Goal: Task Accomplishment & Management: Complete application form

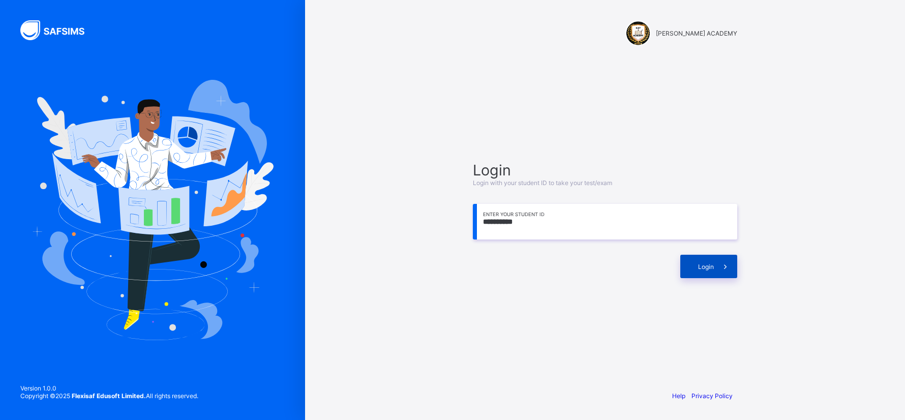
type input "**********"
click at [711, 263] on span "Login" at bounding box center [706, 267] width 16 height 8
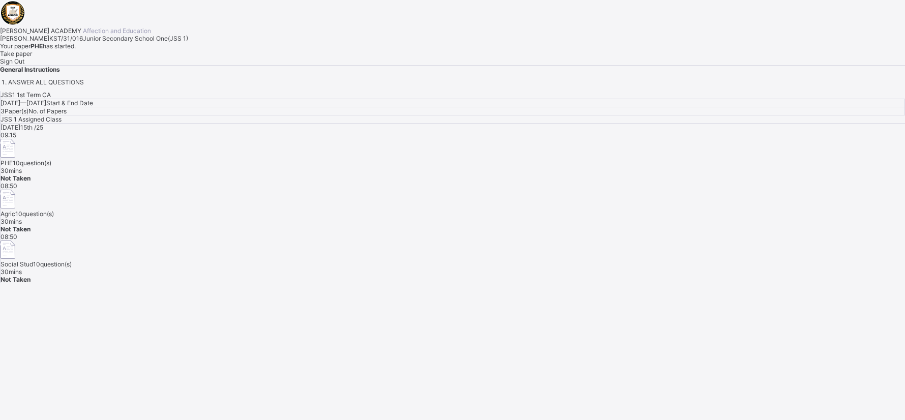
click at [32, 57] on span "Take paper" at bounding box center [16, 54] width 32 height 8
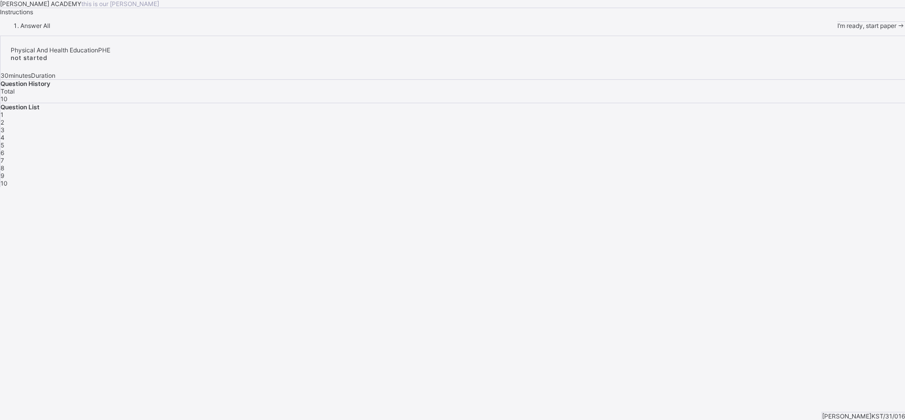
click at [837, 29] on span "I’m ready, start paper" at bounding box center [866, 26] width 59 height 8
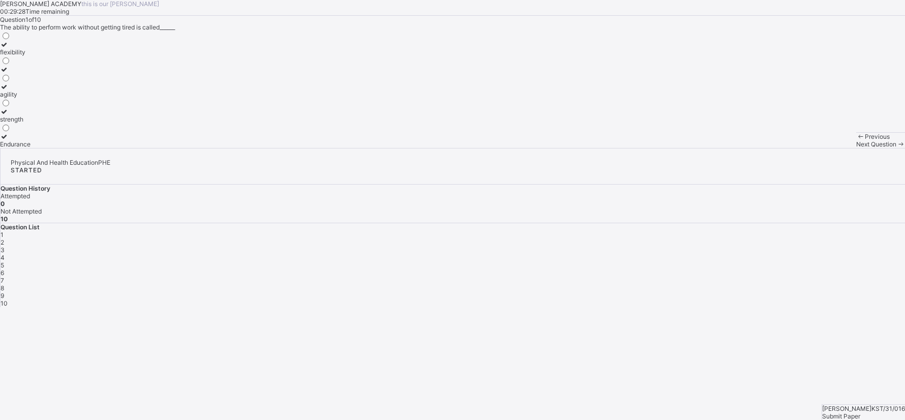
click at [31, 148] on div "Endurance" at bounding box center [15, 144] width 31 height 8
click at [856, 148] on div "Next Question" at bounding box center [880, 144] width 49 height 8
click at [67, 123] on div "improves body strength" at bounding box center [33, 119] width 67 height 8
click at [856, 148] on span "Next Question" at bounding box center [876, 144] width 40 height 8
click at [52, 81] on label "good health habits" at bounding box center [26, 73] width 52 height 15
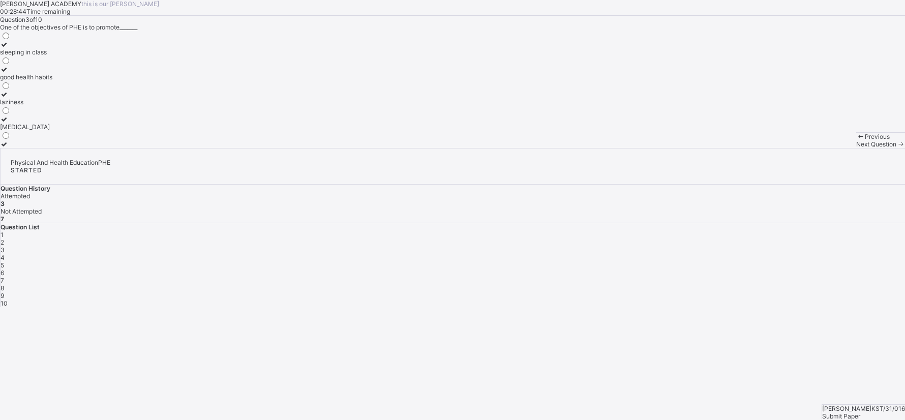
click at [856, 148] on span "Next Question" at bounding box center [876, 144] width 40 height 8
click at [77, 81] on label "develop the body and mind" at bounding box center [38, 73] width 77 height 15
click at [856, 148] on div "Next Question" at bounding box center [880, 144] width 49 height 8
click at [51, 81] on label "physical fitness" at bounding box center [25, 73] width 51 height 15
click at [896, 148] on span at bounding box center [900, 144] width 9 height 8
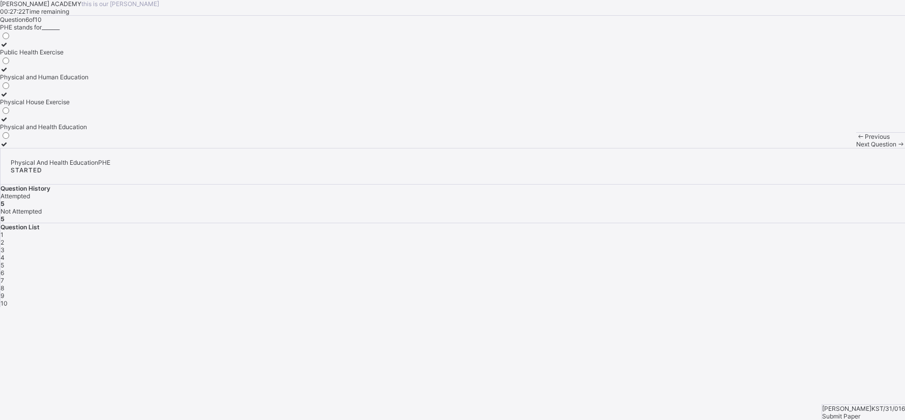
click at [88, 131] on label "Physical and Health Education" at bounding box center [44, 122] width 88 height 15
click at [856, 148] on span "Next Question" at bounding box center [876, 144] width 40 height 8
click at [59, 98] on label "develops fitness" at bounding box center [29, 90] width 59 height 15
click at [862, 412] on div "Submit Paper" at bounding box center [863, 416] width 83 height 8
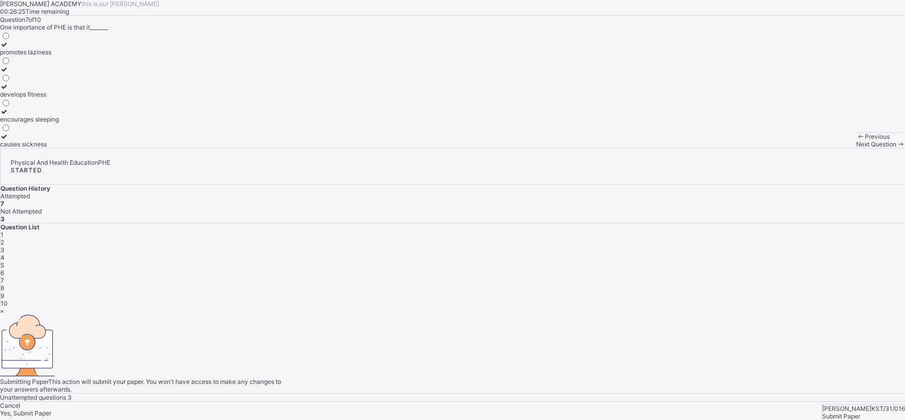
click at [592, 307] on div "×" at bounding box center [452, 311] width 905 height 8
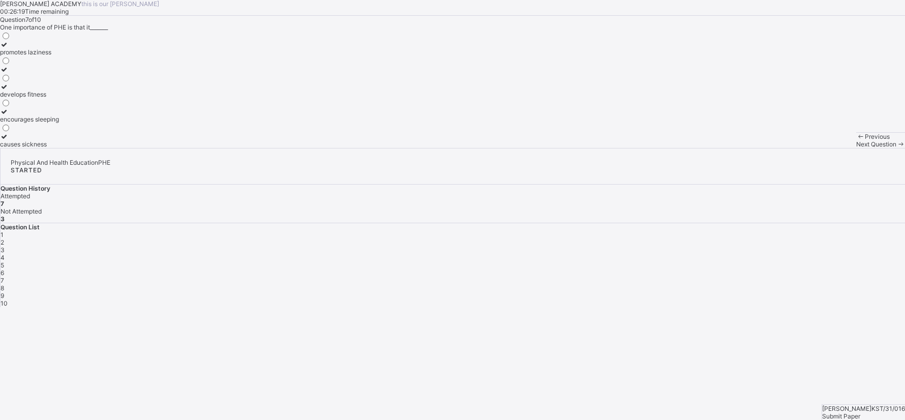
click at [856, 148] on span "Next Question" at bounding box center [876, 144] width 40 height 8
click at [54, 140] on div at bounding box center [38, 137] width 76 height 8
click at [856, 148] on span "Next Question" at bounding box center [876, 144] width 40 height 8
click at [109, 81] on label "perform daily activities without fatique" at bounding box center [54, 73] width 109 height 15
click at [896, 148] on span at bounding box center [900, 144] width 9 height 8
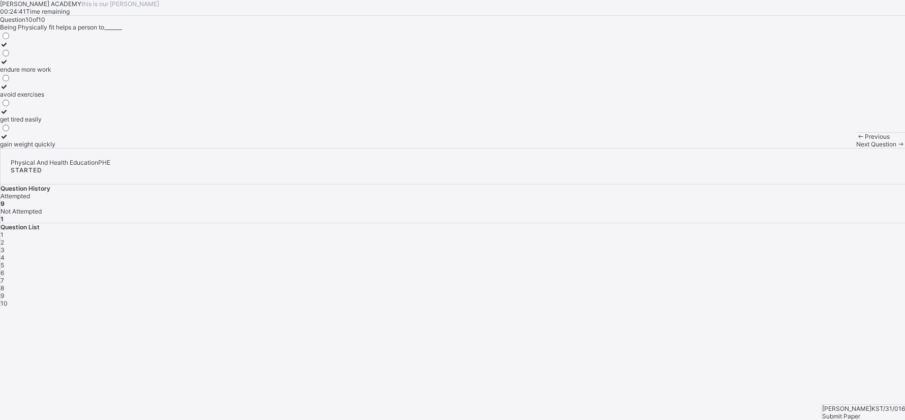
click at [55, 73] on label "endure more work" at bounding box center [27, 65] width 55 height 15
click at [856, 148] on div "Next Question" at bounding box center [880, 144] width 49 height 8
click at [55, 98] on div "avoid exercises" at bounding box center [27, 94] width 55 height 8
click at [55, 73] on div "endure more work" at bounding box center [27, 70] width 55 height 8
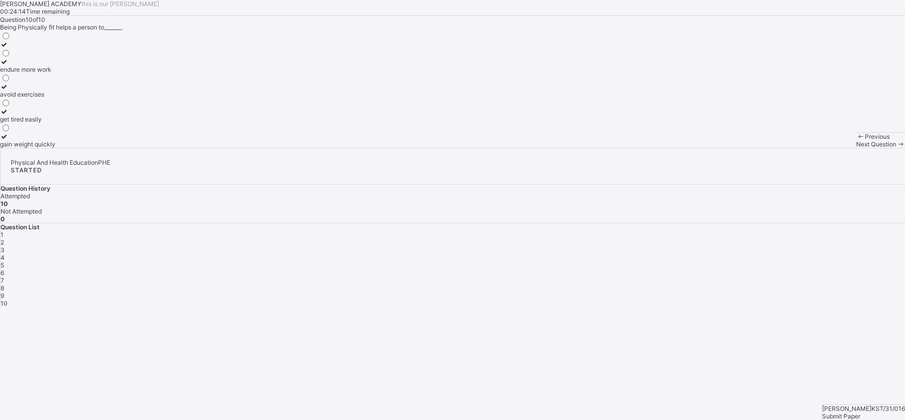
click at [55, 73] on div "endure more work" at bounding box center [27, 70] width 55 height 8
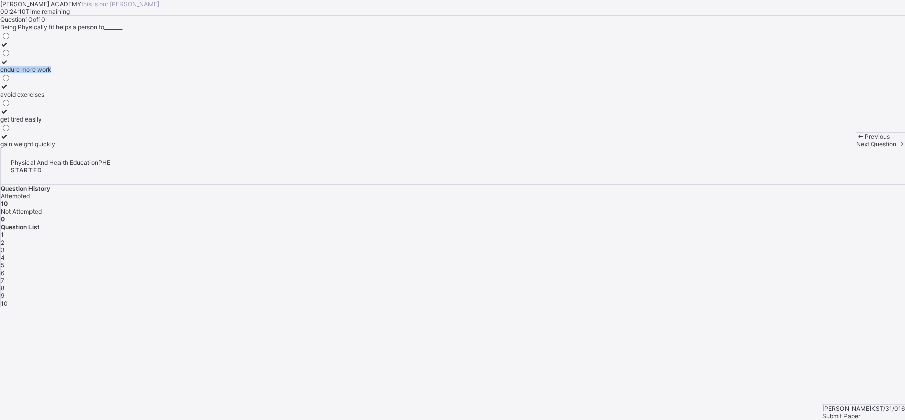
click at [55, 73] on div "endure more work" at bounding box center [27, 70] width 55 height 8
click at [860, 412] on span "Submit Paper" at bounding box center [841, 416] width 38 height 8
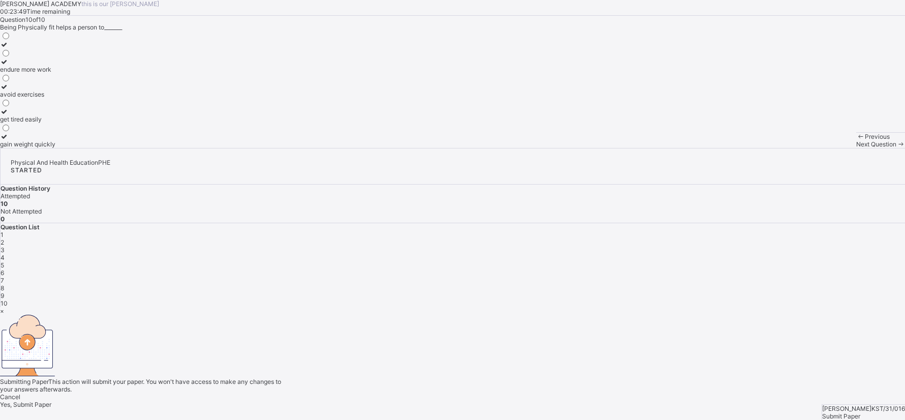
click at [592, 307] on div "×" at bounding box center [452, 311] width 905 height 8
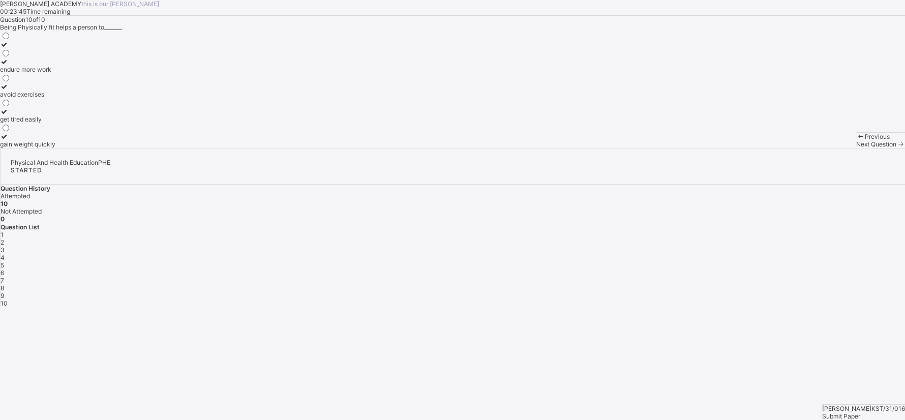
click at [4, 231] on span "1" at bounding box center [2, 235] width 3 height 8
click at [748, 238] on div "2" at bounding box center [453, 242] width 904 height 8
click at [775, 246] on div "3" at bounding box center [453, 250] width 904 height 8
click at [5, 254] on span "4" at bounding box center [3, 258] width 4 height 8
click at [4, 261] on span "5" at bounding box center [3, 265] width 4 height 8
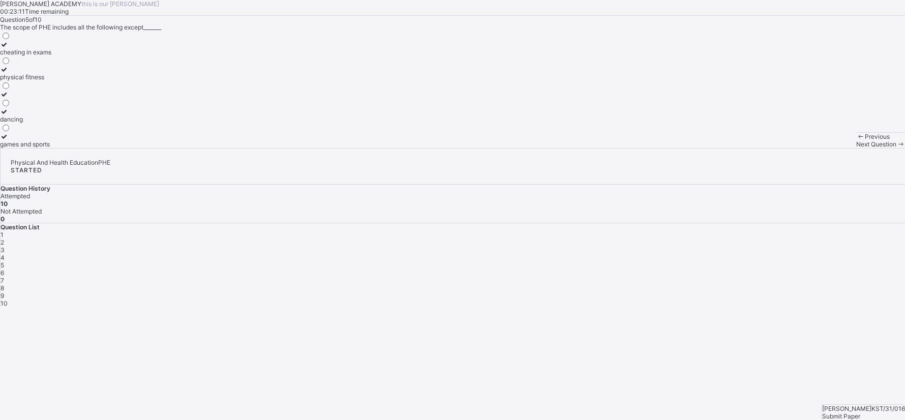
click at [51, 81] on div "physical fitness" at bounding box center [25, 77] width 51 height 8
click at [51, 56] on div "cheating in exams" at bounding box center [25, 52] width 51 height 8
click at [4, 231] on span "1" at bounding box center [2, 235] width 3 height 8
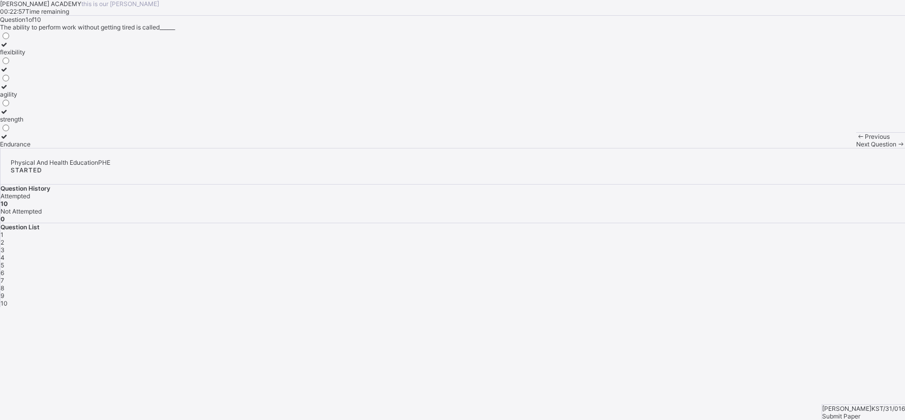
click at [4, 238] on span "2" at bounding box center [3, 242] width 4 height 8
click at [771, 246] on div "3" at bounding box center [453, 250] width 904 height 8
click at [801, 223] on div "Question List 1 2 3 4 5 6 7 8 9 10" at bounding box center [453, 265] width 904 height 84
click at [5, 254] on span "4" at bounding box center [3, 258] width 4 height 8
click at [4, 261] on span "5" at bounding box center [3, 265] width 4 height 8
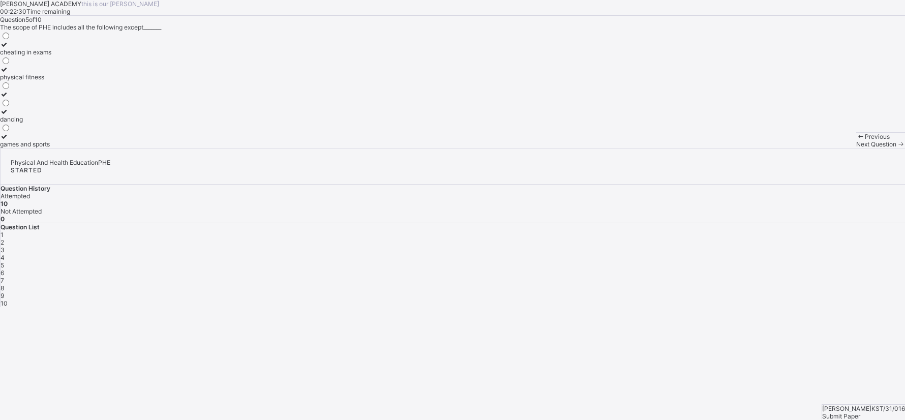
click at [851, 269] on div "6" at bounding box center [453, 273] width 904 height 8
click at [885, 277] on div "7" at bounding box center [453, 281] width 904 height 8
click at [4, 284] on span "8" at bounding box center [3, 288] width 4 height 8
click at [4, 292] on span "9" at bounding box center [3, 296] width 4 height 8
click at [8, 299] on span "10" at bounding box center [4, 303] width 7 height 8
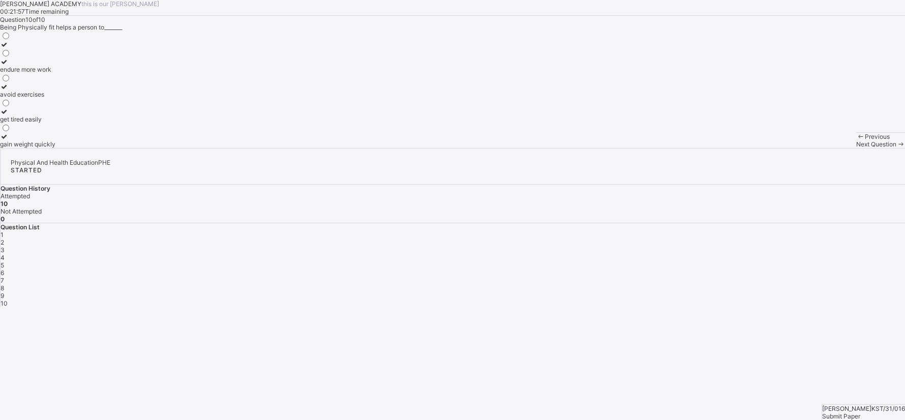
click at [860, 412] on span "Submit Paper" at bounding box center [841, 416] width 38 height 8
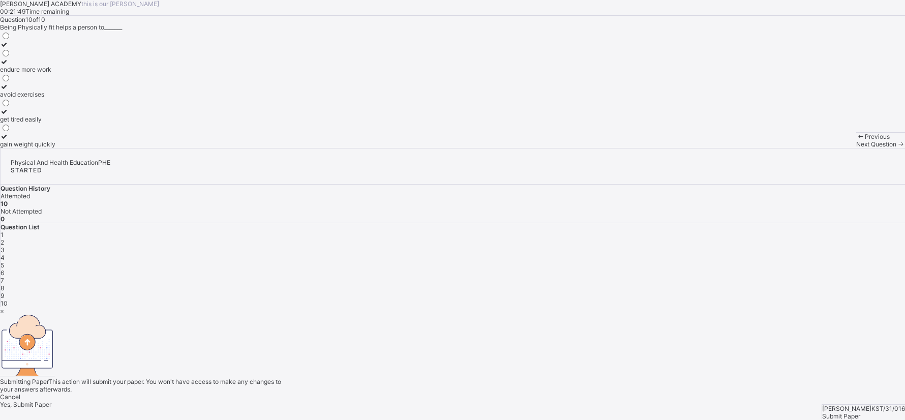
click at [51, 401] on span "Yes, Submit Paper" at bounding box center [25, 405] width 51 height 8
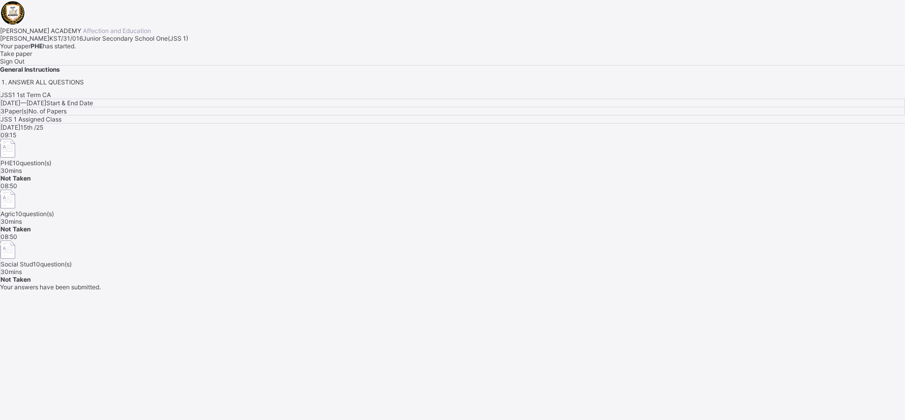
click at [487, 280] on div "JSS1 1st Term CA [DATE] — [DATE] Start & End Date 3 Paper(s) No. of Papers JSS …" at bounding box center [452, 187] width 905 height 192
click at [130, 57] on div "Take paper" at bounding box center [452, 54] width 905 height 8
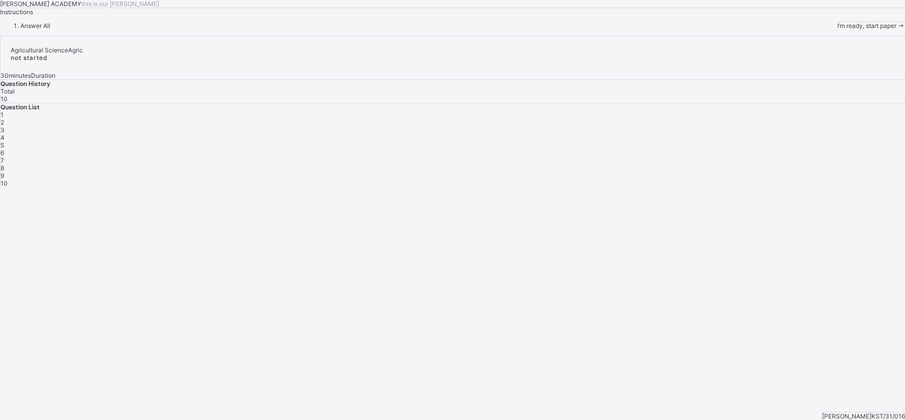
click at [837, 29] on span "I’m ready, start paper" at bounding box center [866, 26] width 59 height 8
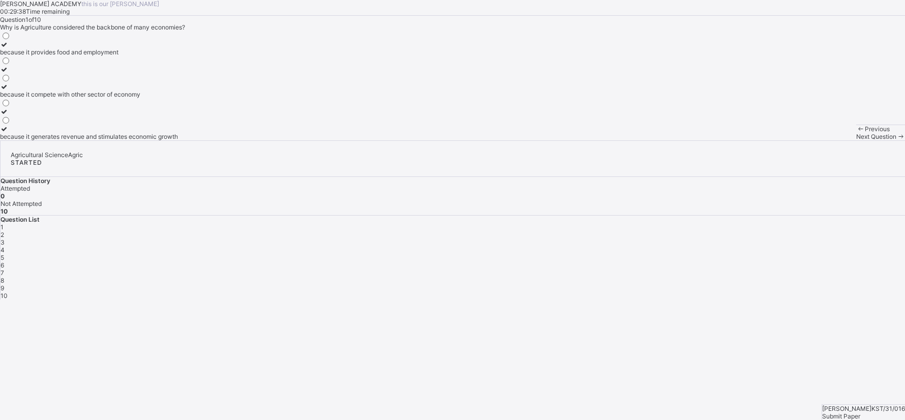
click at [178, 56] on div "because it provides food and employment" at bounding box center [89, 52] width 178 height 8
click at [856, 140] on span "Next Question" at bounding box center [876, 137] width 40 height 8
click at [76, 140] on label "soil erosion" at bounding box center [38, 132] width 76 height 15
click at [856, 140] on div "Next Question" at bounding box center [880, 137] width 49 height 8
click at [41, 56] on div "manufacturing" at bounding box center [20, 52] width 41 height 8
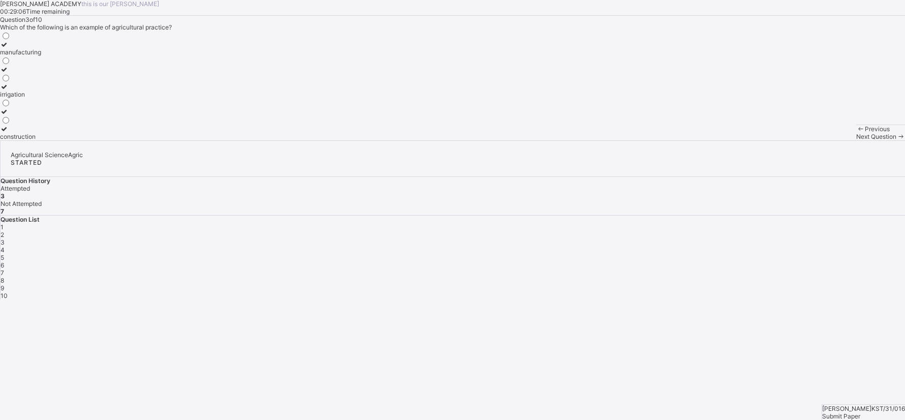
click at [856, 140] on div "Next Question" at bounding box center [880, 137] width 49 height 8
click at [18, 98] on label "Maize" at bounding box center [9, 90] width 18 height 15
click at [896, 140] on icon at bounding box center [900, 137] width 9 height 8
click at [104, 73] on label "providing raw materials for industries" at bounding box center [52, 65] width 104 height 15
click at [856, 140] on div "Next Question" at bounding box center [880, 137] width 49 height 8
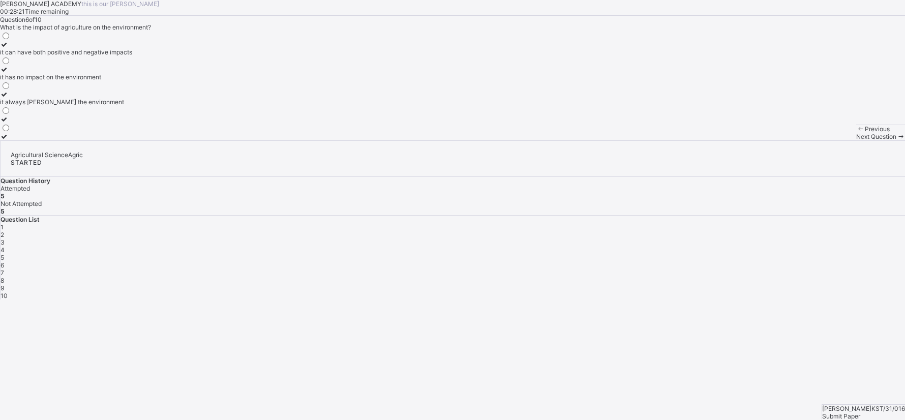
click at [132, 56] on div "it can have both positive and negative impacts" at bounding box center [66, 52] width 132 height 8
click at [856, 140] on span "Next Question" at bounding box center [876, 137] width 40 height 8
drag, startPoint x: 278, startPoint y: 229, endPoint x: 307, endPoint y: 127, distance: 106.1
click at [307, 127] on div "Question 7 of 10 What is the importance of agriculture in reducing poverty? it …" at bounding box center [452, 78] width 905 height 125
click at [105, 56] on div "it provides employment opportunities" at bounding box center [52, 52] width 105 height 8
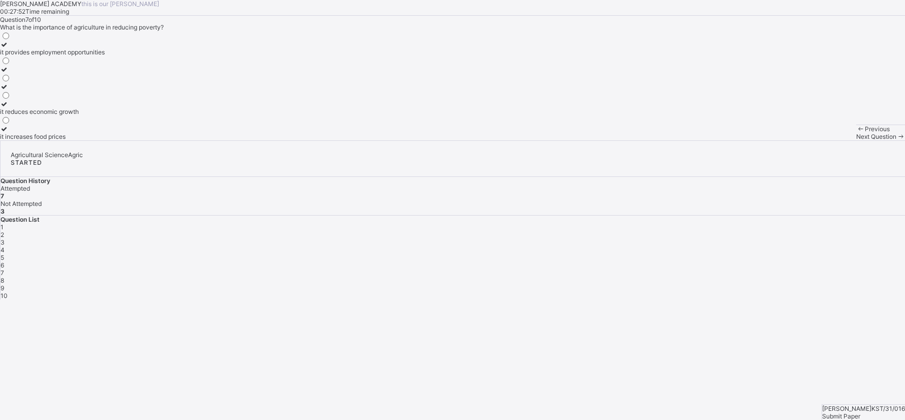
click at [856, 140] on span "Next Question" at bounding box center [876, 137] width 40 height 8
click at [111, 81] on label "providing food for the population" at bounding box center [55, 73] width 111 height 15
click at [896, 140] on span at bounding box center [900, 137] width 9 height 8
click at [46, 56] on div "Agriculture" at bounding box center [23, 52] width 46 height 8
click at [856, 140] on span "Next Question" at bounding box center [876, 137] width 40 height 8
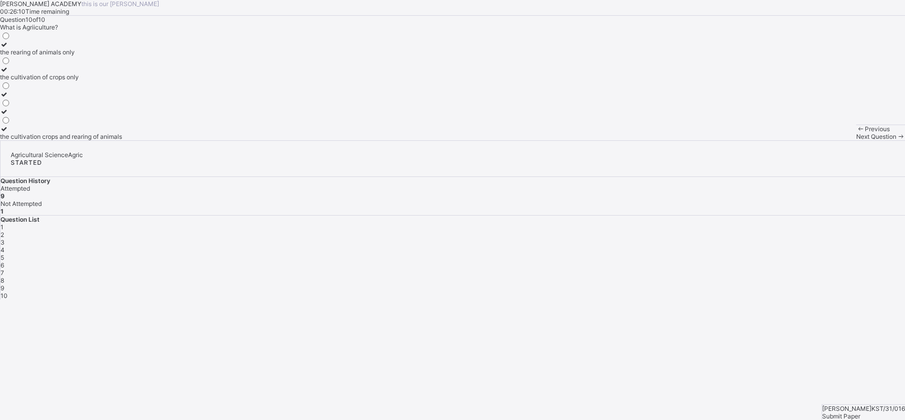
click at [122, 140] on label "the cultivation crops and rearing of animals" at bounding box center [61, 132] width 122 height 15
click at [860, 412] on span "Submit Paper" at bounding box center [841, 416] width 38 height 8
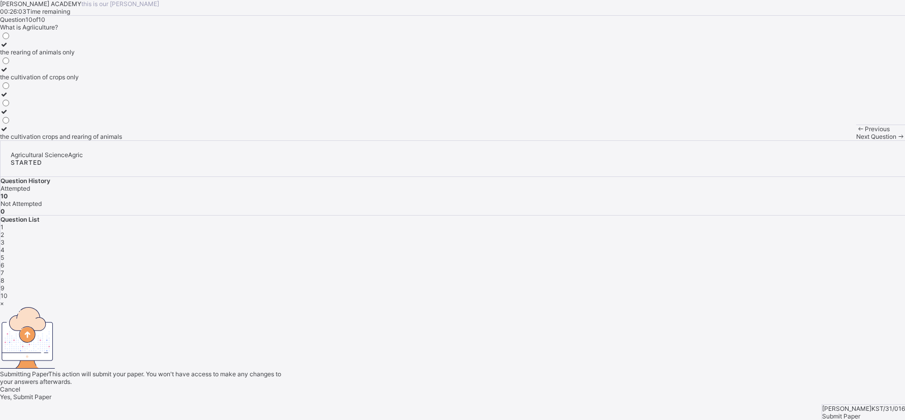
click at [470, 393] on div "Yes, Submit Paper" at bounding box center [452, 397] width 905 height 8
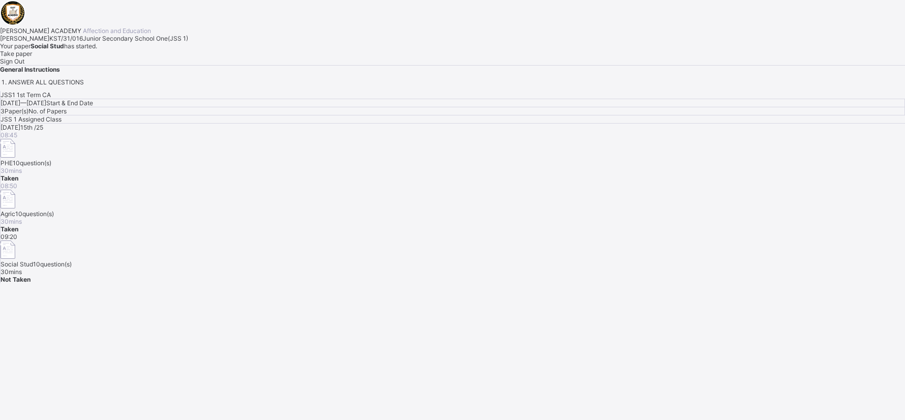
click at [115, 57] on div "Take paper" at bounding box center [452, 54] width 905 height 8
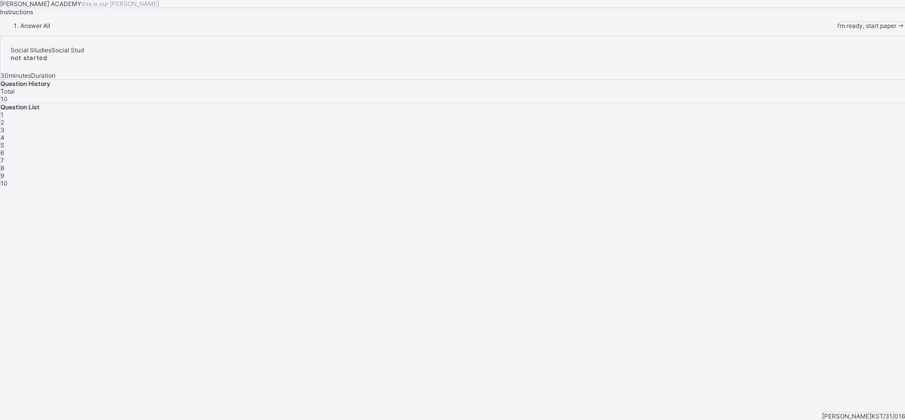
click at [837, 29] on span "I’m ready, start paper" at bounding box center [866, 26] width 59 height 8
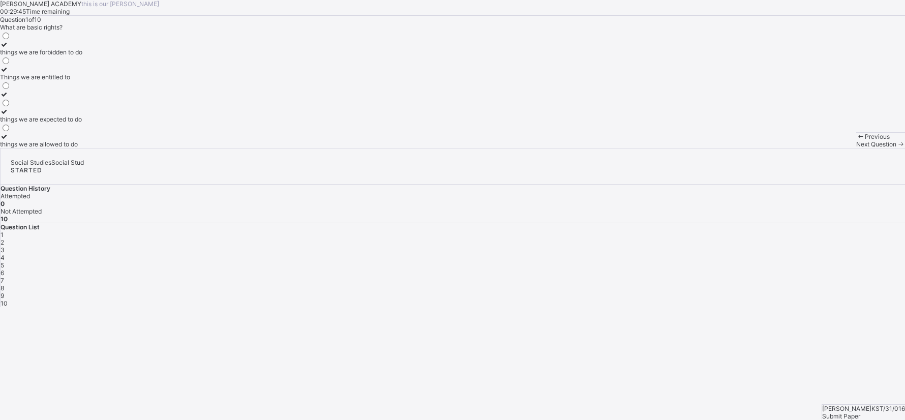
click at [82, 123] on div "things we are expected to do" at bounding box center [41, 119] width 82 height 8
click at [856, 148] on div "Next Question" at bounding box center [880, 144] width 49 height 8
click at [72, 56] on div "taking care of our duties" at bounding box center [36, 52] width 72 height 8
click at [856, 148] on span "Next Question" at bounding box center [876, 144] width 40 height 8
click at [119, 106] on div "it encourages diversity and understanding" at bounding box center [59, 102] width 119 height 8
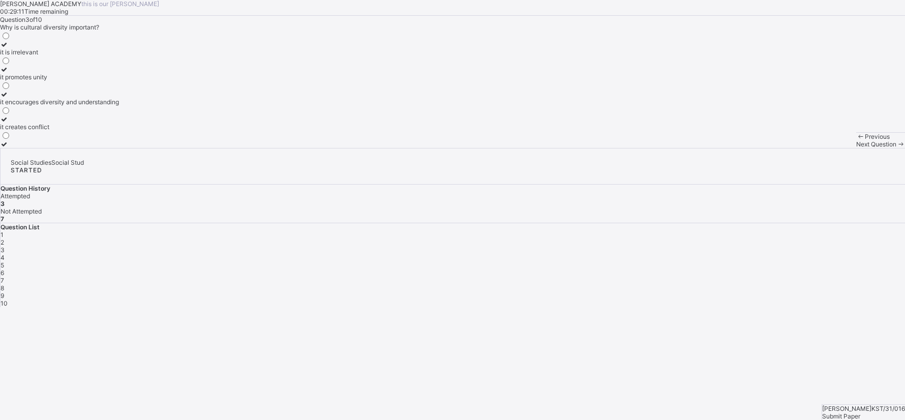
click at [856, 148] on span "Next Question" at bounding box center [876, 144] width 40 height 8
click at [144, 56] on div "improving the quality of life of community members" at bounding box center [72, 52] width 144 height 8
click at [856, 148] on div "Next Question" at bounding box center [880, 144] width 49 height 8
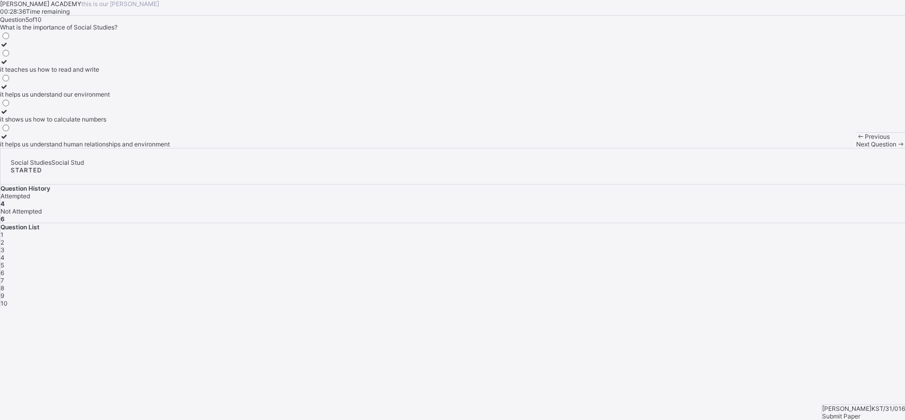
click at [157, 148] on div "it helps us understand human relationships and environment" at bounding box center [85, 144] width 170 height 8
click at [856, 148] on span "Next Question" at bounding box center [876, 144] width 40 height 8
click at [157, 98] on label "A subject that studies human relationships and environment" at bounding box center [84, 90] width 169 height 15
click at [856, 148] on span "Next Question" at bounding box center [876, 144] width 40 height 8
click at [130, 98] on div "a group of people related by blood or marriage" at bounding box center [65, 94] width 130 height 8
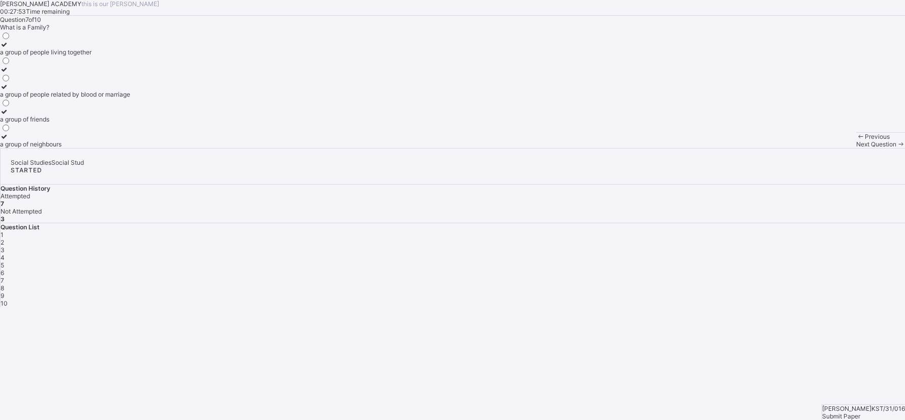
click at [856, 148] on span "Next Question" at bounding box center [876, 144] width 40 height 8
click at [35, 81] on div "a way of life" at bounding box center [17, 77] width 35 height 8
click at [856, 148] on div "Next Question" at bounding box center [880, 144] width 49 height 8
click at [52, 148] on div "cultural practices historical sites traditional attire flags and anthems" at bounding box center [26, 89] width 52 height 117
click at [52, 73] on div "cultural practices" at bounding box center [26, 70] width 52 height 8
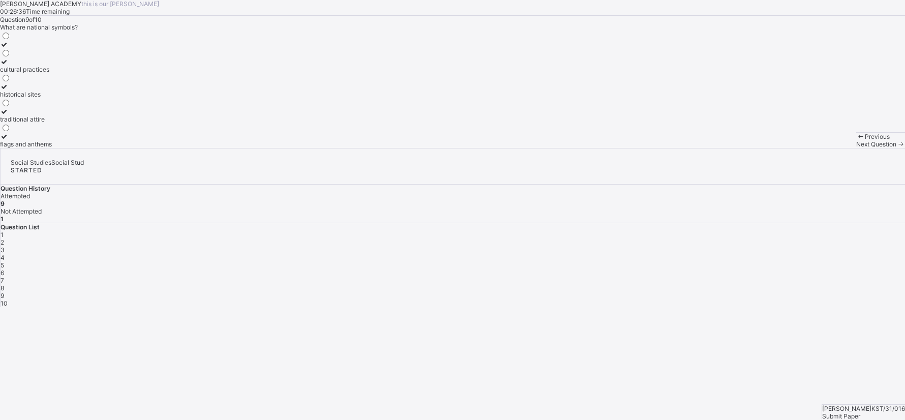
click at [856, 148] on span "Next Question" at bounding box center [876, 144] width 40 height 8
click at [79, 148] on div "guiding and directing others" at bounding box center [39, 144] width 79 height 8
click at [860, 412] on span "Submit Paper" at bounding box center [841, 416] width 38 height 8
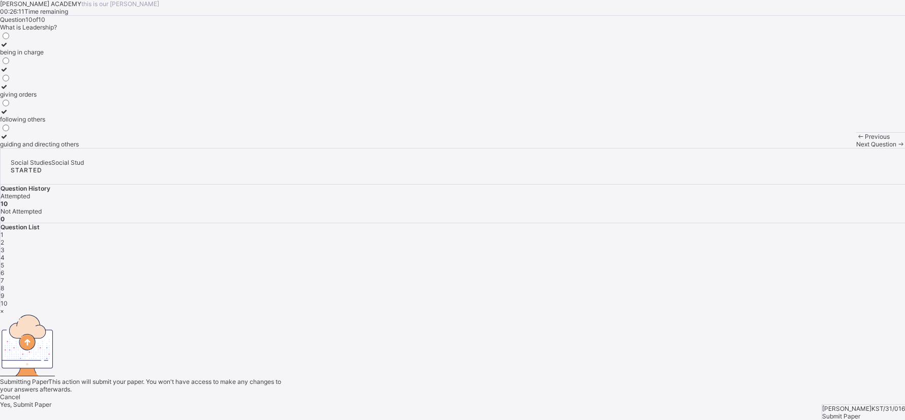
click at [51, 401] on span "Yes, Submit Paper" at bounding box center [25, 405] width 51 height 8
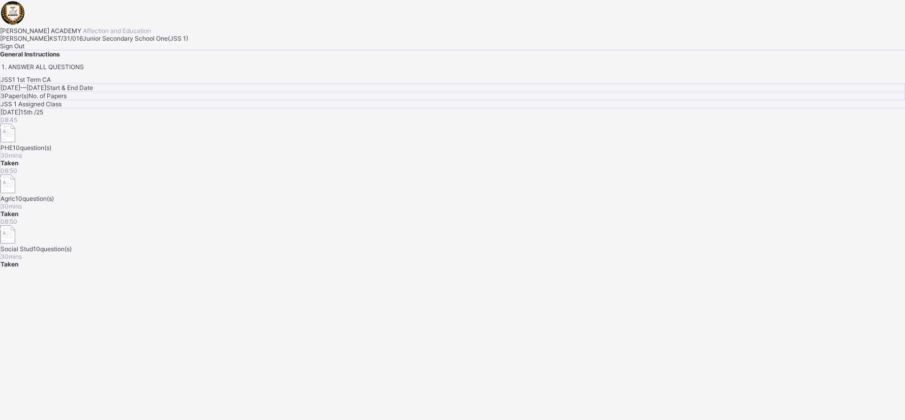
click at [126, 50] on div "Sign Out" at bounding box center [452, 46] width 905 height 8
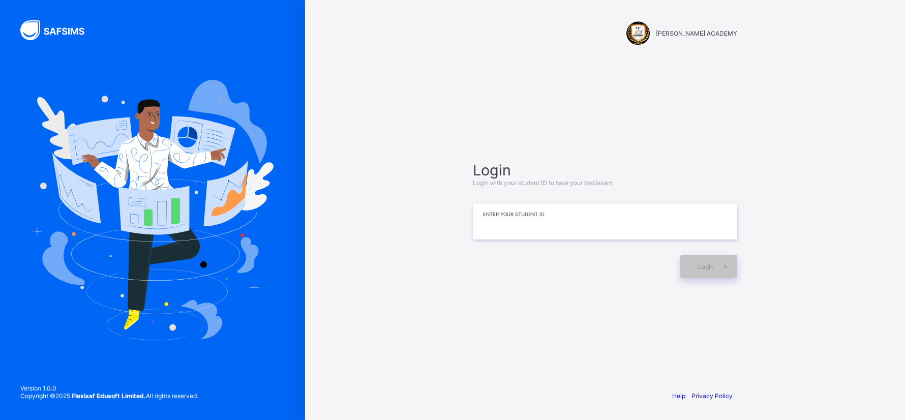
click at [506, 216] on input at bounding box center [605, 222] width 264 height 36
type input "**********"
click at [724, 257] on span at bounding box center [725, 266] width 23 height 23
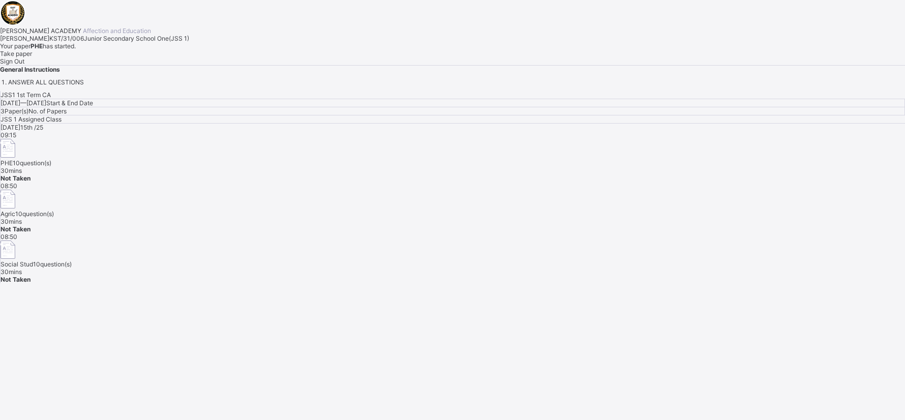
click at [32, 57] on span "Take paper" at bounding box center [16, 54] width 32 height 8
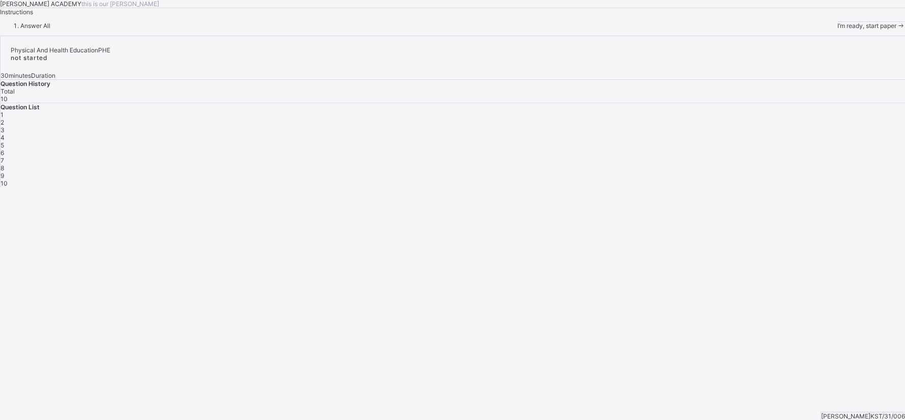
click at [837, 29] on div "I’m ready, start paper" at bounding box center [871, 26] width 68 height 8
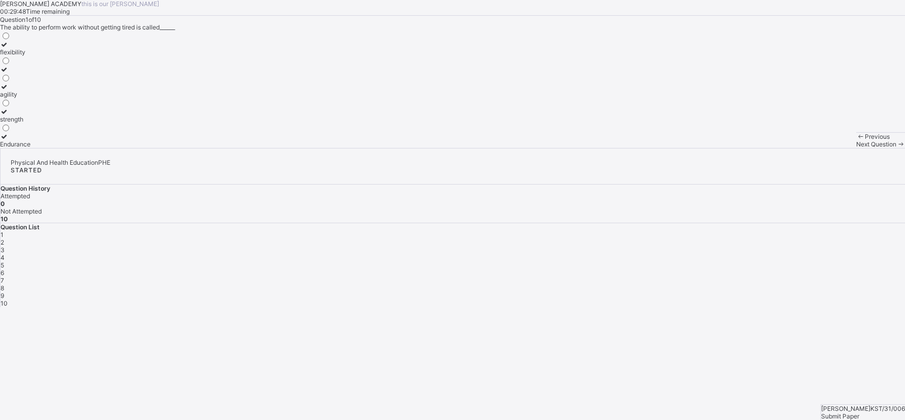
click at [31, 98] on div "agility" at bounding box center [15, 94] width 31 height 8
click at [856, 148] on span "Next Question" at bounding box center [876, 144] width 40 height 8
click at [67, 123] on label "improves body strength" at bounding box center [33, 115] width 67 height 15
click at [856, 148] on div "Next Question" at bounding box center [880, 144] width 49 height 8
click at [52, 81] on label "good health habits" at bounding box center [26, 73] width 52 height 15
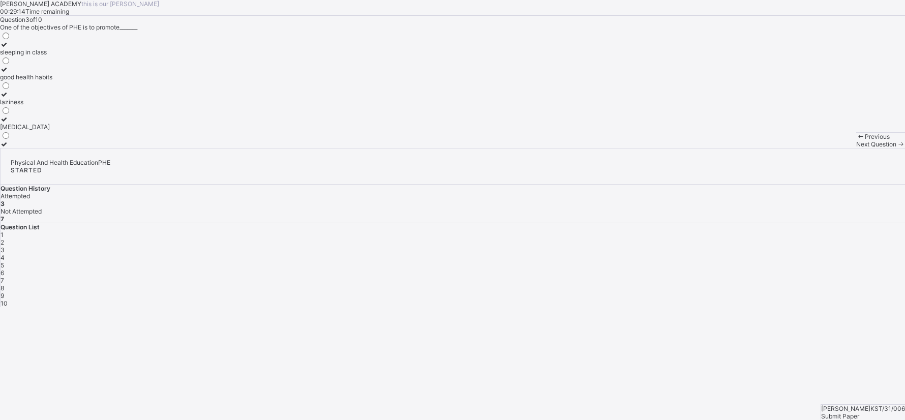
click at [856, 148] on span "Next Question" at bounding box center [876, 144] width 40 height 8
click at [77, 81] on label "develop the body and mind" at bounding box center [38, 73] width 77 height 15
click at [856, 148] on span "Next Question" at bounding box center [876, 144] width 40 height 8
click at [51, 56] on div "cheating in exams" at bounding box center [25, 52] width 51 height 8
click at [856, 148] on span "Next Question" at bounding box center [876, 144] width 40 height 8
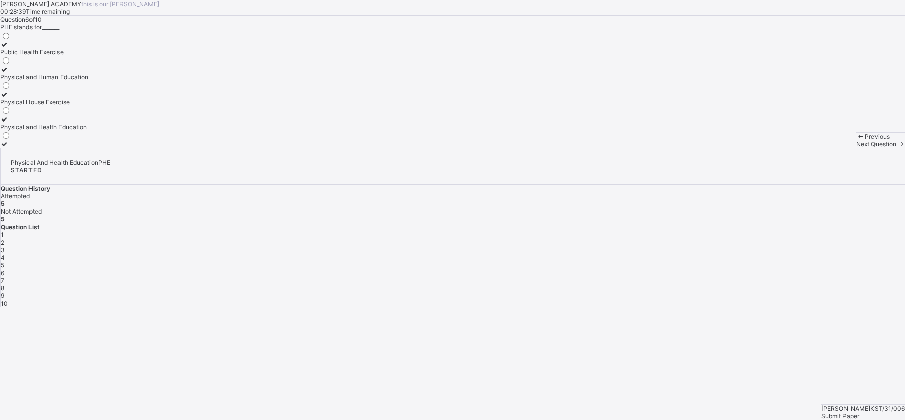
click at [88, 131] on div "Physical and Health Education" at bounding box center [44, 127] width 88 height 8
click at [856, 148] on div "Next Question" at bounding box center [880, 144] width 49 height 8
click at [59, 98] on label "develops fitness" at bounding box center [29, 90] width 59 height 15
click at [856, 148] on div "Next Question" at bounding box center [880, 144] width 49 height 8
click at [76, 148] on div "cooperation and teamwork" at bounding box center [38, 144] width 76 height 8
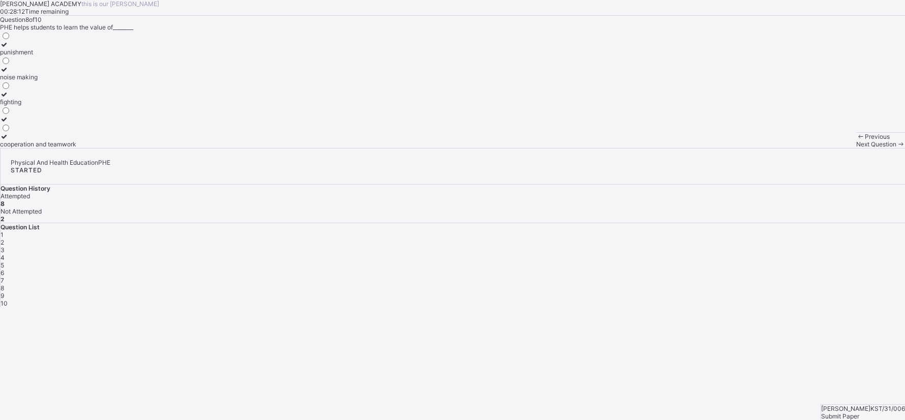
click at [856, 148] on span "Next Question" at bounding box center [876, 144] width 40 height 8
click at [109, 81] on div "perform daily activities without fatique" at bounding box center [54, 77] width 109 height 8
click at [896, 148] on span at bounding box center [900, 144] width 9 height 8
click at [55, 73] on label "endure more work" at bounding box center [27, 65] width 55 height 15
click at [856, 148] on div "Previous Next Question" at bounding box center [880, 140] width 49 height 16
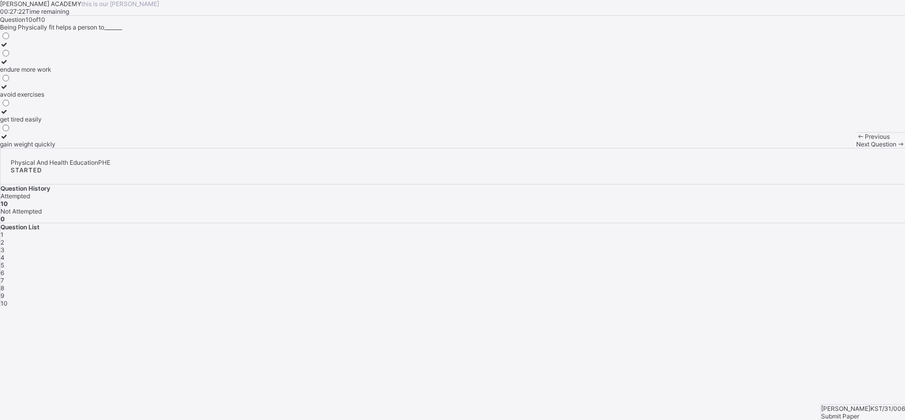
click at [859, 412] on span "Submit Paper" at bounding box center [840, 416] width 38 height 8
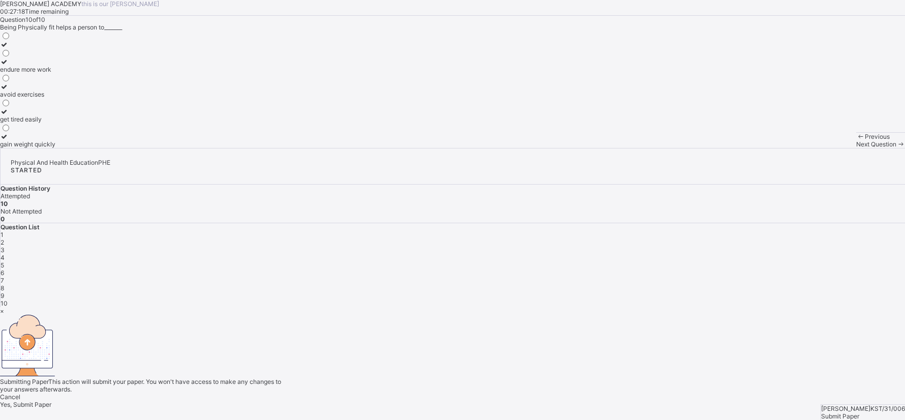
click at [470, 393] on div "Cancel Yes, Submit Paper" at bounding box center [452, 400] width 905 height 15
click at [477, 401] on div "Yes, Submit Paper" at bounding box center [452, 405] width 905 height 8
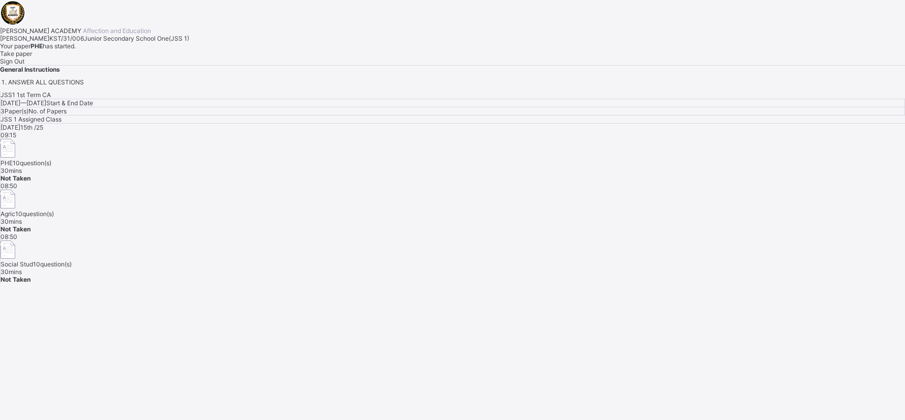
click at [32, 57] on span "Take paper" at bounding box center [16, 54] width 32 height 8
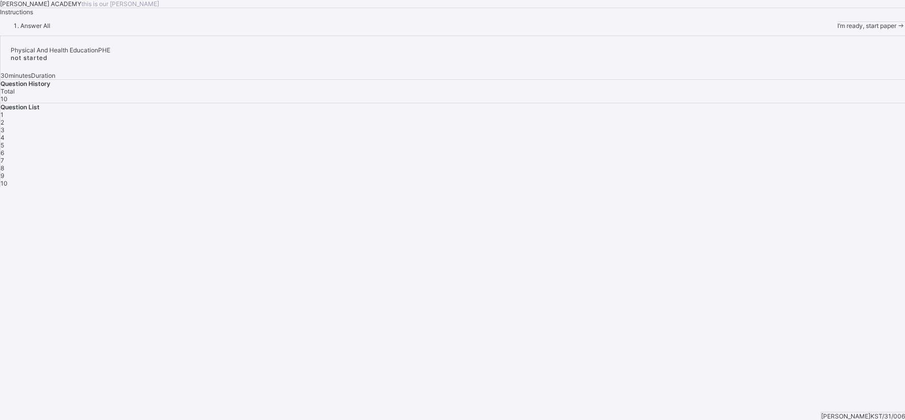
click at [837, 29] on span "I’m ready, start paper" at bounding box center [866, 26] width 59 height 8
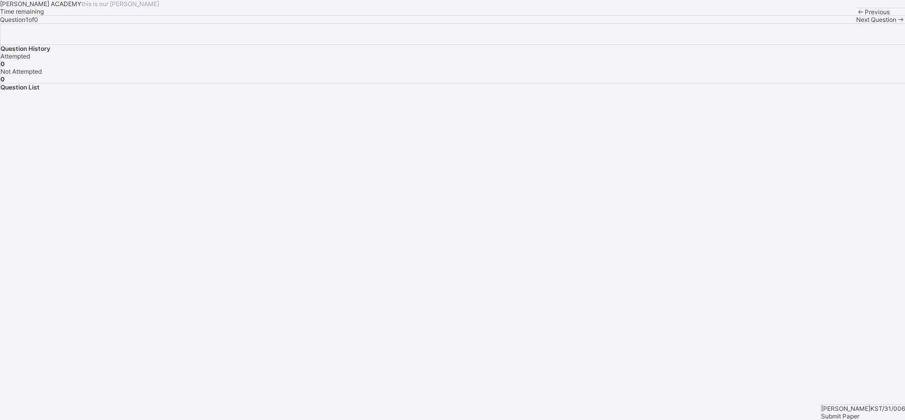
click at [856, 23] on span "Next Question" at bounding box center [876, 20] width 40 height 8
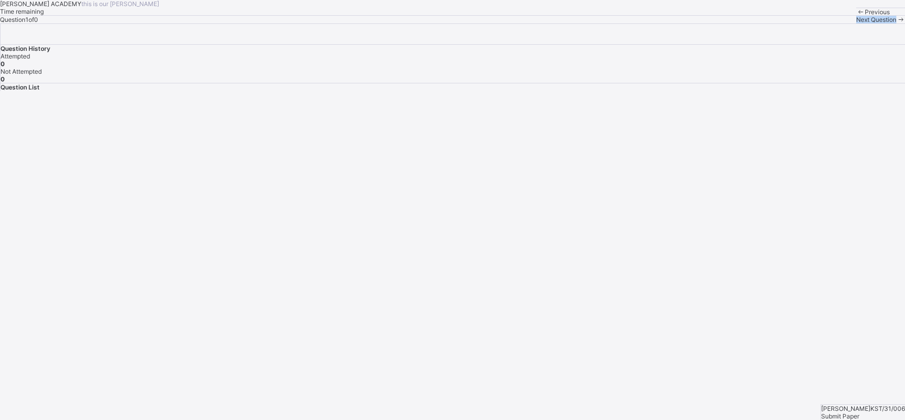
click at [856, 23] on span "Next Question" at bounding box center [876, 20] width 40 height 8
click at [856, 23] on div "Next Question" at bounding box center [880, 20] width 49 height 8
click at [856, 23] on span "Next Question" at bounding box center [876, 20] width 40 height 8
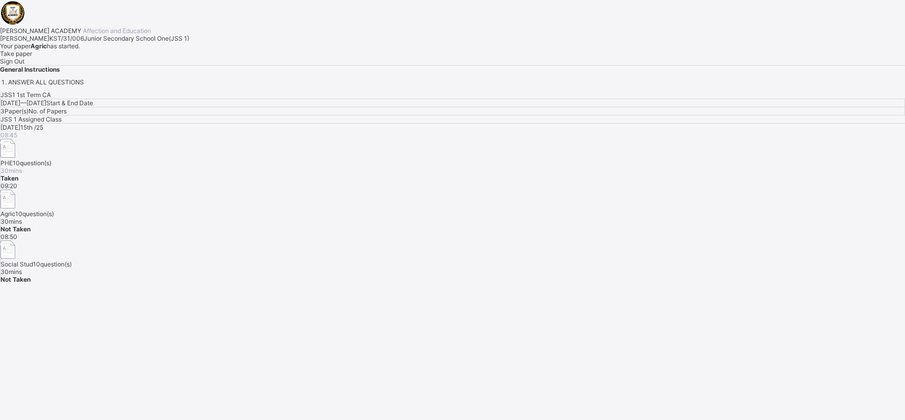
click at [134, 57] on div "Take paper" at bounding box center [452, 54] width 905 height 8
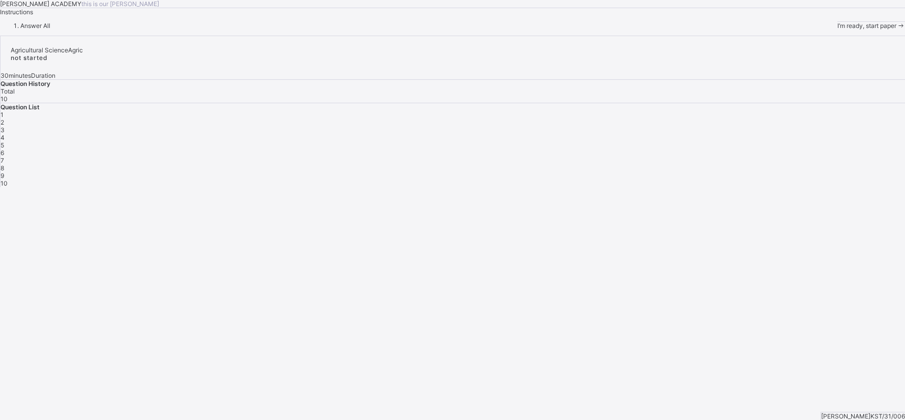
click at [837, 29] on div "I’m ready, start paper" at bounding box center [871, 26] width 68 height 8
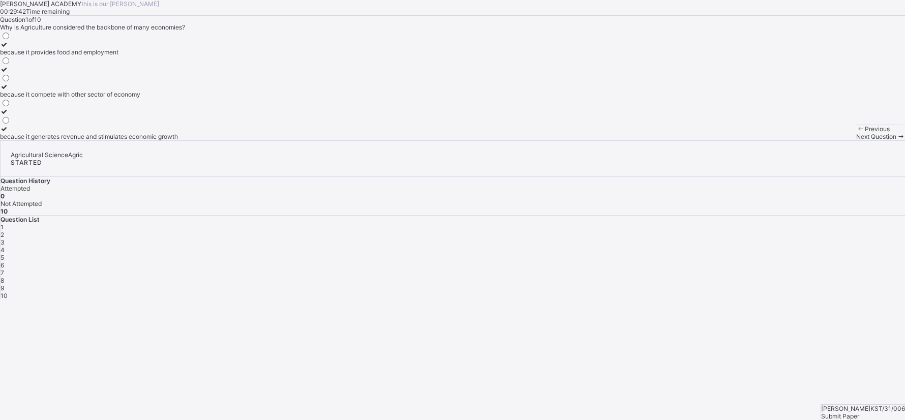
click at [178, 56] on div "because it provides food and employment" at bounding box center [89, 52] width 178 height 8
click at [856, 140] on span "Next Question" at bounding box center [876, 137] width 40 height 8
click at [76, 81] on div "increased food security" at bounding box center [38, 77] width 76 height 8
click at [856, 140] on span "Next Question" at bounding box center [876, 137] width 40 height 8
click at [41, 56] on label "manufacturing" at bounding box center [20, 48] width 41 height 15
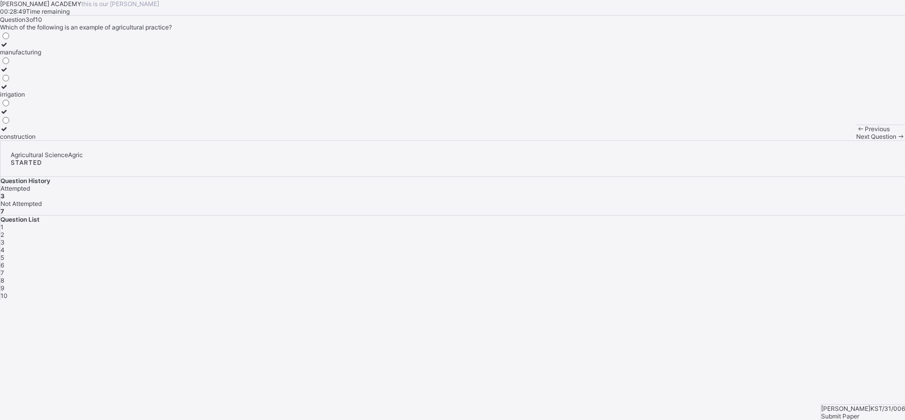
click at [896, 140] on span at bounding box center [900, 137] width 9 height 8
click at [18, 98] on label "Maize" at bounding box center [9, 90] width 18 height 15
click at [856, 140] on div "Next Question" at bounding box center [880, 137] width 49 height 8
click at [104, 73] on label "providing raw materials for industries" at bounding box center [52, 65] width 104 height 15
click at [856, 140] on div "Previous Next Question" at bounding box center [880, 133] width 49 height 16
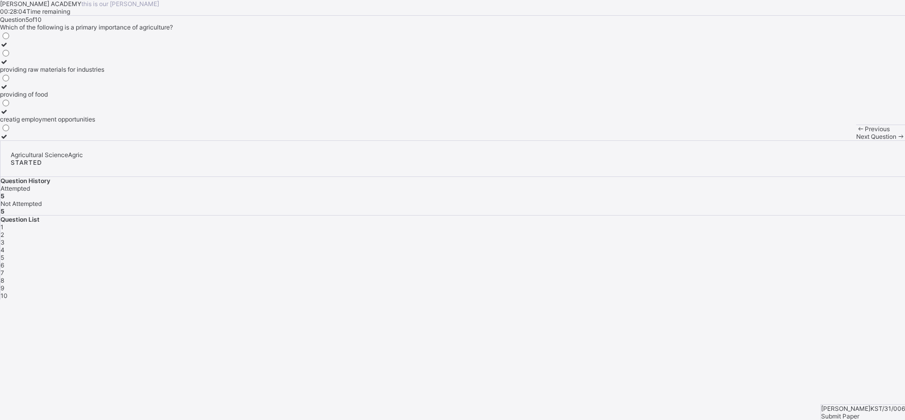
click at [856, 140] on div "Previous Next Question" at bounding box center [880, 133] width 49 height 16
click at [896, 140] on span at bounding box center [900, 137] width 9 height 8
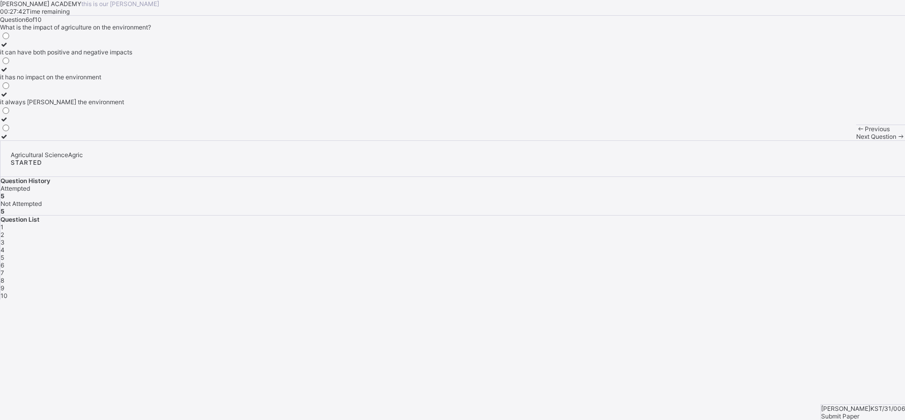
click at [132, 56] on label "it can have both positive and negative impacts" at bounding box center [66, 48] width 132 height 15
click at [856, 140] on div "Next Question" at bounding box center [880, 137] width 49 height 8
click at [105, 56] on div "it provides employment opportunities" at bounding box center [52, 52] width 105 height 8
click at [856, 140] on span "Next Question" at bounding box center [876, 137] width 40 height 8
click at [111, 81] on label "providing food for the population" at bounding box center [55, 73] width 111 height 15
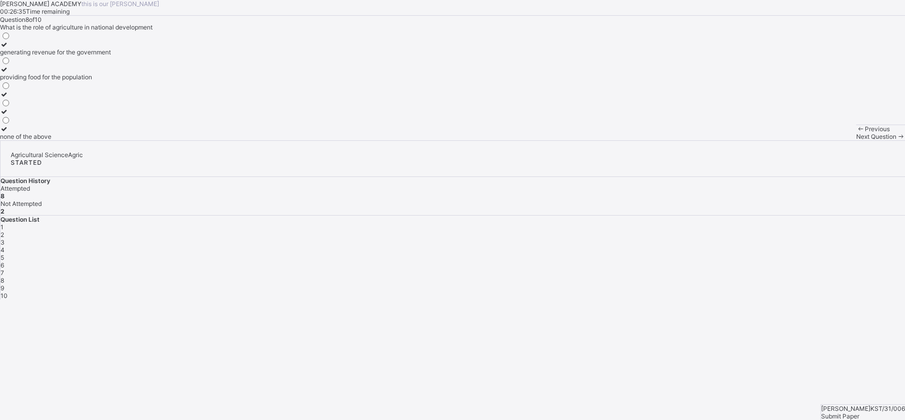
click at [856, 140] on div "Previous Next Question" at bounding box center [880, 133] width 49 height 16
click at [856, 140] on span "Next Question" at bounding box center [876, 137] width 40 height 8
click at [46, 123] on label "Service industry" at bounding box center [23, 115] width 46 height 15
click at [896, 140] on icon at bounding box center [900, 137] width 9 height 8
click at [122, 140] on label "the cultivation crops and rearing of animals" at bounding box center [61, 132] width 122 height 15
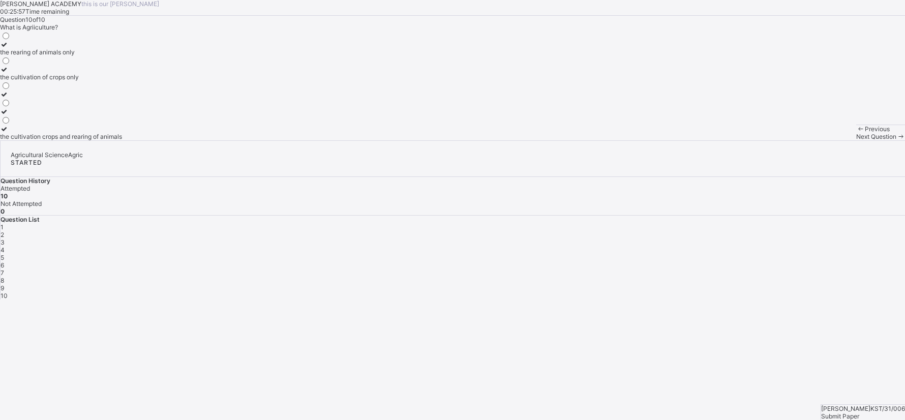
click at [881, 412] on div "Submit Paper" at bounding box center [863, 416] width 84 height 8
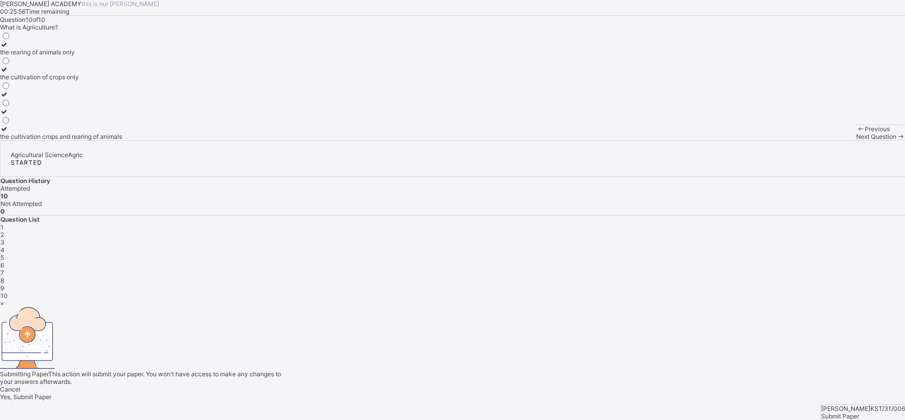
click at [881, 401] on div "× Submitting Paper This action will submit your paper. You won't have access to…" at bounding box center [452, 349] width 905 height 101
click at [51, 393] on span "Yes, Submit Paper" at bounding box center [25, 397] width 51 height 8
click at [479, 393] on div "Yes, Submit Paper" at bounding box center [452, 397] width 905 height 8
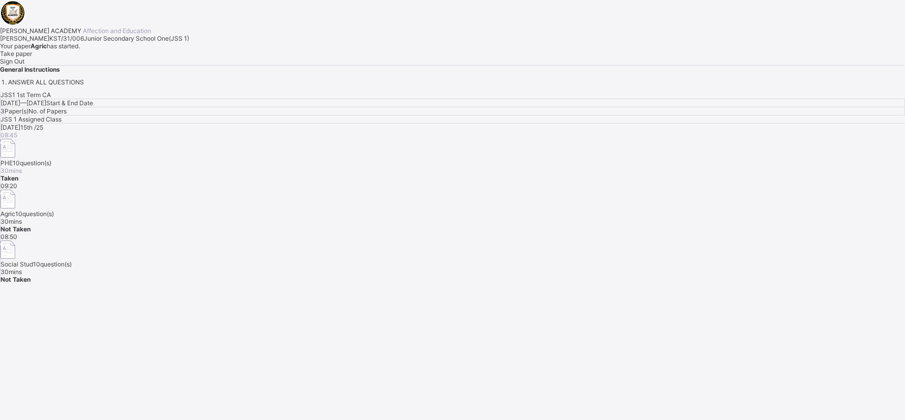
click at [505, 233] on div "08:50 Social Stud 10 question(s) 30 mins Not Taken" at bounding box center [453, 258] width 904 height 51
click at [506, 233] on div "08:50 Social Stud 10 question(s) 30 mins Not Taken" at bounding box center [453, 258] width 904 height 51
click at [667, 192] on div "08:50 Agric 10 question(s) 30 mins Taken" at bounding box center [453, 207] width 904 height 51
click at [109, 57] on div "Take paper" at bounding box center [452, 54] width 905 height 8
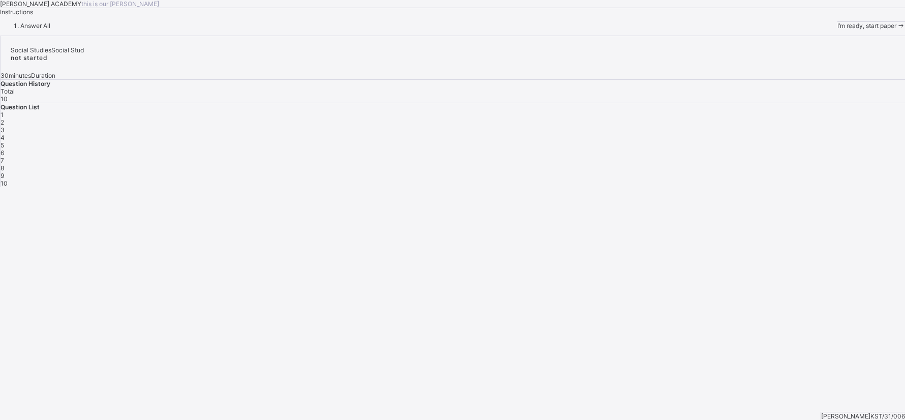
click at [109, 29] on div "[PERSON_NAME] ACADEMY this is our [PERSON_NAME] Instructions Answer All I’m rea…" at bounding box center [452, 14] width 905 height 29
click at [175, 29] on div "[PERSON_NAME] ACADEMY this is our [PERSON_NAME] Instructions Answer All I’m rea…" at bounding box center [452, 14] width 905 height 29
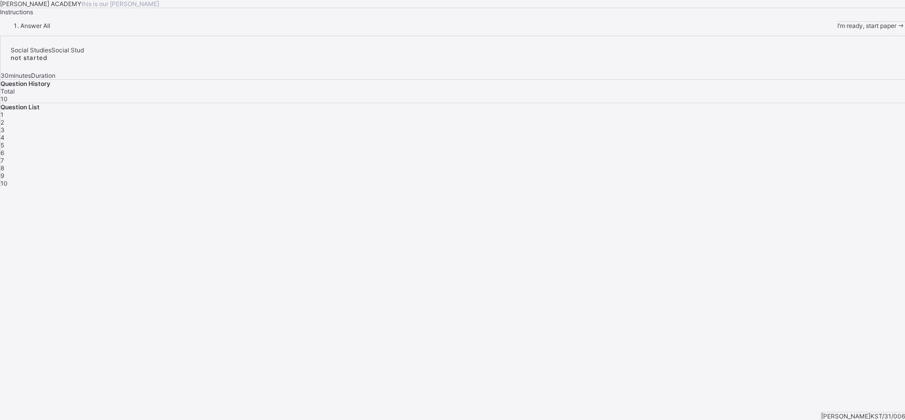
click at [837, 29] on div "I’m ready, start paper" at bounding box center [871, 26] width 68 height 8
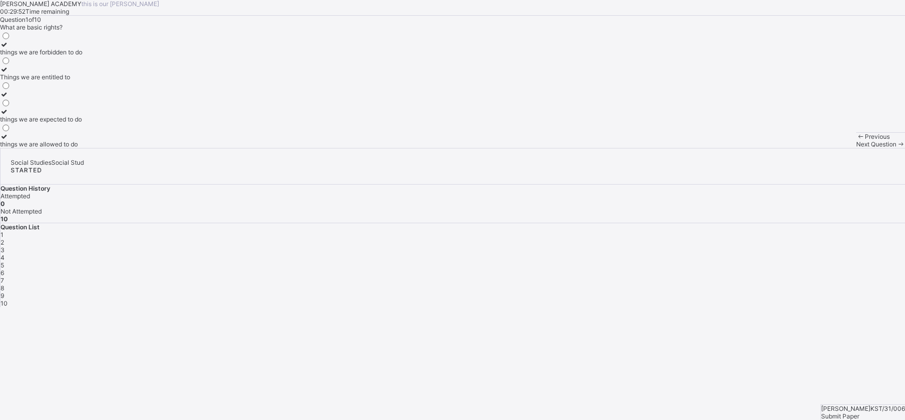
click at [82, 148] on div "things we are forbidden to do Things we are entitled to things we are expected …" at bounding box center [41, 89] width 82 height 117
click at [82, 81] on label "Things we are entitled to" at bounding box center [41, 73] width 82 height 15
click at [856, 148] on span "Next Question" at bounding box center [876, 144] width 40 height 8
click at [72, 56] on div "taking care of our duties" at bounding box center [36, 52] width 72 height 8
click at [856, 148] on div "Next Question" at bounding box center [880, 144] width 49 height 8
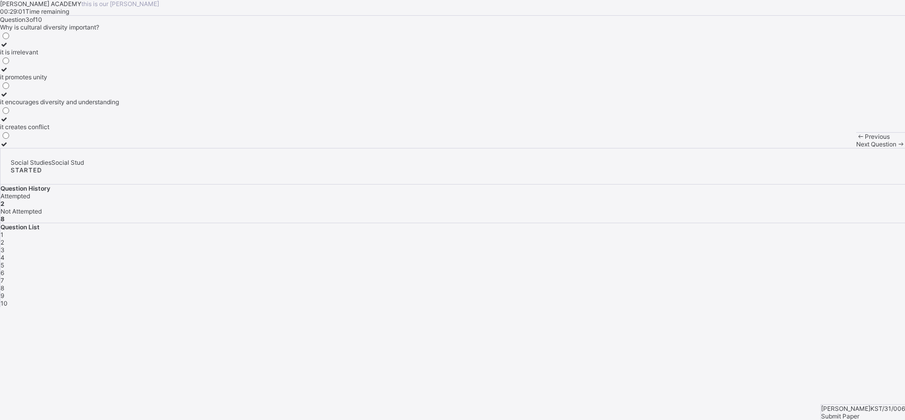
click at [119, 106] on label "it encourages diversity and understanding" at bounding box center [59, 97] width 119 height 15
click at [856, 148] on span "Next Question" at bounding box center [876, 144] width 40 height 8
click at [144, 56] on label "improving the quality of life of community members" at bounding box center [72, 48] width 144 height 15
click at [856, 148] on div "Previous Next Question" at bounding box center [880, 140] width 49 height 16
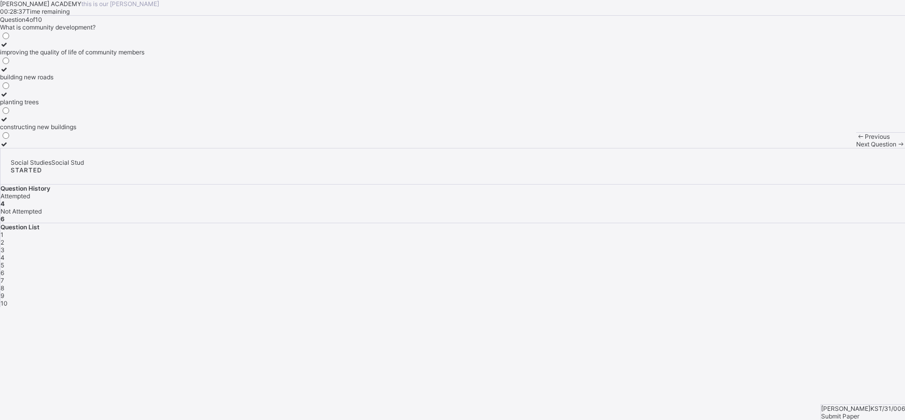
click at [856, 148] on span "Next Question" at bounding box center [876, 144] width 40 height 8
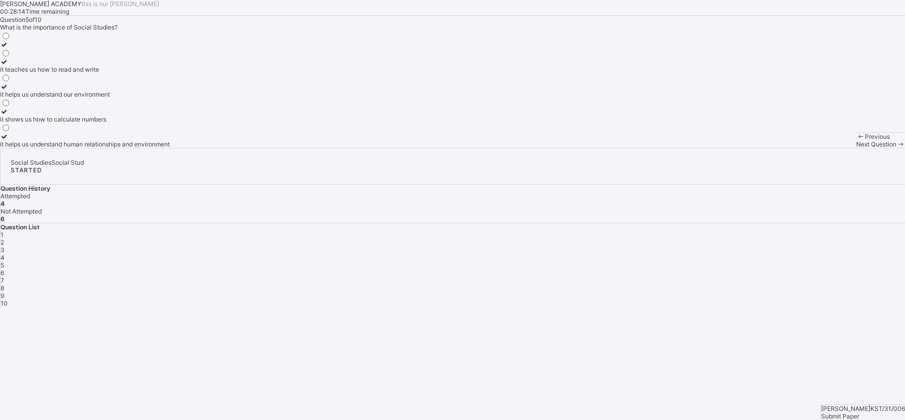
click at [170, 148] on label "it helps us understand human relationships and environment" at bounding box center [85, 140] width 170 height 15
click at [856, 148] on div "Previous Next Question" at bounding box center [880, 140] width 49 height 16
click at [856, 148] on span "Next Question" at bounding box center [876, 144] width 40 height 8
click at [169, 98] on div "A subject that studies human relationships and environment" at bounding box center [84, 94] width 169 height 8
click at [856, 148] on div "Next Question" at bounding box center [880, 144] width 49 height 8
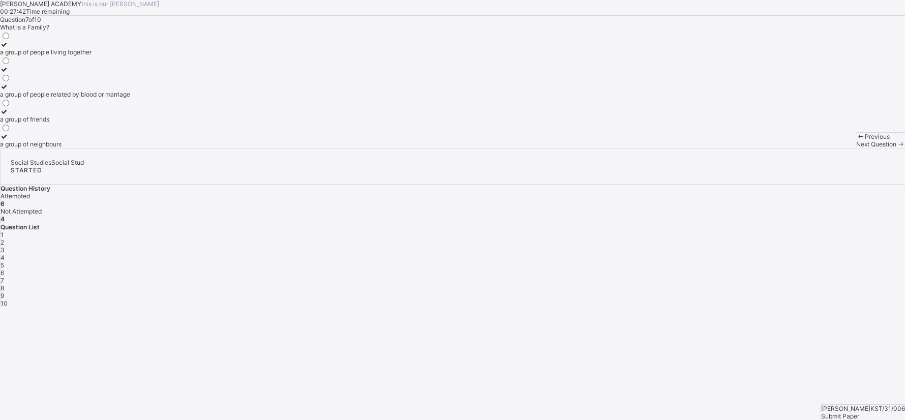
click at [130, 98] on div "a group of people related by blood or marriage" at bounding box center [65, 94] width 130 height 8
click at [856, 148] on div "Next Question" at bounding box center [880, 144] width 49 height 8
click at [35, 81] on label "a way of life" at bounding box center [17, 73] width 35 height 15
click at [856, 148] on div "Next Question" at bounding box center [880, 144] width 49 height 8
click at [52, 148] on div "flags and anthems" at bounding box center [26, 144] width 52 height 8
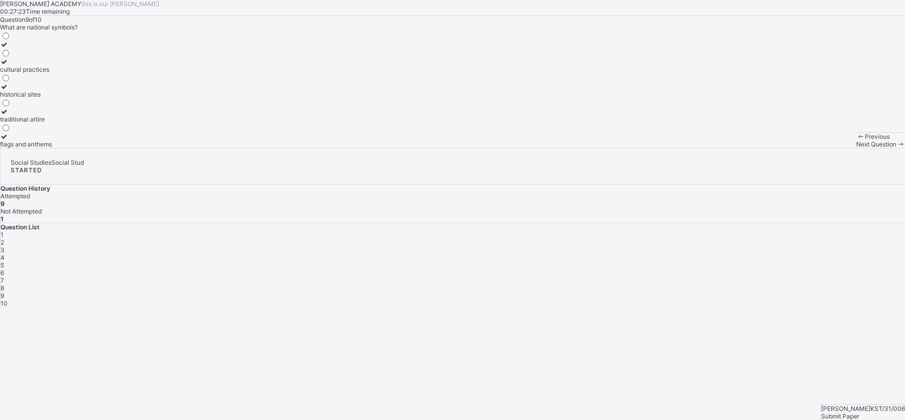
click at [896, 148] on icon at bounding box center [900, 144] width 9 height 8
click at [79, 73] on label at bounding box center [39, 70] width 79 height 8
click at [79, 148] on div "guiding and directing others" at bounding box center [39, 144] width 79 height 8
click at [856, 148] on div "Next Question" at bounding box center [880, 144] width 49 height 8
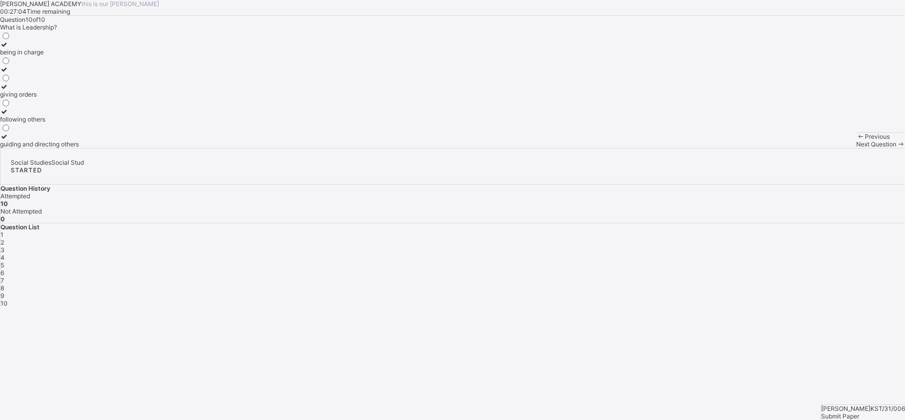
click at [878, 412] on div "Submit Paper" at bounding box center [863, 416] width 84 height 8
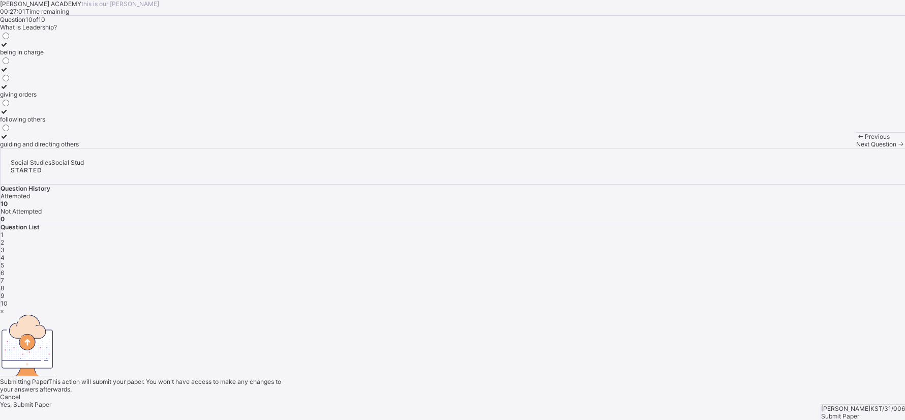
click at [469, 401] on div "Yes, Submit Paper" at bounding box center [452, 405] width 905 height 8
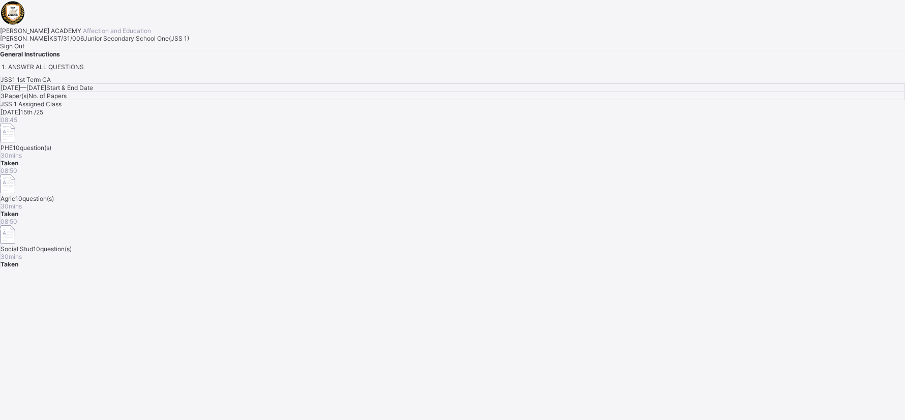
click at [24, 50] on span "Sign Out" at bounding box center [12, 46] width 24 height 8
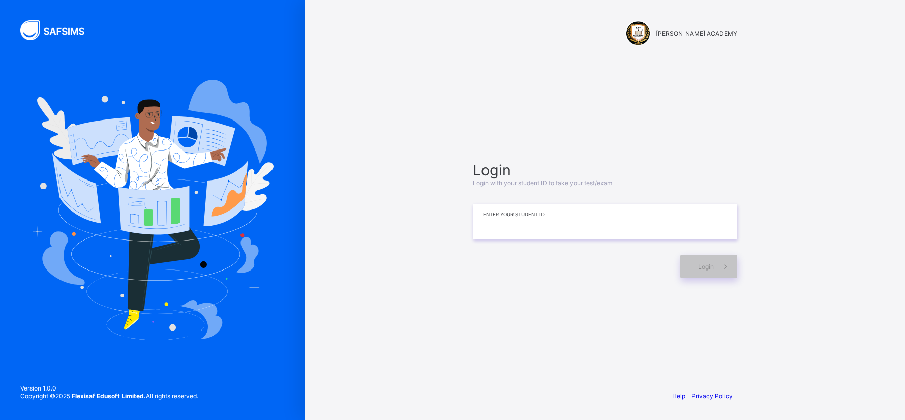
click at [477, 227] on input at bounding box center [605, 222] width 264 height 36
type input "**********"
click at [726, 258] on span at bounding box center [725, 266] width 23 height 23
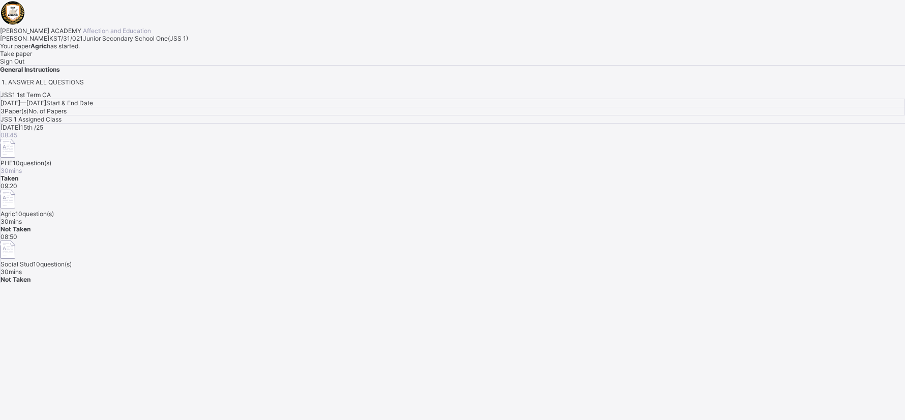
click at [32, 57] on span "Take paper" at bounding box center [16, 54] width 32 height 8
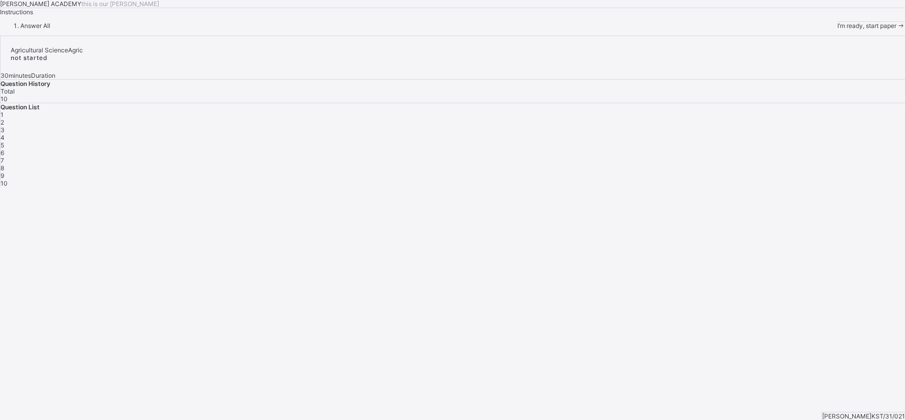
click at [837, 29] on span "I’m ready, start paper" at bounding box center [866, 26] width 59 height 8
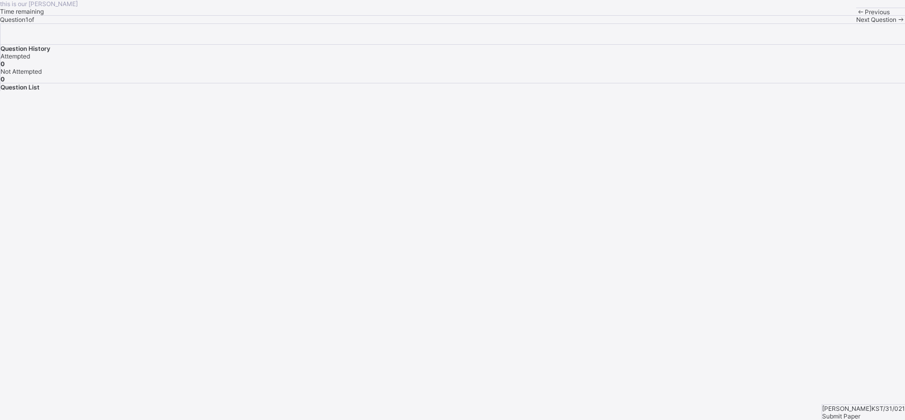
click at [865, 16] on span "Previous" at bounding box center [877, 12] width 25 height 8
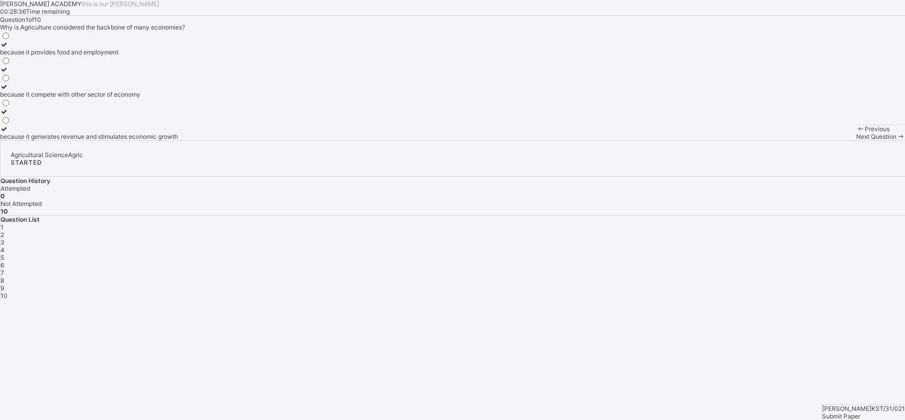
drag, startPoint x: 288, startPoint y: 212, endPoint x: 674, endPoint y: 101, distance: 401.9
click at [674, 101] on div "[PERSON_NAME] ACADEMY this is our [PERSON_NAME] 00:28:36 Time remaining Questio…" at bounding box center [452, 70] width 905 height 140
drag, startPoint x: 195, startPoint y: 137, endPoint x: 221, endPoint y: 136, distance: 25.9
click at [178, 56] on label "because it provides food and employment" at bounding box center [89, 48] width 178 height 15
click at [178, 56] on div "because it provides food and employment" at bounding box center [89, 52] width 178 height 8
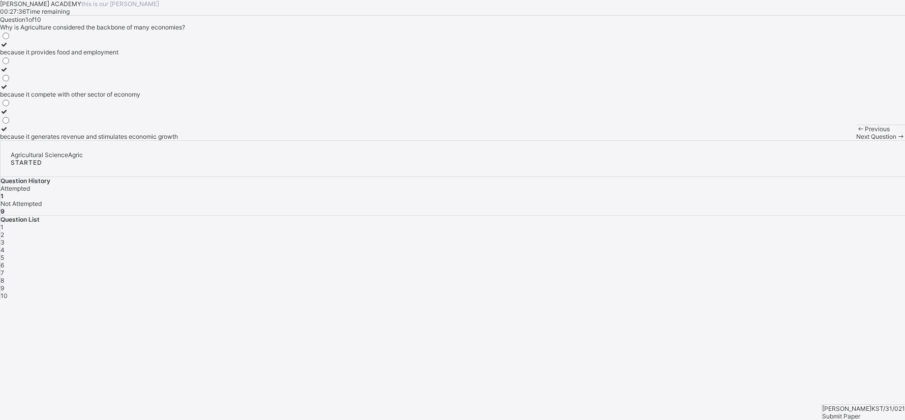
click at [856, 140] on span "Next Question" at bounding box center [876, 137] width 40 height 8
click at [770, 292] on div "10" at bounding box center [453, 296] width 904 height 8
click at [122, 140] on div "the cultivation crops and rearing of animals" at bounding box center [61, 137] width 122 height 8
click at [745, 231] on div "2" at bounding box center [453, 235] width 904 height 8
click at [76, 81] on div "increased food security" at bounding box center [38, 77] width 76 height 8
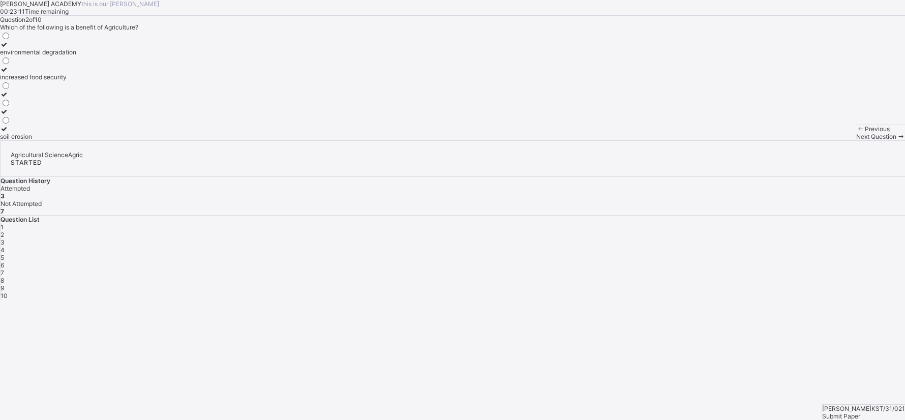
click at [856, 140] on div "Next Question" at bounding box center [880, 137] width 49 height 8
click at [41, 56] on div "manufacturing" at bounding box center [20, 52] width 41 height 8
click at [856, 140] on span "Next Question" at bounding box center [876, 137] width 40 height 8
click at [18, 98] on div "Maize" at bounding box center [9, 94] width 18 height 8
click at [856, 140] on div "Next Question" at bounding box center [880, 137] width 49 height 8
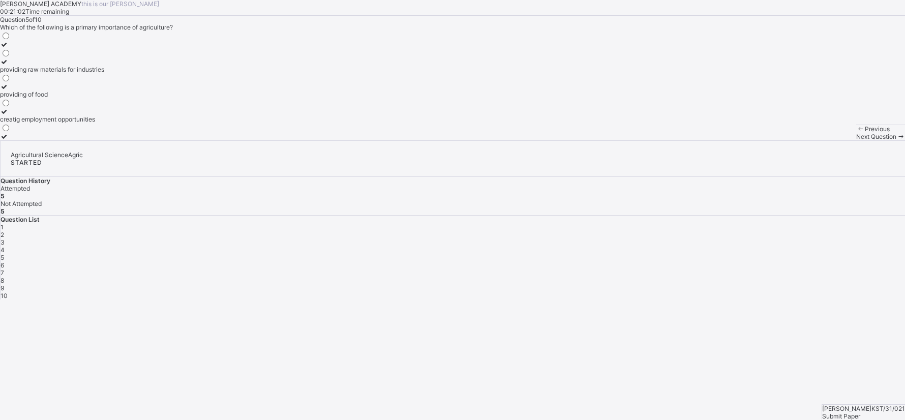
click at [104, 98] on div "providing of food" at bounding box center [52, 94] width 104 height 8
drag, startPoint x: 234, startPoint y: 215, endPoint x: 462, endPoint y: 398, distance: 291.8
click at [462, 140] on div "[PERSON_NAME] ACADEMY this is our [PERSON_NAME] 00:21:01 Time remaining Questio…" at bounding box center [452, 70] width 905 height 140
click at [856, 140] on span "Next Question" at bounding box center [876, 137] width 40 height 8
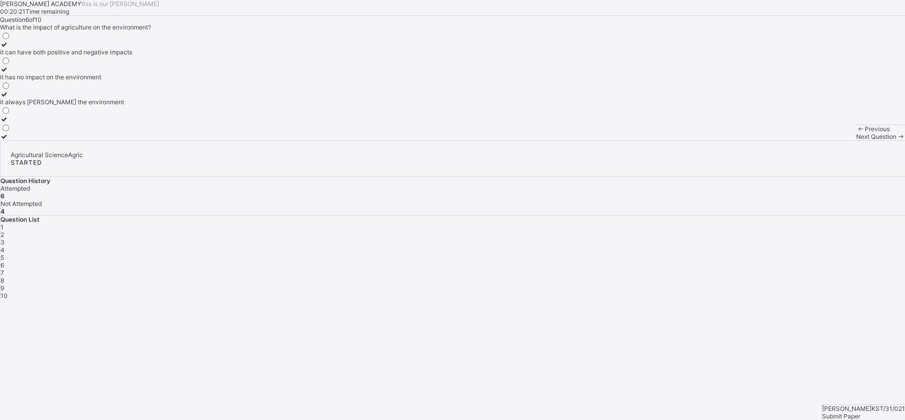
click at [535, 140] on div "[PERSON_NAME] ACADEMY this is our [PERSON_NAME] 00:20:21 Time remaining Questio…" at bounding box center [452, 70] width 905 height 140
drag, startPoint x: 216, startPoint y: 136, endPoint x: 428, endPoint y: 307, distance: 271.9
click at [428, 140] on div "[PERSON_NAME] ACADEMY this is our [PERSON_NAME] 00:19:54 Time remaining Questio…" at bounding box center [452, 70] width 905 height 140
click at [132, 56] on div "it can have both positive and negative impacts" at bounding box center [66, 52] width 132 height 8
click at [856, 140] on div "Next Question" at bounding box center [880, 137] width 49 height 8
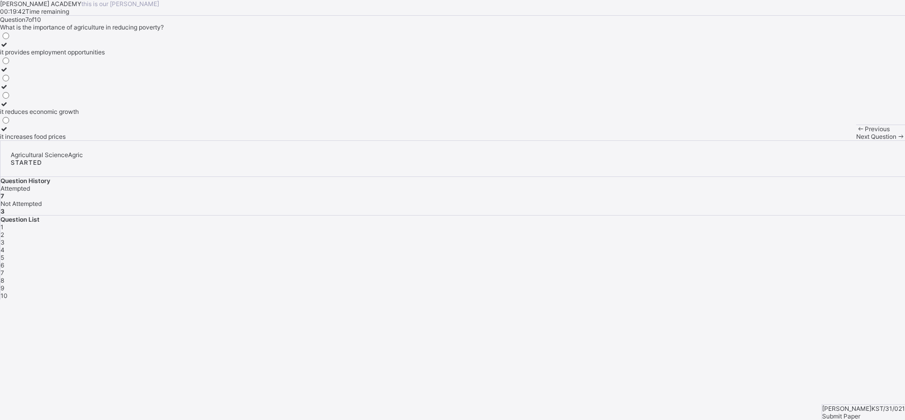
click at [848, 216] on div "Question List 1 2 3 4 5 6 7 8 9 10" at bounding box center [453, 258] width 904 height 84
click at [4, 269] on span "7" at bounding box center [3, 273] width 4 height 8
click at [302, 75] on div "Question 7 of 10 What is the importance of agriculture in reducing poverty? it …" at bounding box center [452, 78] width 905 height 125
click at [105, 115] on label "it reduces economic growth" at bounding box center [52, 107] width 105 height 15
click at [856, 140] on div "Previous Next Question" at bounding box center [880, 133] width 49 height 16
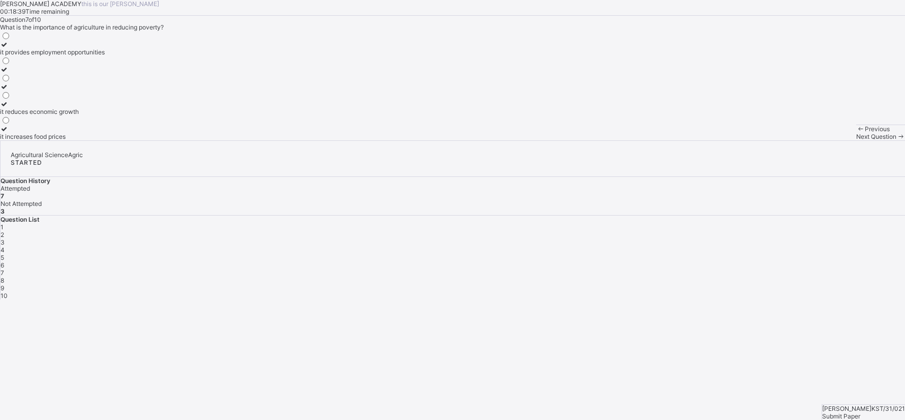
click at [856, 140] on div "Previous Next Question" at bounding box center [880, 133] width 49 height 16
click at [856, 140] on div "Next Question" at bounding box center [880, 137] width 49 height 8
click at [879, 216] on div "Question List 1 2 3 4 5 6 7 8 9 10" at bounding box center [453, 258] width 904 height 84
click at [111, 81] on label "providing food for the population" at bounding box center [55, 73] width 111 height 15
click at [856, 140] on span "Next Question" at bounding box center [876, 137] width 40 height 8
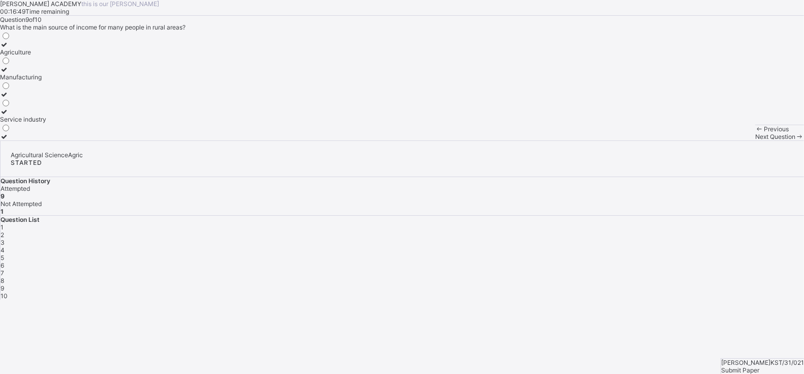
click at [46, 56] on div "Agriculture" at bounding box center [23, 52] width 46 height 8
click at [796, 140] on span at bounding box center [800, 137] width 9 height 8
click at [644, 284] on div "9" at bounding box center [403, 288] width 804 height 8
click at [46, 56] on label "Agriculture" at bounding box center [23, 48] width 46 height 15
click at [755, 140] on div "Next Question" at bounding box center [779, 137] width 49 height 8
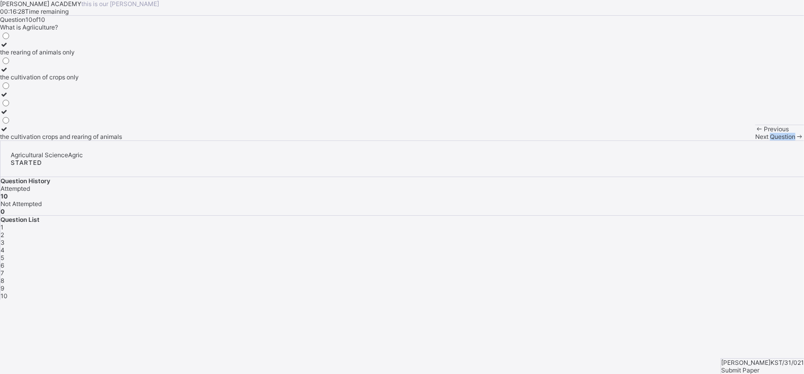
click at [755, 140] on div "Next Question" at bounding box center [779, 137] width 49 height 8
click at [760, 366] on span "Submit Paper" at bounding box center [740, 370] width 38 height 8
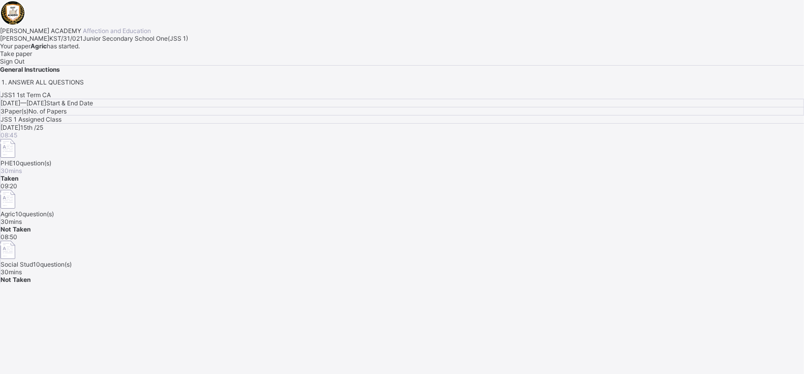
click at [130, 57] on div "Take paper" at bounding box center [402, 54] width 804 height 8
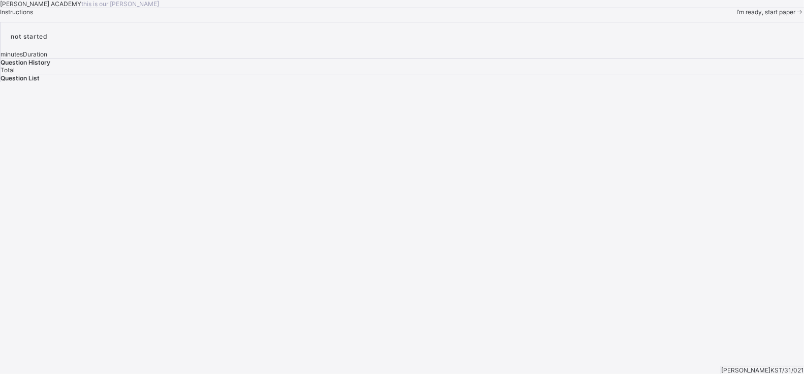
click at [737, 16] on div "I’m ready, start paper" at bounding box center [771, 12] width 68 height 8
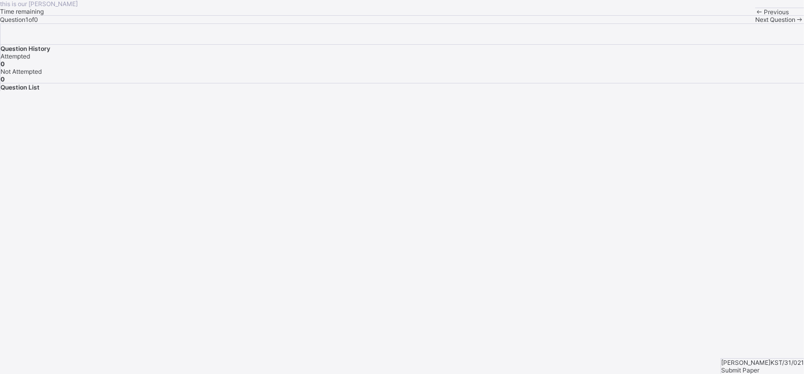
click at [755, 23] on div "Next Question" at bounding box center [779, 20] width 49 height 8
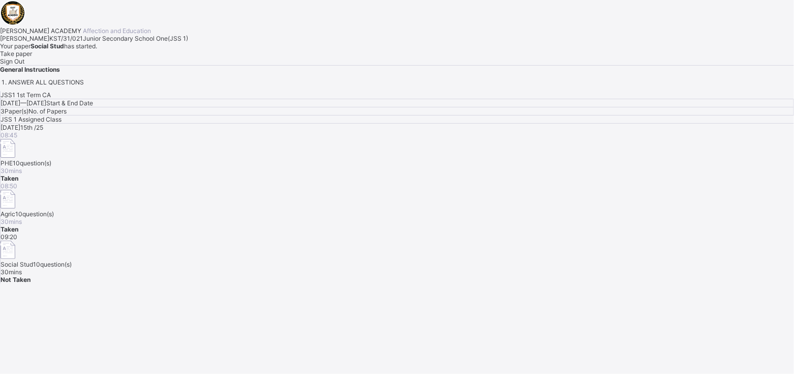
click at [141, 57] on div "Take paper" at bounding box center [397, 54] width 794 height 8
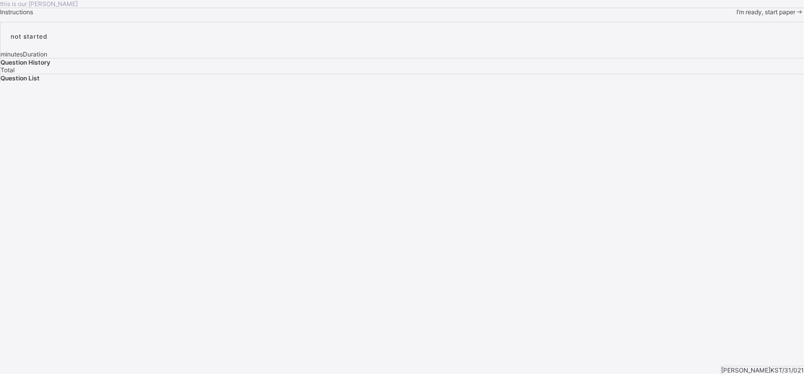
click at [737, 16] on span "I’m ready, start paper" at bounding box center [766, 12] width 59 height 8
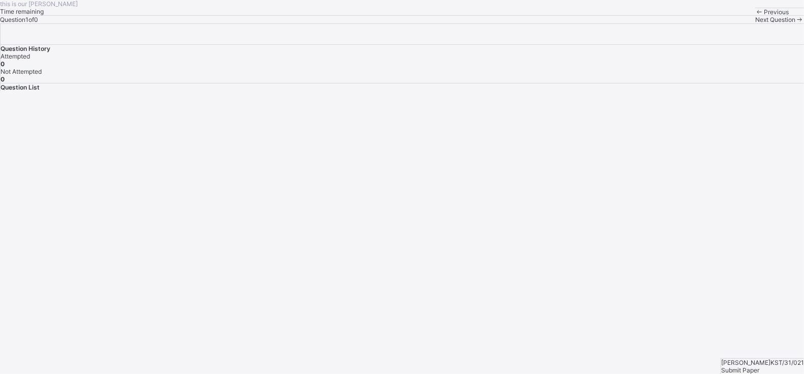
click at [764, 16] on span "Previous" at bounding box center [776, 12] width 25 height 8
click at [144, 23] on div "this is our [PERSON_NAME] Time remaining Question 1 of 0 Previous Next Question" at bounding box center [402, 11] width 804 height 23
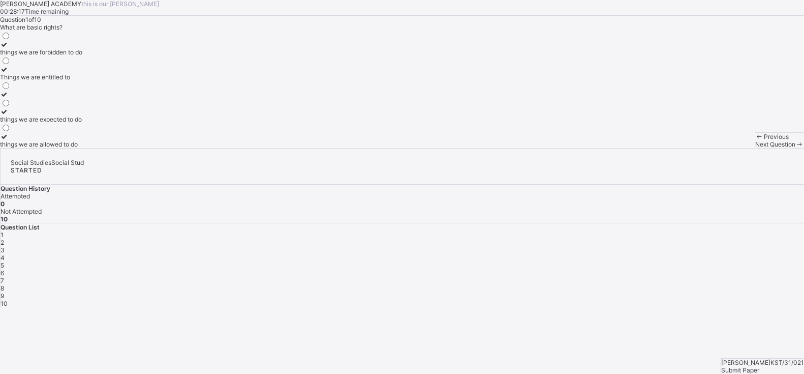
click at [242, 148] on div "things we are forbidden to do Things we are entitled to things we are expected …" at bounding box center [402, 89] width 804 height 117
click at [82, 81] on div "Things we are entitled to" at bounding box center [41, 77] width 82 height 8
click at [82, 123] on div "things we are expected to do" at bounding box center [41, 119] width 82 height 8
click at [755, 148] on div "Next Question" at bounding box center [779, 144] width 49 height 8
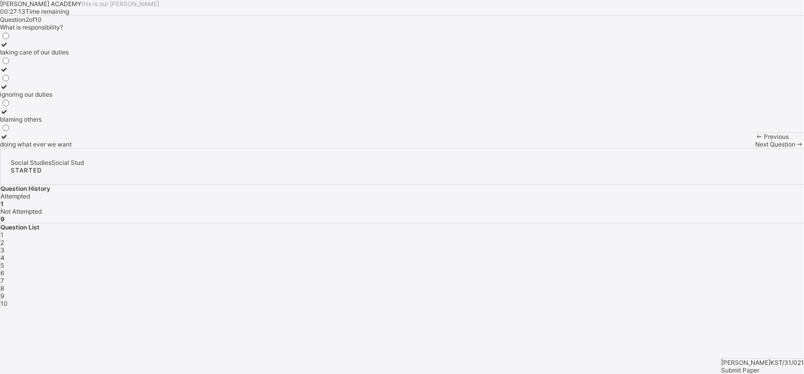
click at [315, 148] on div "Question 2 of 10 What is responsibility? taking care of our duties ignoring our…" at bounding box center [402, 82] width 804 height 132
click at [72, 56] on label "taking care of our duties" at bounding box center [36, 48] width 72 height 15
click at [755, 148] on div "Next Question" at bounding box center [779, 144] width 49 height 8
click at [390, 148] on div "Question 3 of 10 Why is cultural diversity important? it is irrelevant it promo…" at bounding box center [402, 82] width 804 height 132
click at [417, 148] on div "Question 3 of 10 Why is cultural diversity important? it is irrelevant it promo…" at bounding box center [402, 82] width 804 height 132
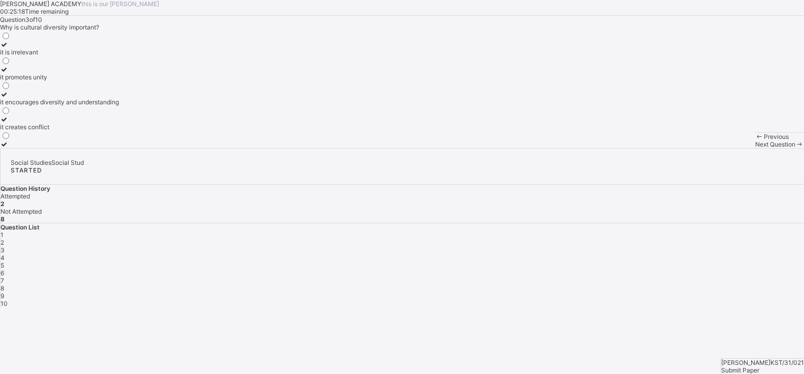
click at [417, 148] on div "Question 3 of 10 Why is cultural diversity important? it is irrelevant it promo…" at bounding box center [402, 82] width 804 height 132
click at [119, 106] on div "it encourages diversity and understanding" at bounding box center [59, 102] width 119 height 8
click at [353, 148] on div "Question 3 of 10 Why is cultural diversity important? it is irrelevant it promo…" at bounding box center [402, 82] width 804 height 132
click at [755, 148] on span "Next Question" at bounding box center [775, 144] width 40 height 8
click at [246, 148] on div "improving the quality of life of community members building new roads planting …" at bounding box center [402, 89] width 804 height 117
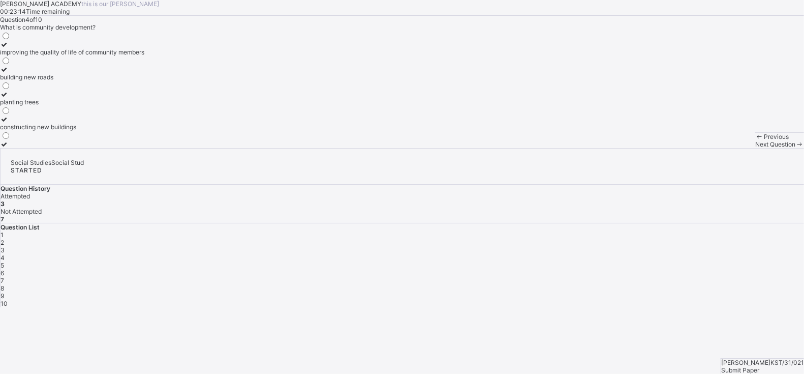
click at [144, 56] on div "improving the quality of life of community members" at bounding box center [72, 52] width 144 height 8
click at [755, 148] on span "Next Question" at bounding box center [775, 144] width 40 height 8
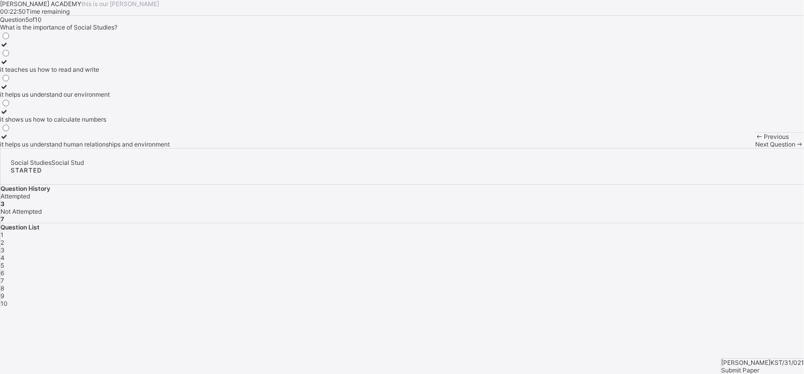
click at [701, 254] on div "4" at bounding box center [403, 258] width 804 height 8
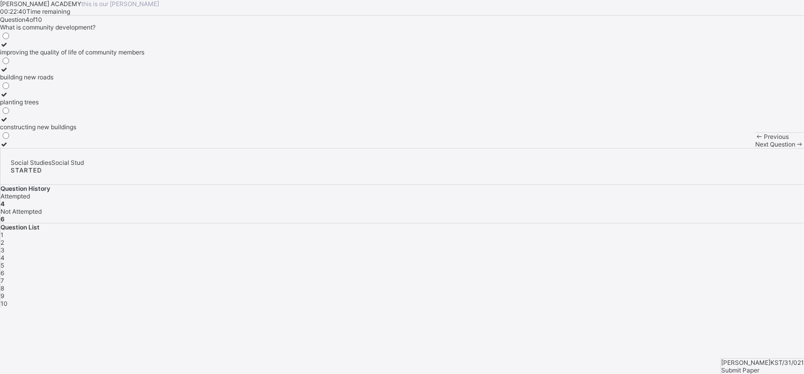
click at [144, 56] on div "improving the quality of life of community members" at bounding box center [72, 52] width 144 height 8
click at [755, 148] on span "Next Question" at bounding box center [775, 144] width 40 height 8
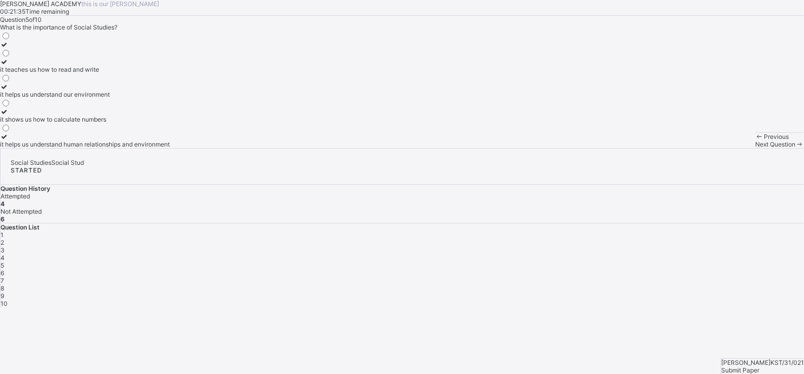
click at [146, 148] on label "it helps us understand human relationships and environment" at bounding box center [85, 140] width 170 height 15
click at [755, 148] on div "Next Question" at bounding box center [779, 144] width 49 height 8
click at [4, 261] on span "5" at bounding box center [3, 265] width 4 height 8
click at [125, 148] on div "it helps us understand human relationships and environment" at bounding box center [85, 144] width 170 height 8
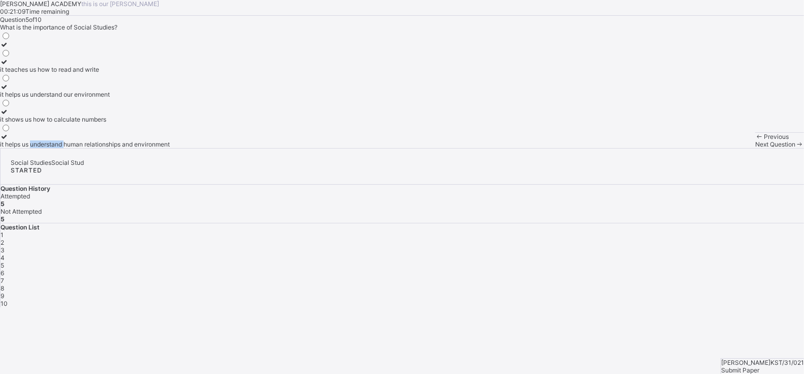
click at [125, 148] on div "it helps us understand human relationships and environment" at bounding box center [85, 144] width 170 height 8
click at [755, 148] on div "Previous Next Question" at bounding box center [779, 140] width 49 height 16
click at [755, 148] on span "Next Question" at bounding box center [775, 144] width 40 height 8
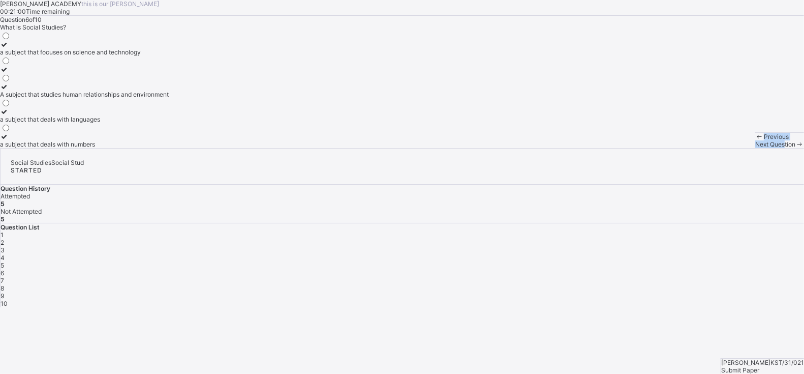
drag, startPoint x: 533, startPoint y: 357, endPoint x: 460, endPoint y: 266, distance: 116.9
click at [460, 148] on div "[PERSON_NAME] ACADEMY this is our [PERSON_NAME] 00:21:00 Time remaining Questio…" at bounding box center [402, 74] width 804 height 148
click at [161, 98] on div "A subject that studies human relationships and environment" at bounding box center [84, 94] width 169 height 8
click at [755, 148] on div "Next Question" at bounding box center [779, 144] width 49 height 8
drag, startPoint x: 504, startPoint y: 347, endPoint x: 589, endPoint y: 340, distance: 85.2
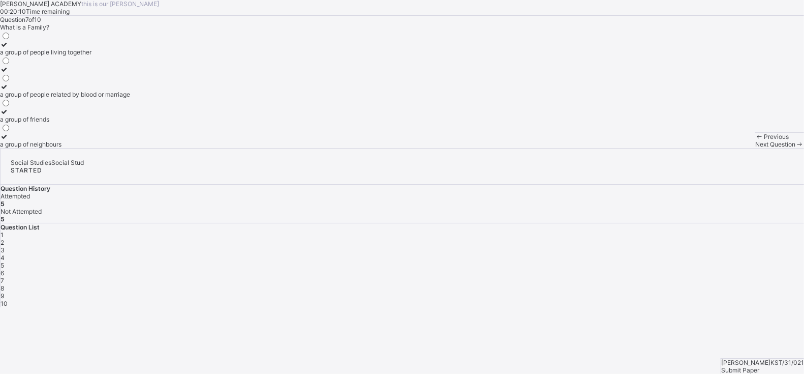
click at [755, 148] on div "Previous Next Question" at bounding box center [779, 140] width 49 height 16
click at [749, 269] on div "6" at bounding box center [403, 273] width 804 height 8
click at [97, 98] on div "A subject that studies human relationships and environment" at bounding box center [84, 94] width 169 height 8
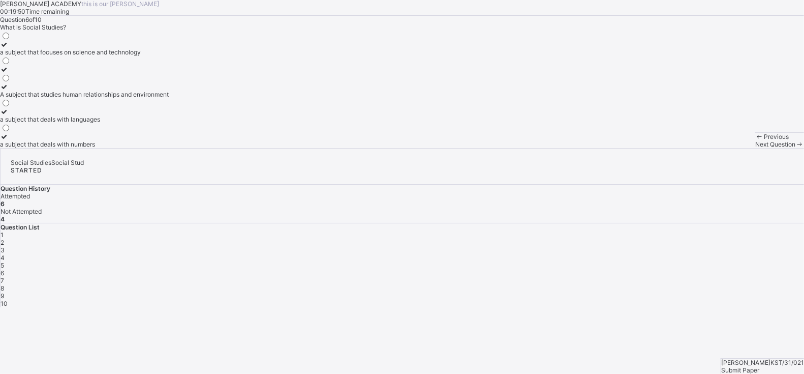
click at [755, 148] on span "Next Question" at bounding box center [775, 144] width 40 height 8
click at [379, 148] on div "Question 7 of 10 What is a Family? a group of people living together a group of…" at bounding box center [402, 82] width 804 height 132
click at [126, 98] on label "a group of people related by blood or marriage" at bounding box center [65, 90] width 130 height 15
click at [755, 148] on div "Next Question" at bounding box center [779, 144] width 49 height 8
click at [4, 277] on span "7" at bounding box center [3, 281] width 4 height 8
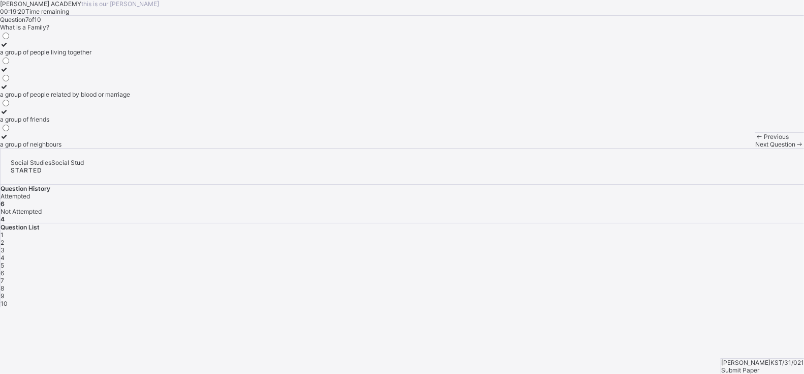
click at [130, 98] on div "a group of people related by blood or marriage" at bounding box center [65, 94] width 130 height 8
click at [755, 148] on span "Next Question" at bounding box center [775, 144] width 40 height 8
click at [4, 277] on span "7" at bounding box center [3, 281] width 4 height 8
click at [130, 98] on label "a group of people related by blood or marriage" at bounding box center [65, 90] width 130 height 15
click at [755, 148] on div "Next Question" at bounding box center [779, 144] width 49 height 8
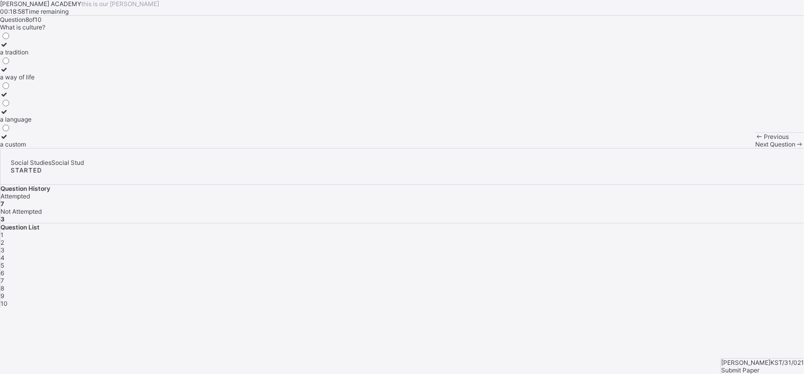
click at [35, 56] on div "a tradition" at bounding box center [17, 52] width 35 height 8
click at [35, 81] on div "a way of life" at bounding box center [17, 77] width 35 height 8
click at [755, 148] on span "Next Question" at bounding box center [775, 144] width 40 height 8
click at [4, 284] on span "8" at bounding box center [3, 288] width 4 height 8
click at [35, 81] on div "a way of life" at bounding box center [17, 77] width 35 height 8
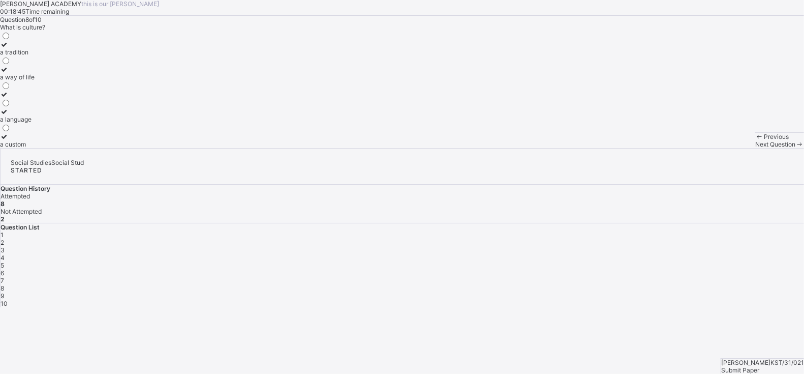
click at [755, 148] on div "Next Question" at bounding box center [779, 144] width 49 height 8
click at [52, 123] on label "traditional attire" at bounding box center [26, 115] width 52 height 15
click at [52, 73] on div "cultural practices" at bounding box center [26, 70] width 52 height 8
click at [52, 123] on div "traditional attire" at bounding box center [26, 119] width 52 height 8
click at [755, 148] on div "Next Question" at bounding box center [779, 144] width 49 height 8
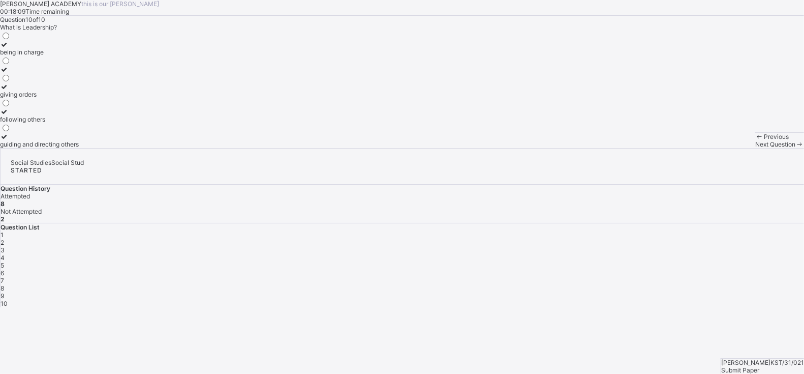
click at [4, 292] on span "9" at bounding box center [3, 296] width 4 height 8
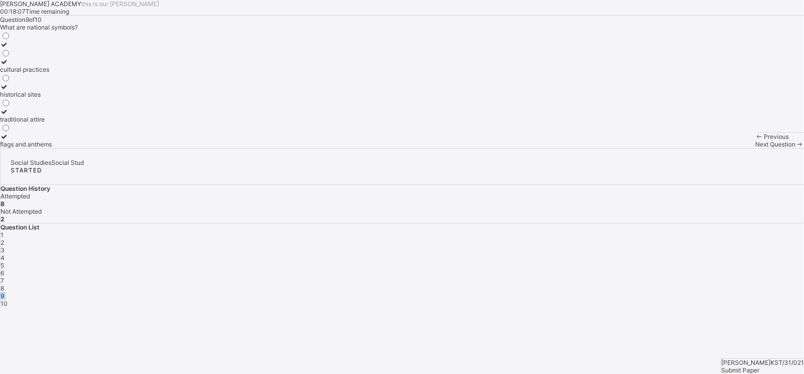
click at [4, 292] on span "9" at bounding box center [3, 296] width 4 height 8
click at [52, 73] on div "cultural practices" at bounding box center [26, 70] width 52 height 8
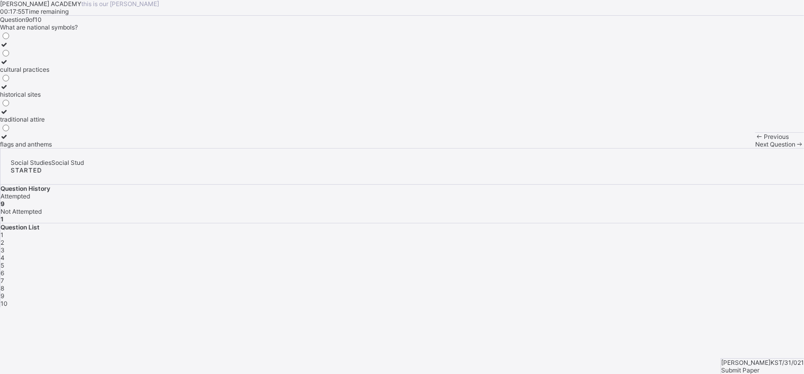
click at [755, 148] on span "Next Question" at bounding box center [775, 144] width 40 height 8
click at [79, 56] on div "being in charge" at bounding box center [39, 52] width 79 height 8
click at [764, 366] on div "Submit Paper" at bounding box center [762, 370] width 83 height 8
click at [764, 348] on div "× Submitting Paper This action will submit your paper. You won't have access to…" at bounding box center [402, 362] width 804 height 110
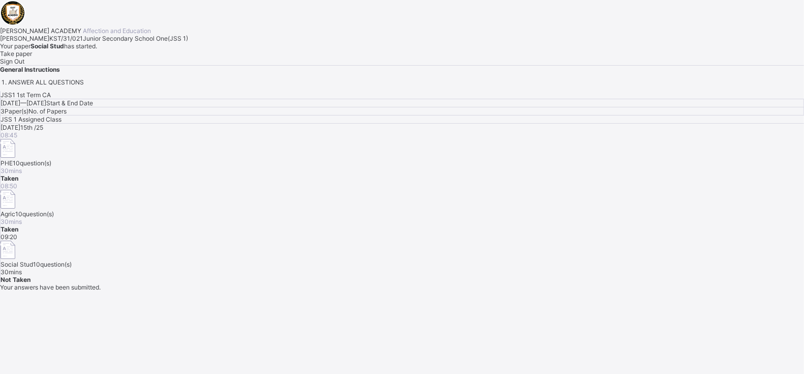
click at [123, 57] on div "Take paper" at bounding box center [402, 54] width 804 height 8
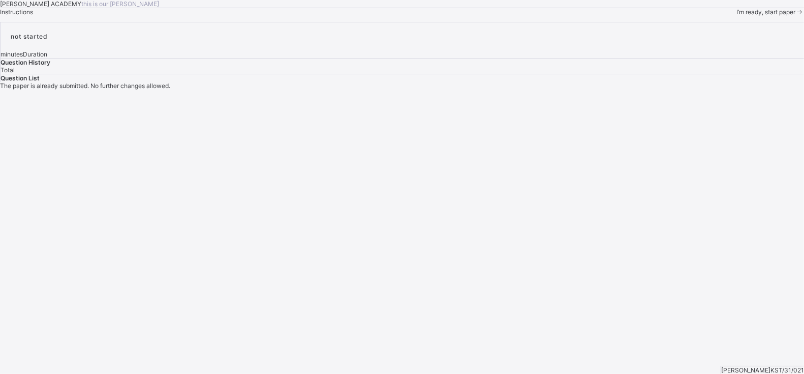
click at [737, 16] on span "I’m ready, start paper" at bounding box center [766, 12] width 59 height 8
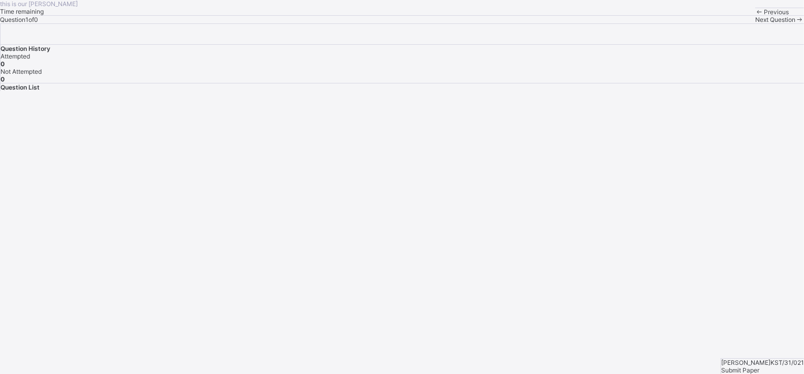
click at [340, 23] on div "this is our [PERSON_NAME] Time remaining Question 1 of 0 Previous Next Question" at bounding box center [402, 11] width 804 height 23
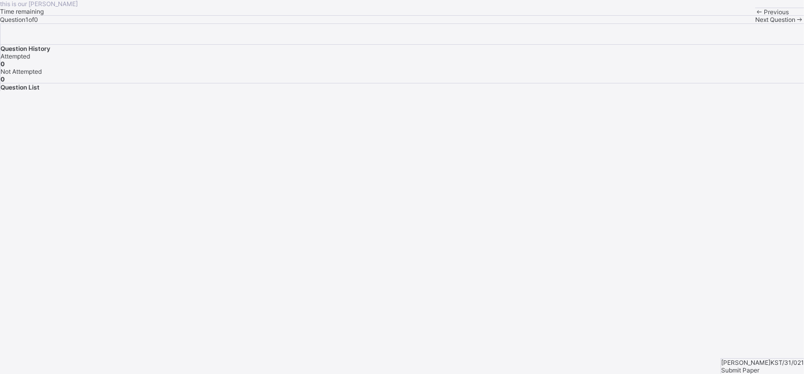
click at [340, 23] on div "this is our [PERSON_NAME] Time remaining Question 1 of 0 Previous Next Question" at bounding box center [402, 11] width 804 height 23
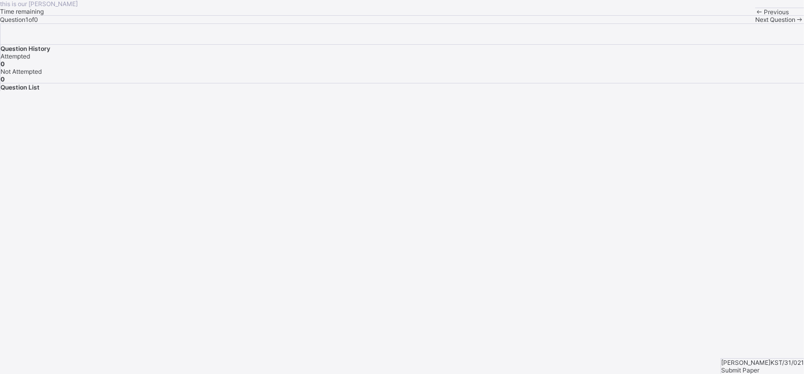
click at [340, 23] on div "this is our [PERSON_NAME] Time remaining Question 1 of 0 Previous Next Question" at bounding box center [402, 11] width 804 height 23
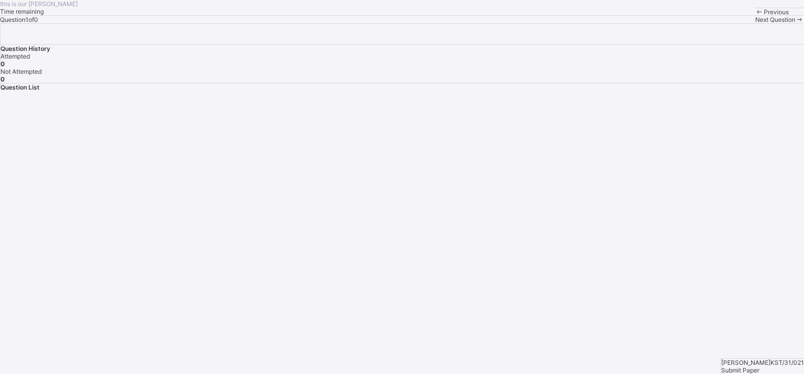
click at [340, 23] on div "this is our [PERSON_NAME] Time remaining Question 1 of 0 Previous Next Question" at bounding box center [402, 11] width 804 height 23
click at [294, 23] on div "this is our [PERSON_NAME] Time remaining Question 1 of 0 Previous Next Question" at bounding box center [402, 11] width 804 height 23
click at [357, 23] on div "this is our [PERSON_NAME] Time remaining Question 1 of 0 Previous Next Question" at bounding box center [402, 11] width 804 height 23
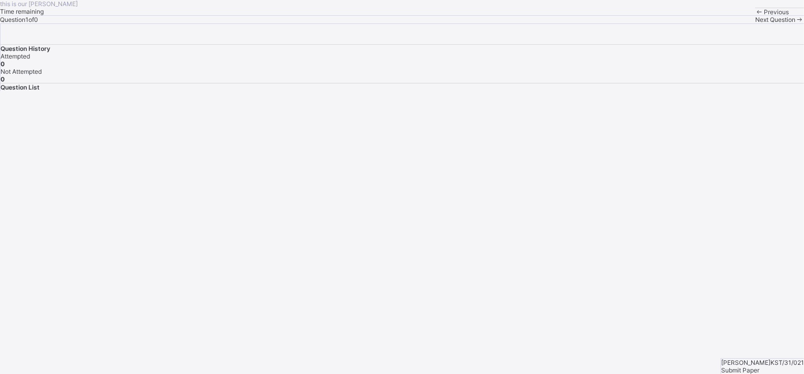
click at [357, 23] on div "this is our [PERSON_NAME] Time remaining Question 1 of 0 Previous Next Question" at bounding box center [402, 11] width 804 height 23
click at [357, 23] on div "[PERSON_NAME] ACADEMY this is our [PERSON_NAME] Time remaining Question 1 of 0 …" at bounding box center [402, 11] width 804 height 23
click at [423, 23] on div "[PERSON_NAME] ACADEMY this is our [PERSON_NAME] Time remaining Question 1 of 0 …" at bounding box center [402, 11] width 804 height 23
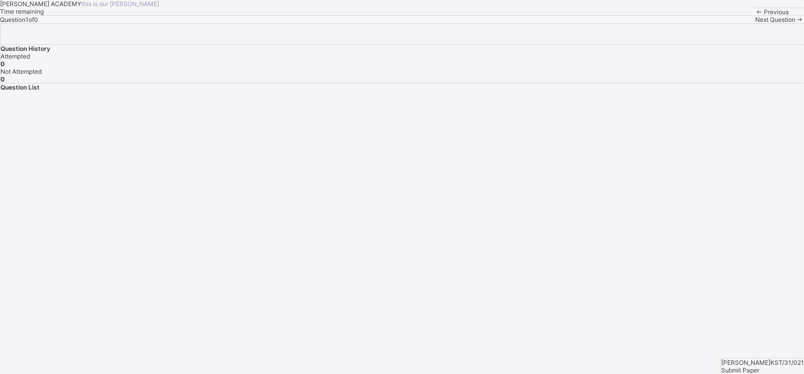
click at [423, 23] on div "[PERSON_NAME] ACADEMY this is our [PERSON_NAME] Time remaining Question 1 of 0 …" at bounding box center [402, 11] width 804 height 23
click at [441, 23] on div "[PERSON_NAME] ACADEMY this is our [PERSON_NAME] Time remaining Question 1 of 0 …" at bounding box center [402, 11] width 804 height 23
drag, startPoint x: 435, startPoint y: 282, endPoint x: 384, endPoint y: 254, distance: 58.7
click at [384, 23] on div "[PERSON_NAME] ACADEMY this is our [PERSON_NAME] Time remaining Question 1 of 0 …" at bounding box center [402, 11] width 804 height 23
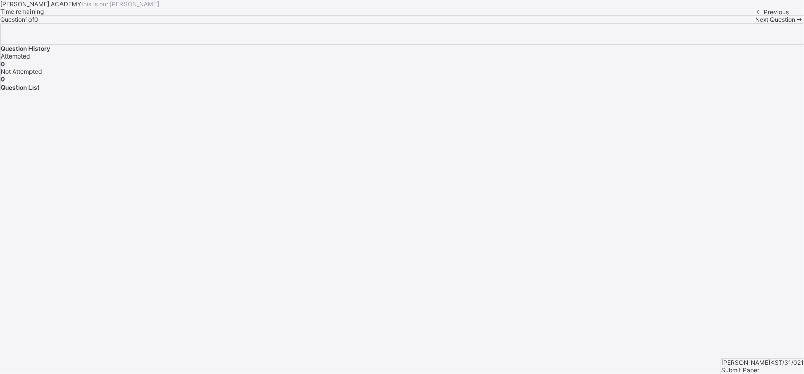
click at [384, 23] on div "[PERSON_NAME] ACADEMY this is our [PERSON_NAME] Time remaining Question 1 of 0 …" at bounding box center [402, 11] width 804 height 23
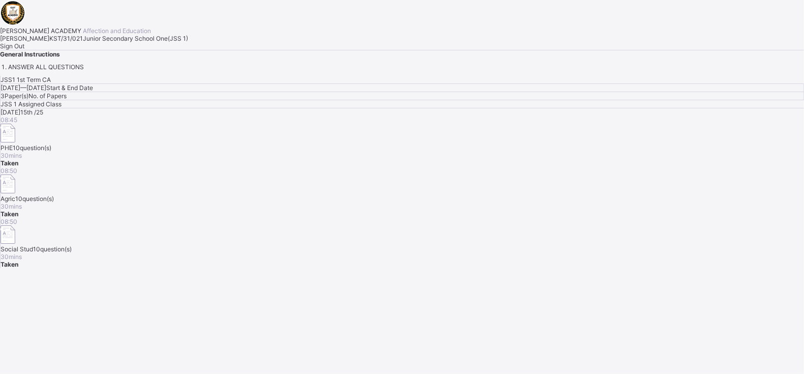
click at [24, 50] on span "Sign Out" at bounding box center [12, 46] width 24 height 8
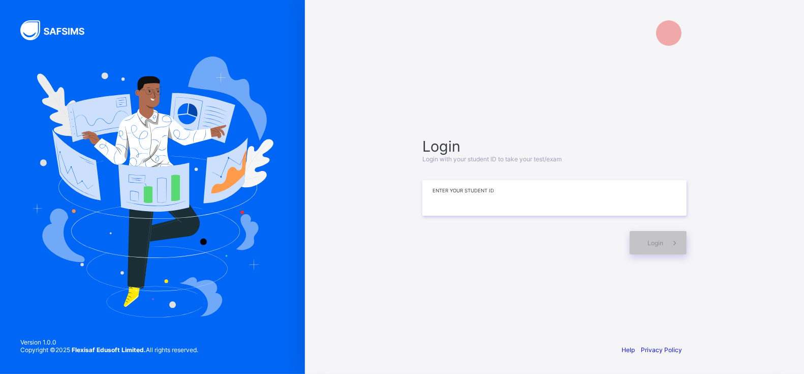
click at [433, 195] on input at bounding box center [554, 198] width 264 height 36
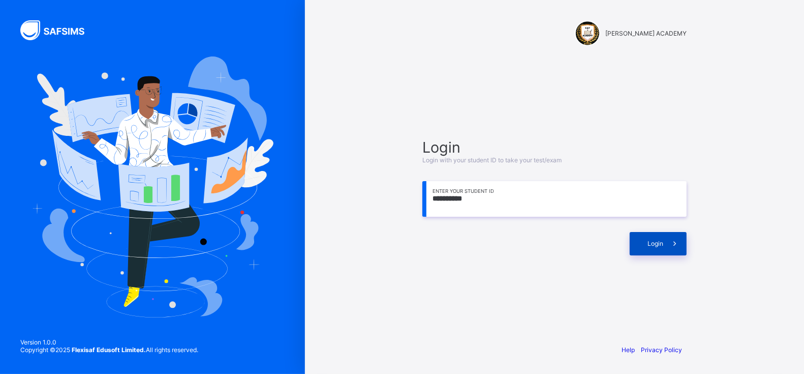
type input "**********"
click at [653, 247] on span "Login" at bounding box center [656, 243] width 16 height 8
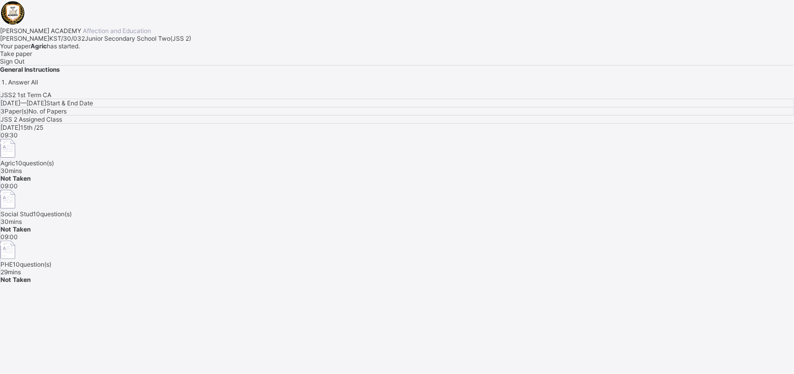
click at [653, 247] on div "JSS2 1st Term CA [DATE] — [DATE] Start & End Date 3 Paper(s) No. of Papers JSS …" at bounding box center [397, 187] width 794 height 192
click at [116, 57] on div "Take paper" at bounding box center [397, 54] width 794 height 8
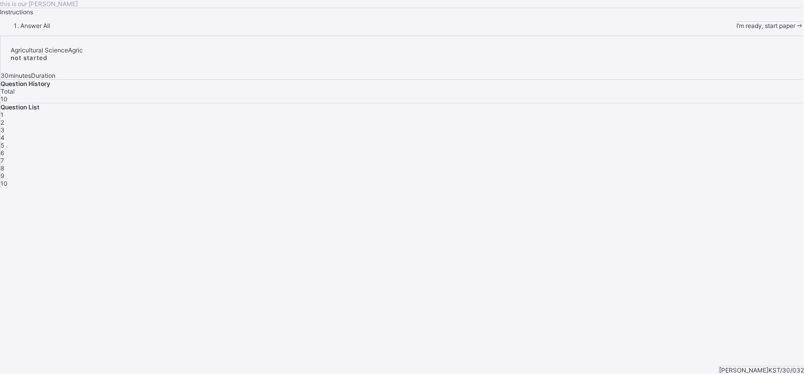
click at [737, 29] on div "I’m ready, start paper" at bounding box center [771, 26] width 68 height 8
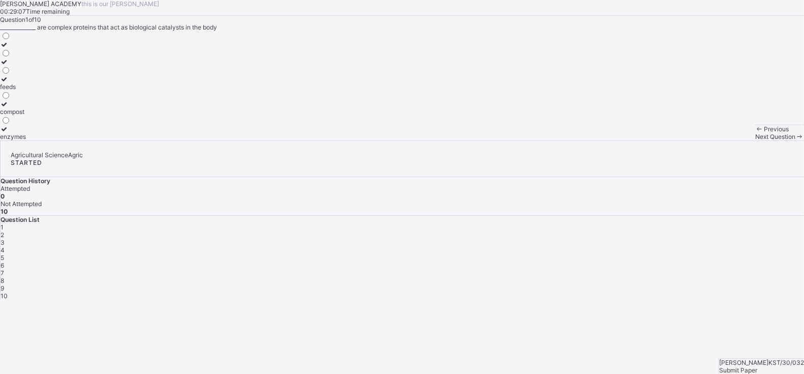
click at [26, 140] on div "enzymes" at bounding box center [13, 137] width 26 height 8
click at [755, 140] on span "Next Question" at bounding box center [775, 137] width 40 height 8
click at [27, 140] on label "coal tar" at bounding box center [13, 132] width 27 height 15
click at [755, 140] on span "Next Question" at bounding box center [775, 137] width 40 height 8
click at [16, 81] on label "canal" at bounding box center [8, 73] width 16 height 15
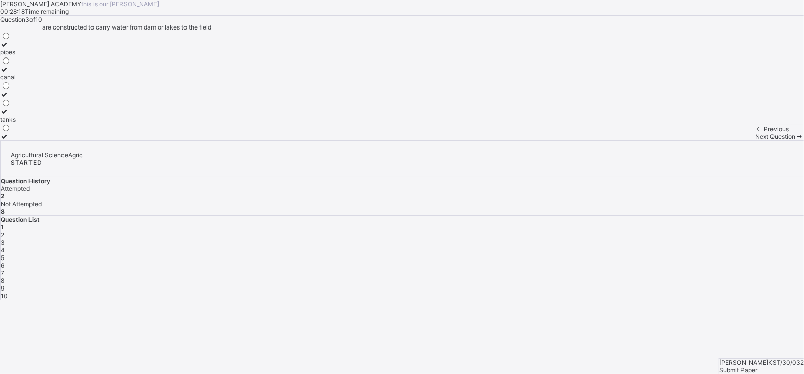
click at [755, 140] on span "Next Question" at bounding box center [775, 137] width 40 height 8
click at [36, 56] on div "soil particles" at bounding box center [18, 52] width 36 height 8
click at [755, 140] on div "Previous Next Question" at bounding box center [779, 133] width 49 height 16
click at [755, 140] on span "Next Question" at bounding box center [775, 137] width 40 height 8
click at [264, 140] on div "[PERSON_NAME] loamy clay" at bounding box center [402, 85] width 804 height 109
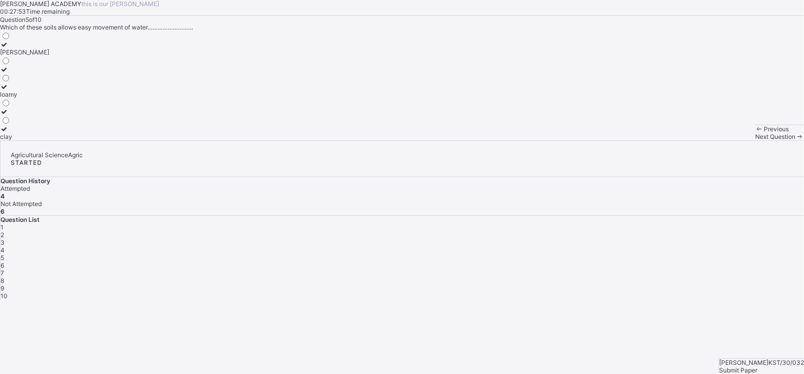
click at [49, 56] on label "[PERSON_NAME]" at bounding box center [24, 48] width 49 height 15
click at [755, 140] on span "Next Question" at bounding box center [775, 137] width 40 height 8
click at [15, 73] on div "soil" at bounding box center [7, 70] width 15 height 8
click at [755, 140] on span "Next Question" at bounding box center [775, 137] width 40 height 8
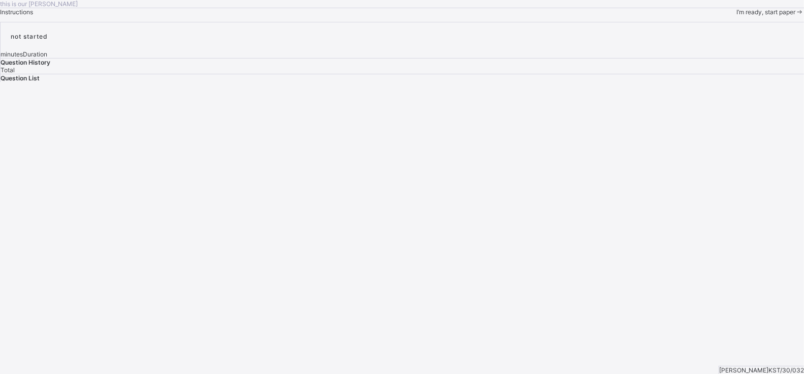
click at [737, 16] on span "I’m ready, start paper" at bounding box center [766, 12] width 59 height 8
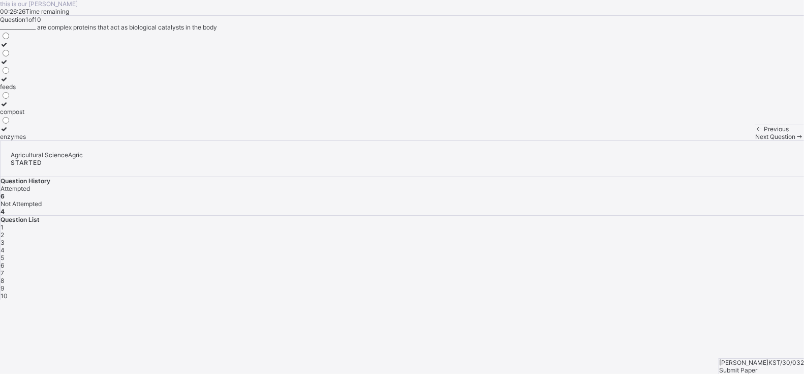
click at [755, 140] on div "Next Question" at bounding box center [779, 137] width 49 height 8
click at [755, 140] on span "Next Question" at bounding box center [775, 137] width 40 height 8
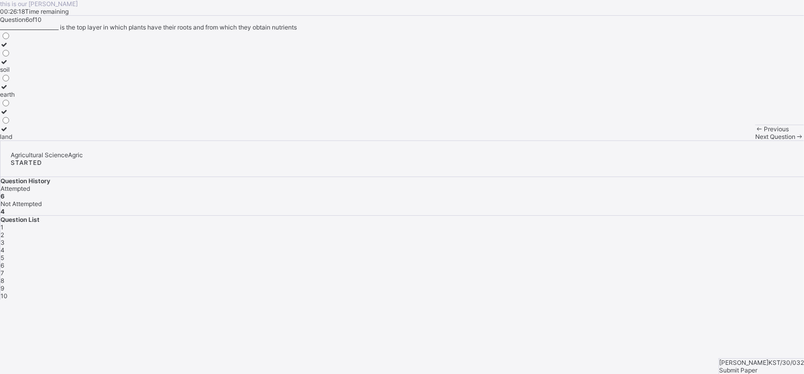
click at [755, 140] on span "Next Question" at bounding box center [775, 137] width 40 height 8
click at [37, 123] on div "soil structure" at bounding box center [18, 119] width 37 height 8
click at [755, 140] on span "Next Question" at bounding box center [775, 137] width 40 height 8
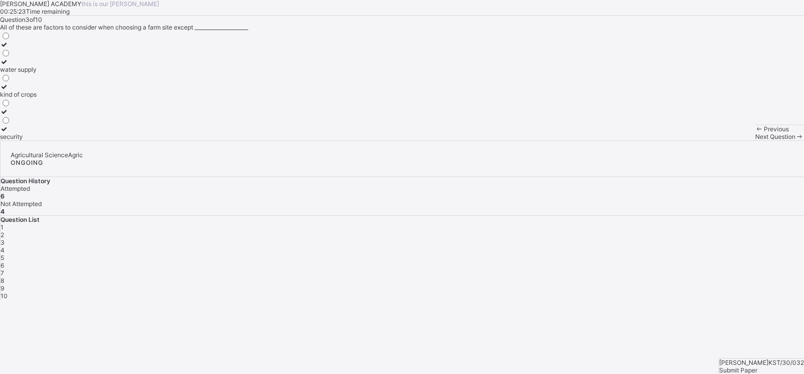
click at [37, 73] on div "water supply" at bounding box center [18, 70] width 37 height 8
click at [755, 140] on span "Next Question" at bounding box center [775, 137] width 40 height 8
click at [796, 140] on span at bounding box center [800, 137] width 9 height 8
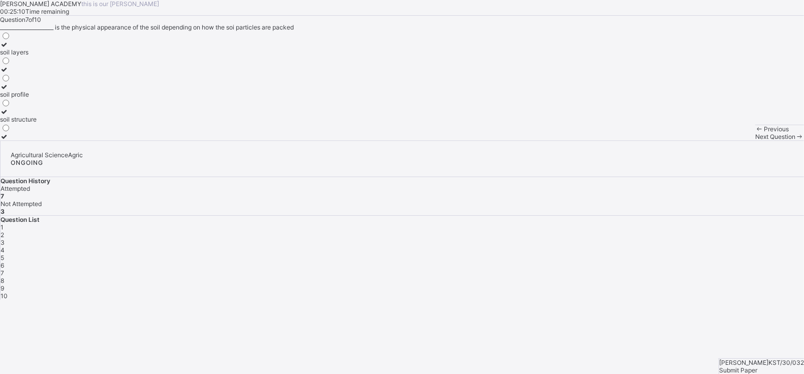
click at [796, 140] on span at bounding box center [800, 137] width 9 height 8
click at [24, 123] on div "rhumbus" at bounding box center [12, 119] width 24 height 8
click at [755, 140] on div "Previous Next Question" at bounding box center [779, 133] width 49 height 16
click at [755, 140] on span "Next Question" at bounding box center [775, 137] width 40 height 8
click at [48, 98] on div "animal dip" at bounding box center [24, 94] width 48 height 8
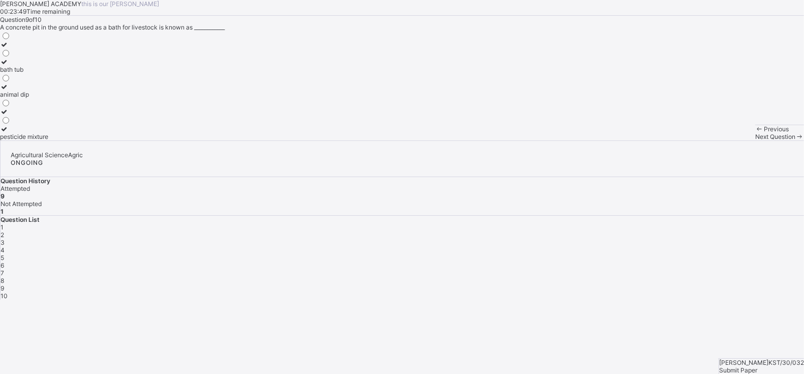
click at [48, 98] on div "animal dip" at bounding box center [24, 94] width 48 height 8
click at [755, 140] on div "Next Question" at bounding box center [779, 137] width 49 height 8
click at [37, 140] on div "security" at bounding box center [18, 137] width 37 height 8
click at [755, 140] on div "Next Question" at bounding box center [779, 137] width 49 height 8
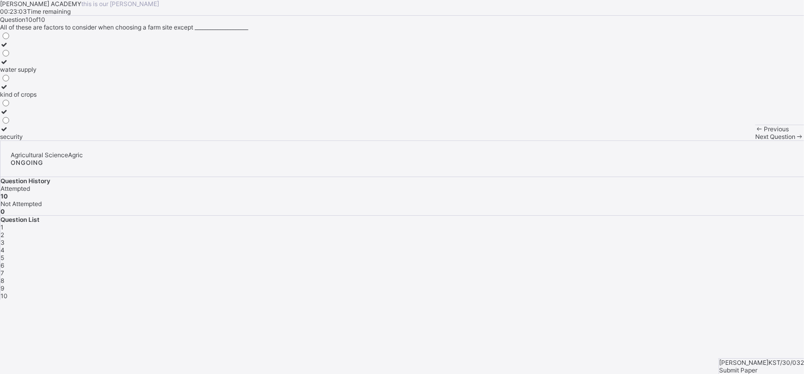
click at [8, 292] on span "10" at bounding box center [4, 296] width 7 height 8
click at [672, 292] on div "10" at bounding box center [403, 296] width 804 height 8
click at [757, 366] on span "Submit Paper" at bounding box center [738, 370] width 38 height 8
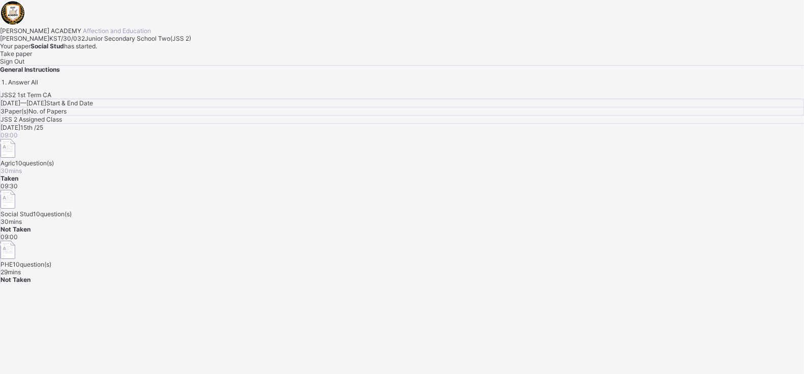
click at [32, 57] on span "Take paper" at bounding box center [16, 54] width 32 height 8
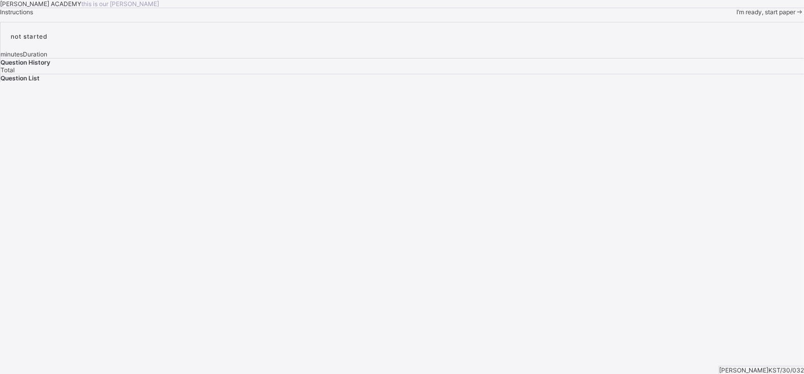
click at [737, 16] on span "I’m ready, start paper" at bounding box center [766, 12] width 59 height 8
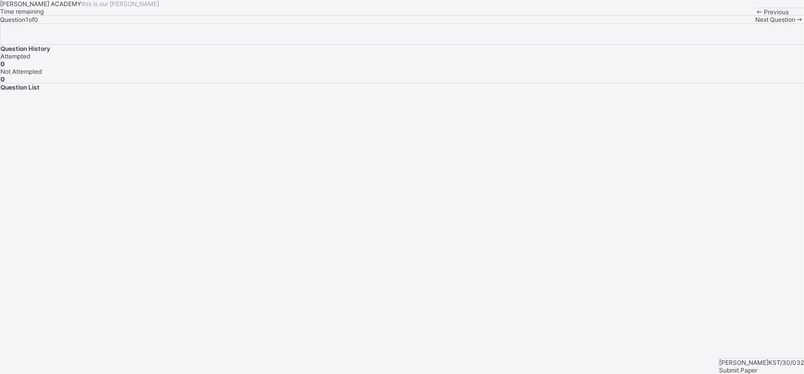
click at [204, 23] on div "[PERSON_NAME] ACADEMY this is our [PERSON_NAME] Time remaining Question 1 of 0 …" at bounding box center [402, 11] width 804 height 23
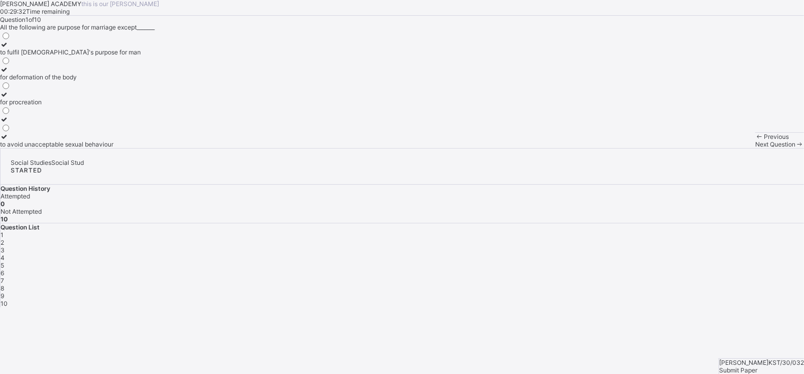
click at [124, 81] on div "for deformation of the body" at bounding box center [70, 77] width 141 height 8
click at [755, 148] on span "Next Question" at bounding box center [775, 144] width 40 height 8
click at [11, 56] on div "2" at bounding box center [5, 52] width 11 height 8
click at [755, 148] on span "Next Question" at bounding box center [775, 144] width 40 height 8
click at [21, 56] on div "greek" at bounding box center [10, 52] width 21 height 8
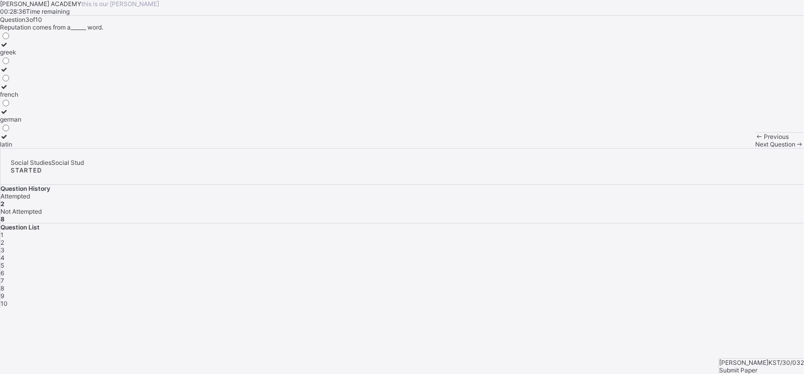
click at [755, 148] on div "Previous Next Question" at bounding box center [779, 140] width 49 height 16
click at [755, 148] on span "Next Question" at bounding box center [775, 144] width 40 height 8
click at [53, 56] on div "nuclear family" at bounding box center [26, 52] width 53 height 8
click at [755, 148] on span "Next Question" at bounding box center [775, 144] width 40 height 8
click at [22, 98] on div "society" at bounding box center [11, 94] width 22 height 8
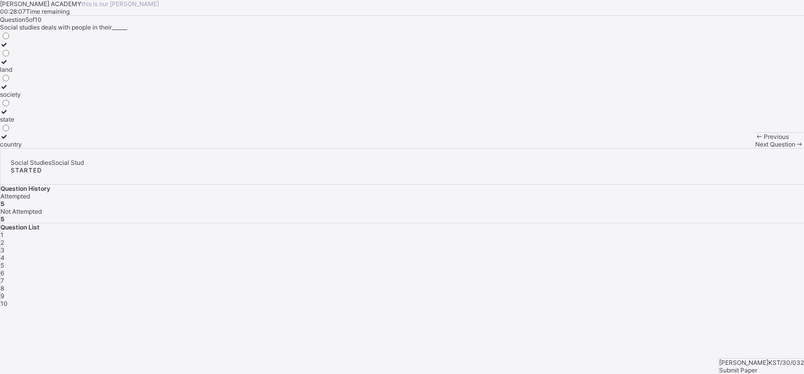
click at [755, 148] on span "Next Question" at bounding box center [775, 144] width 40 height 8
click at [102, 123] on label "corruption and favouritism" at bounding box center [51, 115] width 102 height 15
click at [755, 148] on div "Next Question" at bounding box center [779, 144] width 49 height 8
click at [11, 148] on label "3" at bounding box center [5, 140] width 11 height 15
click at [755, 148] on div "Next Question" at bounding box center [779, 144] width 49 height 8
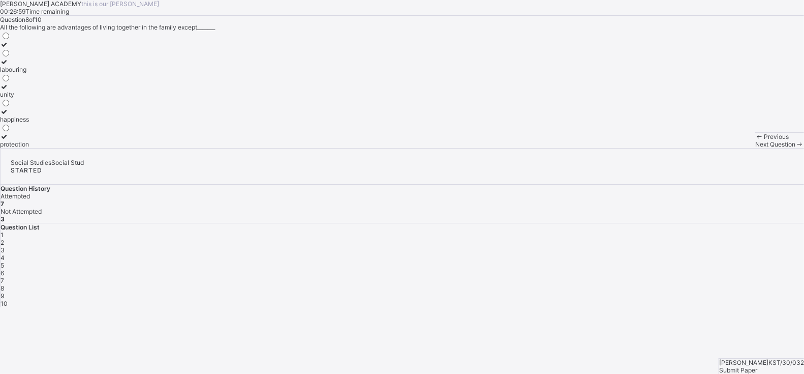
click at [29, 98] on div "unity" at bounding box center [14, 94] width 29 height 8
click at [755, 148] on span "Next Question" at bounding box center [775, 144] width 40 height 8
click at [71, 56] on label "marriage" at bounding box center [36, 48] width 73 height 15
click at [755, 148] on span "Next Question" at bounding box center [775, 144] width 40 height 8
click at [56, 81] on div "customary marriage" at bounding box center [28, 77] width 56 height 8
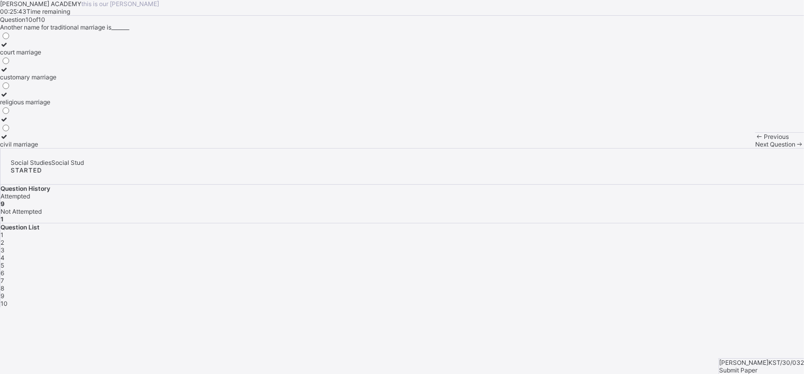
click at [56, 148] on div "civil marriage" at bounding box center [28, 144] width 56 height 8
click at [755, 148] on span "Next Question" at bounding box center [775, 144] width 40 height 8
click at [757, 366] on span "Submit Paper" at bounding box center [738, 370] width 38 height 8
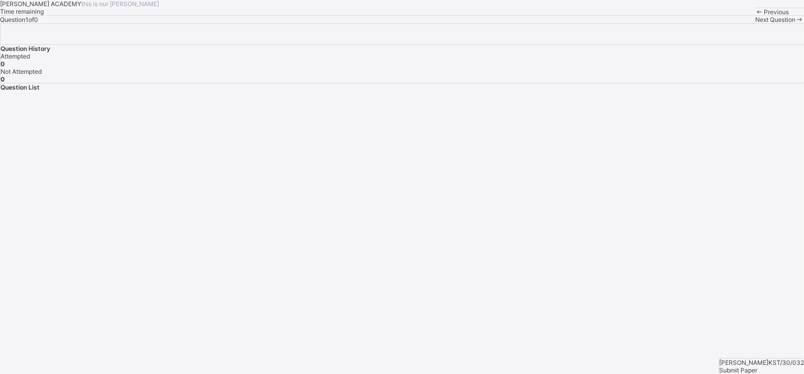
click at [38, 23] on span "Question 1 of 0" at bounding box center [19, 20] width 38 height 8
click at [38, 23] on span at bounding box center [38, 20] width 0 height 8
click at [755, 16] on div "Previous" at bounding box center [779, 12] width 49 height 8
click at [764, 16] on span "Previous" at bounding box center [776, 12] width 25 height 8
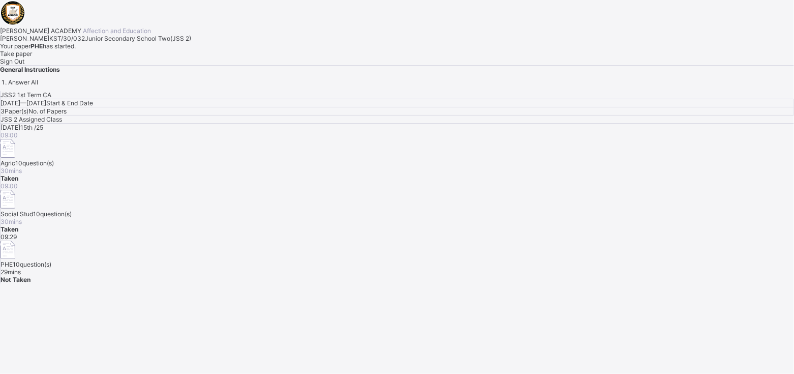
click at [124, 57] on div "Take paper" at bounding box center [397, 54] width 794 height 8
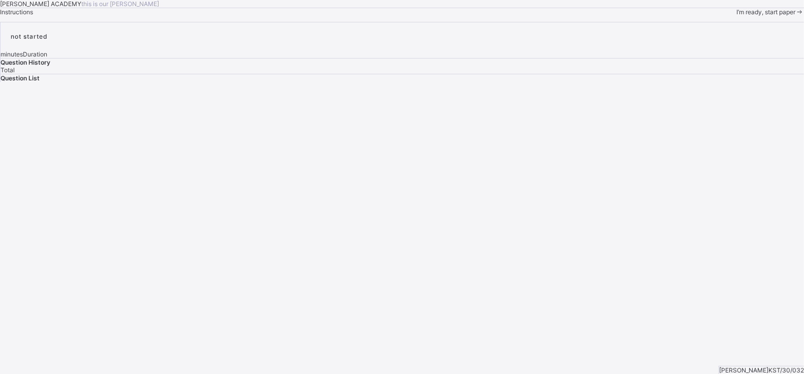
click at [737, 16] on span "I’m ready, start paper" at bounding box center [766, 12] width 59 height 8
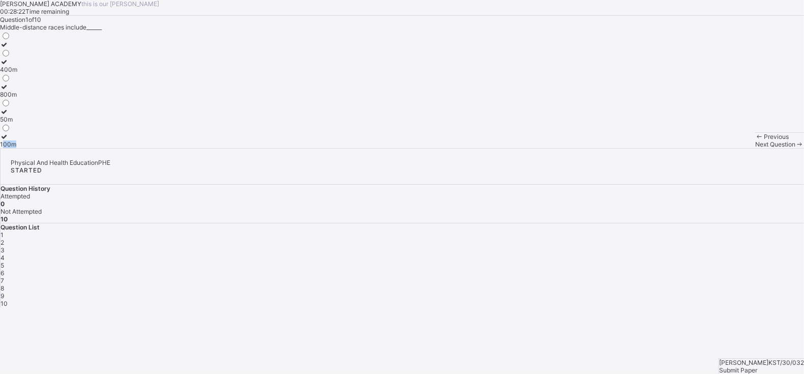
drag, startPoint x: 75, startPoint y: 272, endPoint x: 92, endPoint y: 279, distance: 17.6
click at [17, 148] on label "100m" at bounding box center [8, 140] width 17 height 15
click at [796, 148] on span at bounding box center [800, 144] width 9 height 8
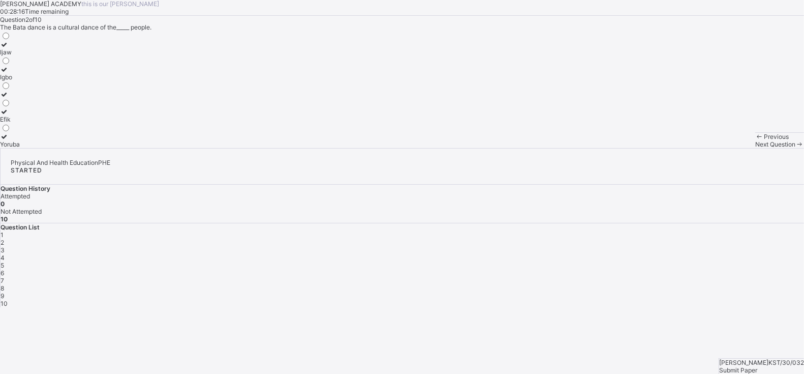
click at [796, 148] on span at bounding box center [800, 144] width 9 height 8
click at [434, 148] on div "[PERSON_NAME] ACADEMY this is our [PERSON_NAME] 00:28:11 Time remaining Questio…" at bounding box center [402, 74] width 804 height 148
drag, startPoint x: 434, startPoint y: 332, endPoint x: 426, endPoint y: 331, distance: 8.3
click at [434, 148] on div "[PERSON_NAME] ACADEMY this is our [PERSON_NAME] 00:28:11 Time remaining Questio…" at bounding box center [402, 74] width 804 height 148
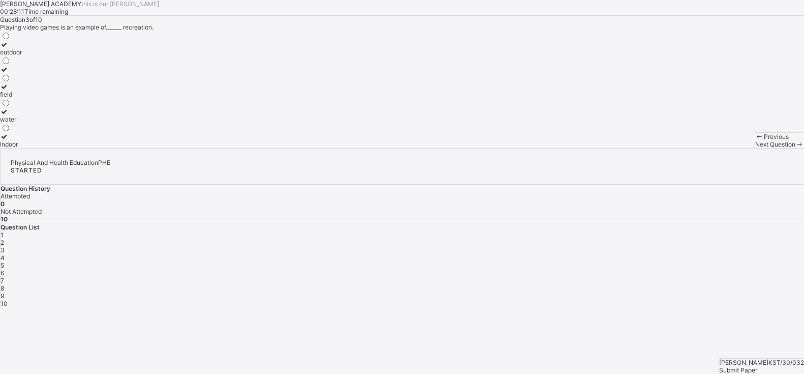
click at [434, 148] on div "[PERSON_NAME] ACADEMY this is our [PERSON_NAME] 00:28:11 Time remaining Questio…" at bounding box center [402, 74] width 804 height 148
click at [645, 238] on div "2" at bounding box center [403, 242] width 804 height 8
click at [20, 148] on div "Yoruba" at bounding box center [10, 144] width 20 height 8
click at [755, 148] on div "Next Question" at bounding box center [779, 144] width 49 height 8
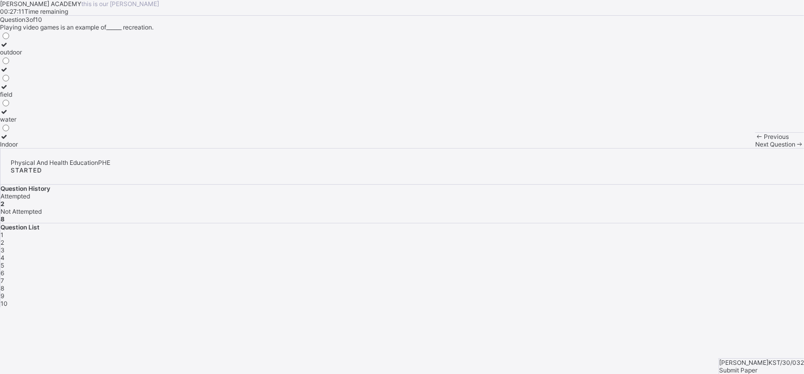
click at [22, 148] on div "Indoor" at bounding box center [11, 144] width 22 height 8
click at [755, 148] on div "Next Question" at bounding box center [779, 144] width 49 height 8
click at [22, 56] on div "outdoor" at bounding box center [11, 52] width 22 height 8
click at [755, 148] on div "Next Question" at bounding box center [779, 144] width 49 height 8
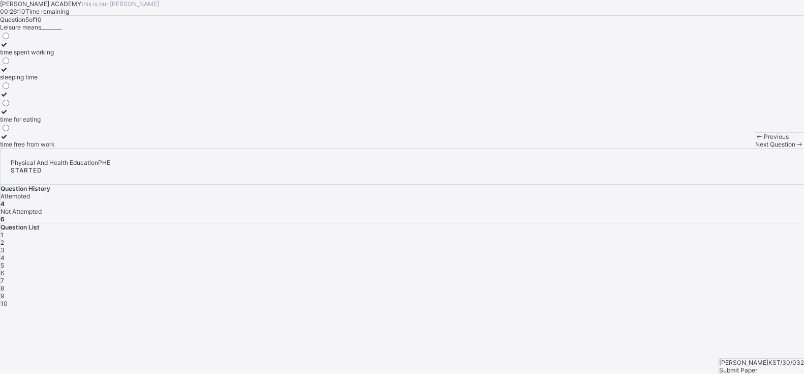
click at [55, 148] on div "time free from work" at bounding box center [27, 144] width 55 height 8
click at [755, 148] on div "Next Question" at bounding box center [779, 144] width 49 height 8
click at [87, 73] on div "activities done during free time" at bounding box center [43, 70] width 87 height 8
click at [755, 148] on div "Next Question" at bounding box center [779, 144] width 49 height 8
click at [74, 81] on label "refresh the body and mind" at bounding box center [37, 73] width 74 height 15
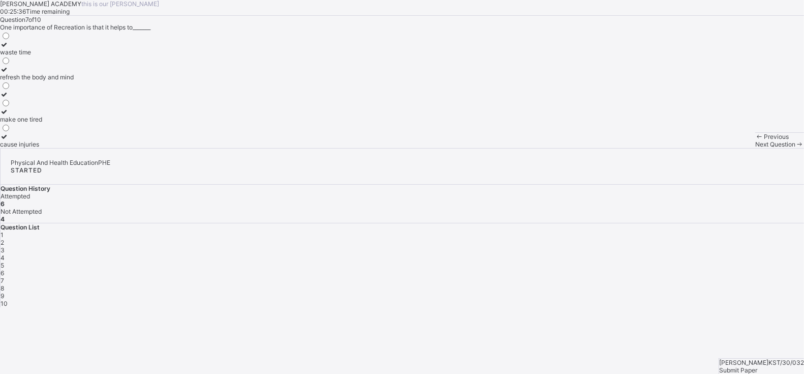
click at [755, 148] on span "Next Question" at bounding box center [775, 144] width 40 height 8
click at [354, 148] on div "Question 8 of 10 The "Atilogwu" dance originates from______ Yoruba Tiv Hausa Ig…" at bounding box center [402, 82] width 804 height 132
click at [20, 98] on div "Tiv" at bounding box center [10, 94] width 20 height 8
click at [755, 148] on div "Next Question" at bounding box center [779, 144] width 49 height 8
click at [28, 131] on div "swimming" at bounding box center [14, 127] width 28 height 8
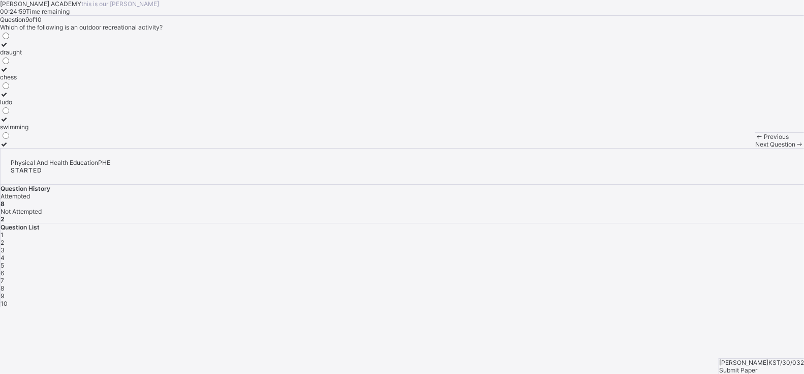
click at [28, 131] on div "swimming" at bounding box center [14, 127] width 28 height 8
click at [755, 148] on span "Next Question" at bounding box center [775, 144] width 40 height 8
click at [45, 123] on div "promote culture" at bounding box center [22, 119] width 45 height 8
click at [755, 148] on span "Next Question" at bounding box center [775, 144] width 40 height 8
click at [757, 366] on span "Submit Paper" at bounding box center [738, 370] width 38 height 8
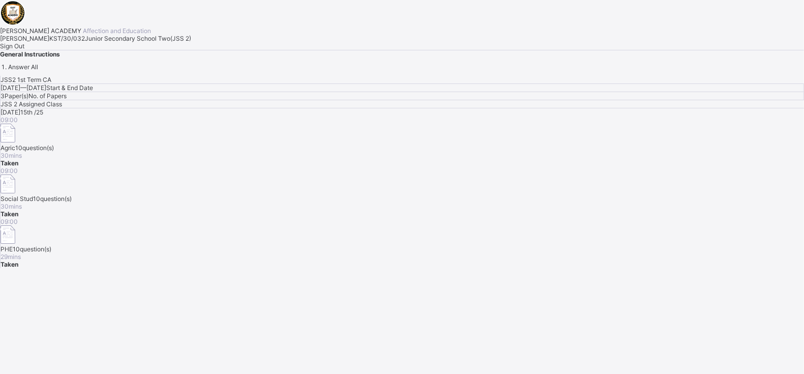
click at [24, 50] on span "Sign Out" at bounding box center [12, 46] width 24 height 8
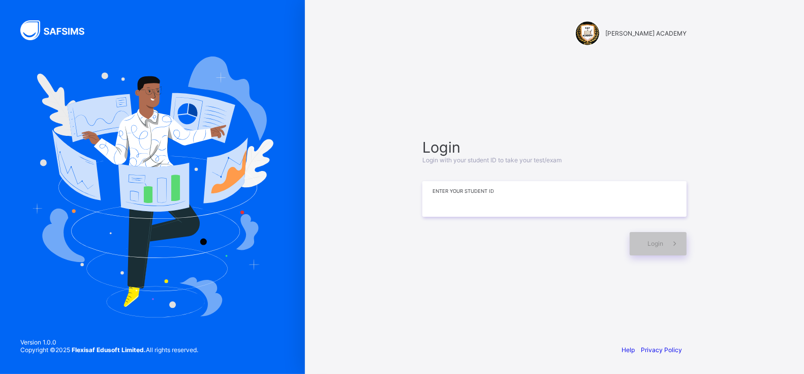
click at [440, 195] on input at bounding box center [554, 199] width 264 height 36
type input "**********"
click at [677, 238] on icon at bounding box center [675, 243] width 11 height 10
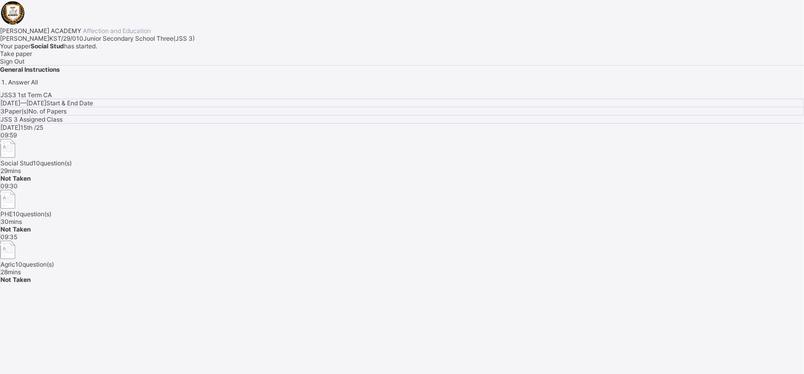
click at [32, 57] on span "Take paper" at bounding box center [16, 54] width 32 height 8
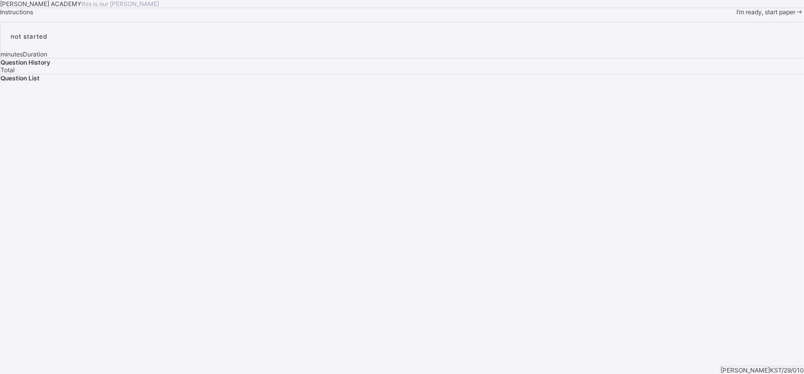
click at [737, 16] on div "I’m ready, start paper" at bounding box center [771, 12] width 68 height 8
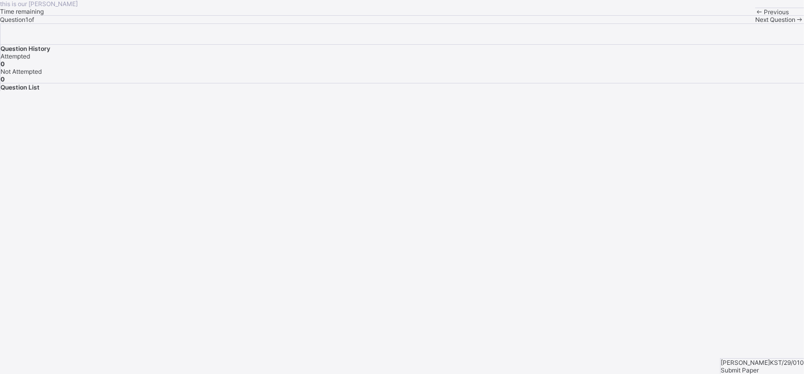
click at [755, 16] on span at bounding box center [759, 12] width 9 height 8
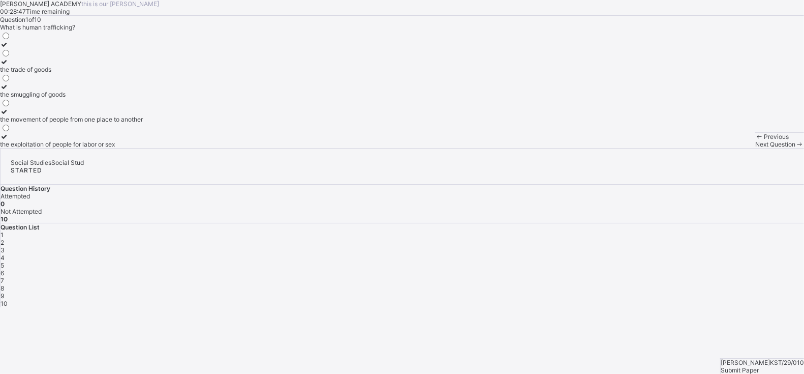
click at [263, 148] on div "the trade of goods the smuggling of goods the movement of people from one place…" at bounding box center [402, 89] width 804 height 117
click at [108, 73] on div "the trade of goods" at bounding box center [71, 70] width 143 height 8
click at [755, 148] on div "Next Question" at bounding box center [779, 144] width 49 height 8
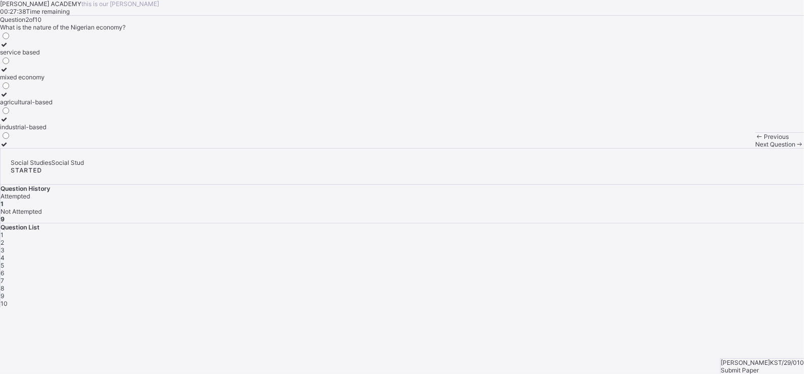
click at [52, 131] on div "industrial-based" at bounding box center [26, 127] width 52 height 8
click at [755, 148] on span "Next Question" at bounding box center [775, 144] width 40 height 8
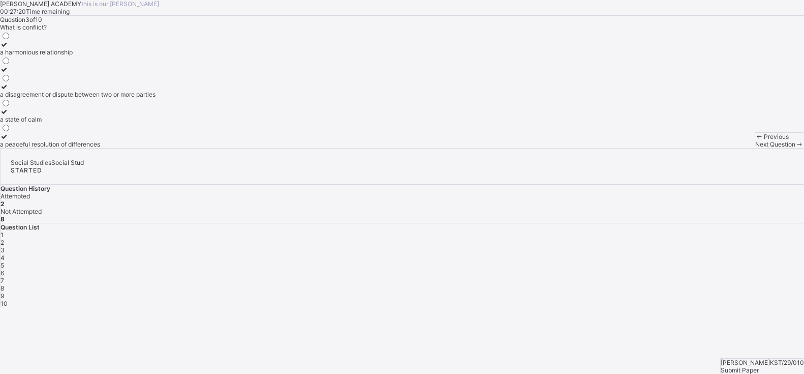
click at [337, 112] on div "Question 3 of 10 What is conflict? a harmonious relationship a disagreement or …" at bounding box center [402, 82] width 804 height 132
drag, startPoint x: 153, startPoint y: 215, endPoint x: 159, endPoint y: 200, distance: 16.4
click at [156, 98] on label "a disagreement or dispute between two or more parties" at bounding box center [78, 90] width 156 height 15
click at [755, 148] on div "Next Question" at bounding box center [779, 144] width 49 height 8
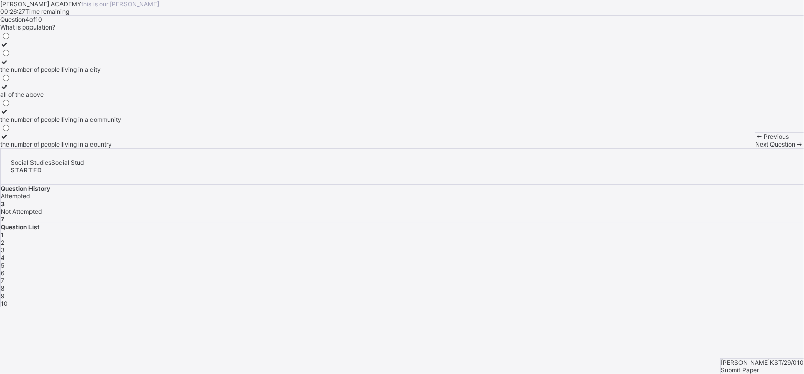
click at [122, 73] on div "the number of people living in a city" at bounding box center [61, 70] width 122 height 8
click at [755, 148] on div "Next Question" at bounding box center [779, 144] width 49 height 8
click at [34, 148] on div "family" at bounding box center [17, 144] width 34 height 8
click at [755, 148] on div "Next Question" at bounding box center [779, 144] width 49 height 8
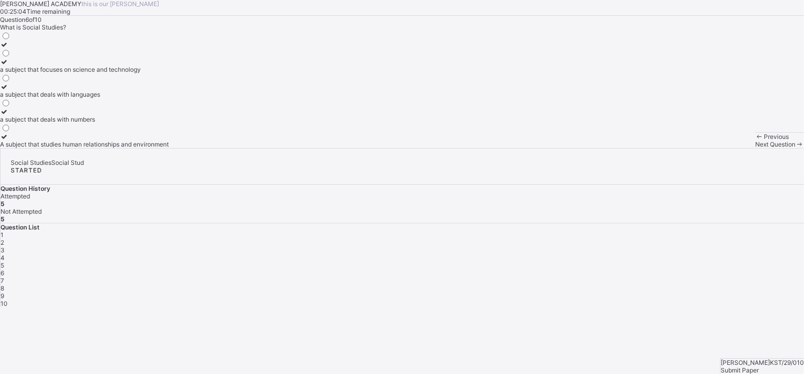
click at [304, 148] on div "Question 6 of 10 What is Social Studies? a subject that focuses on science and …" at bounding box center [402, 82] width 804 height 132
click at [129, 148] on div "A subject that studies human relationships and environment" at bounding box center [84, 144] width 169 height 8
click at [755, 148] on span "Next Question" at bounding box center [775, 144] width 40 height 8
click at [112, 123] on div "practices that are beneficial to the society" at bounding box center [72, 119] width 144 height 8
click at [755, 148] on span "Next Question" at bounding box center [775, 144] width 40 height 8
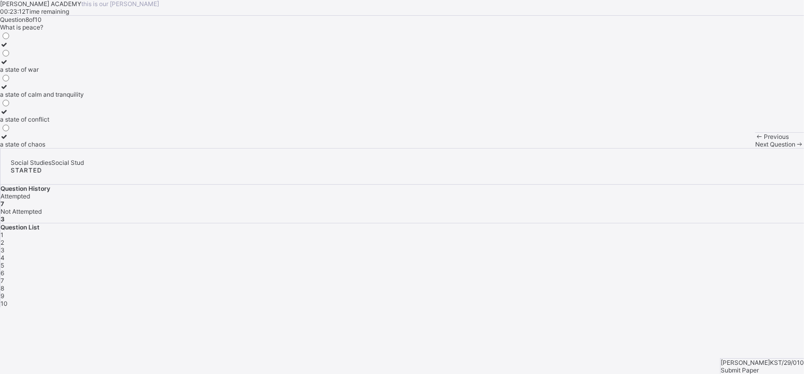
click at [84, 73] on div "a state of war" at bounding box center [42, 70] width 84 height 8
click at [755, 148] on span "Next Question" at bounding box center [775, 144] width 40 height 8
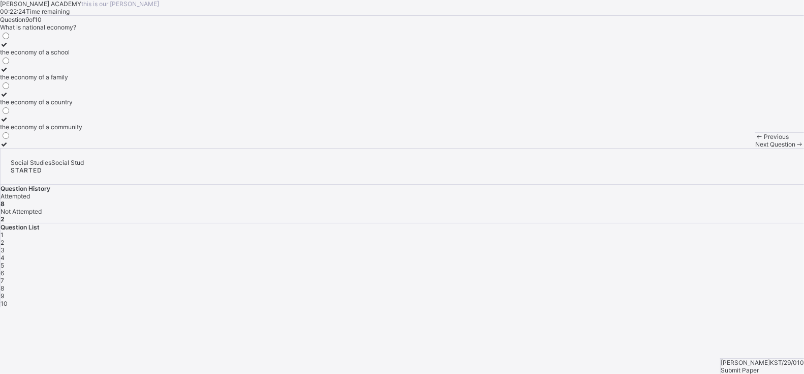
click at [82, 81] on div "the economy of a family" at bounding box center [41, 77] width 82 height 8
click at [755, 148] on span "Next Question" at bounding box center [775, 144] width 40 height 8
click at [76, 148] on label "for industrial development" at bounding box center [38, 140] width 76 height 15
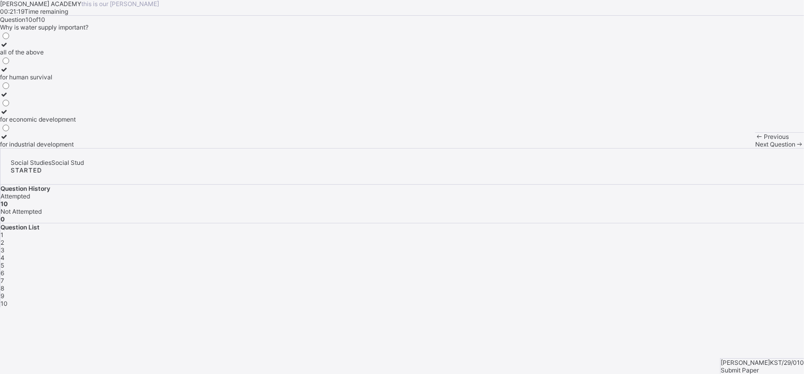
click at [76, 148] on div "for industrial development" at bounding box center [38, 144] width 76 height 8
click at [754, 366] on div "Submit Paper" at bounding box center [762, 370] width 83 height 8
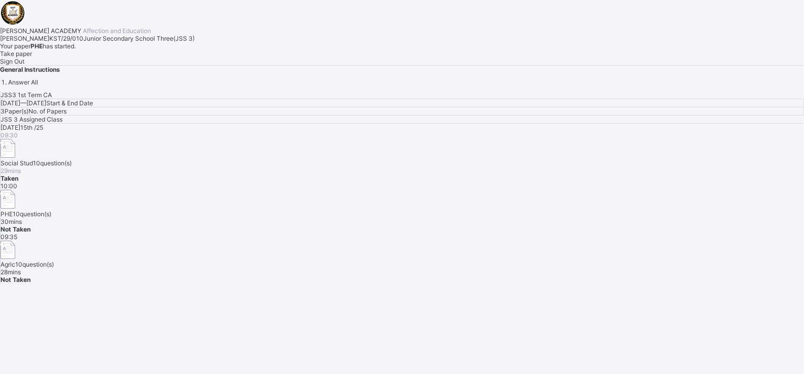
click at [122, 57] on div "Take paper" at bounding box center [402, 54] width 804 height 8
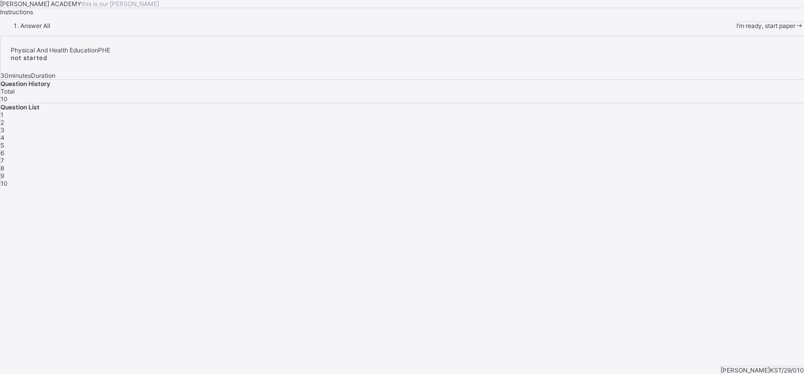
click at [737, 29] on span "I’m ready, start paper" at bounding box center [766, 26] width 59 height 8
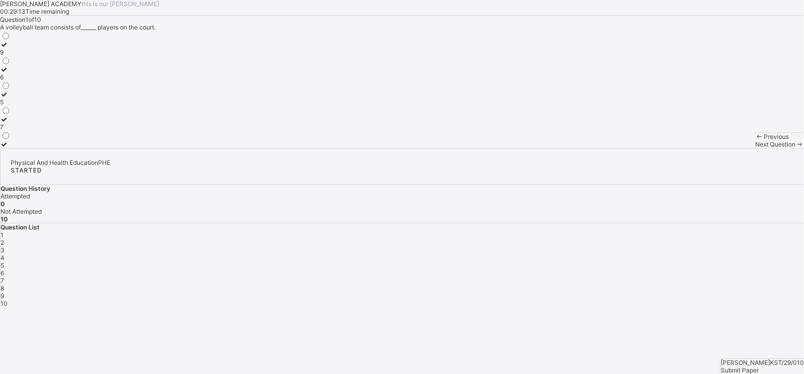
drag, startPoint x: 157, startPoint y: 184, endPoint x: 165, endPoint y: 184, distance: 8.6
click at [11, 81] on div "6" at bounding box center [5, 77] width 11 height 8
click at [755, 148] on div "Next Question" at bounding box center [779, 144] width 49 height 8
click at [19, 106] on label "tip" at bounding box center [9, 97] width 19 height 15
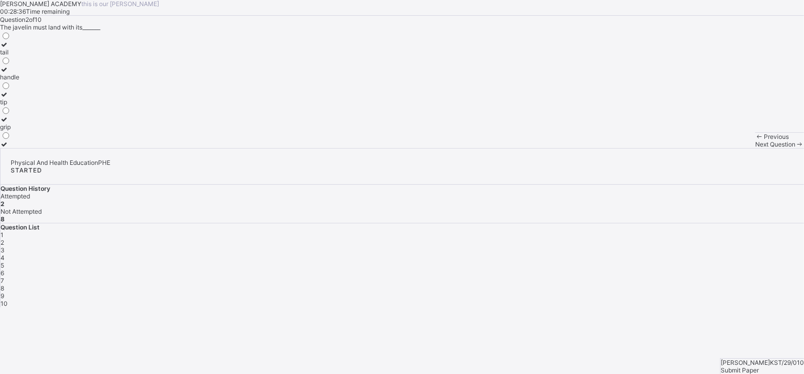
click at [755, 148] on span "Next Question" at bounding box center [775, 144] width 40 height 8
click at [21, 123] on div "spin" at bounding box center [10, 119] width 21 height 8
click at [755, 148] on div "Next Question" at bounding box center [779, 144] width 49 height 8
click at [55, 81] on div "rubber and iron" at bounding box center [27, 77] width 55 height 8
click at [755, 148] on div "Next Question" at bounding box center [779, 144] width 49 height 8
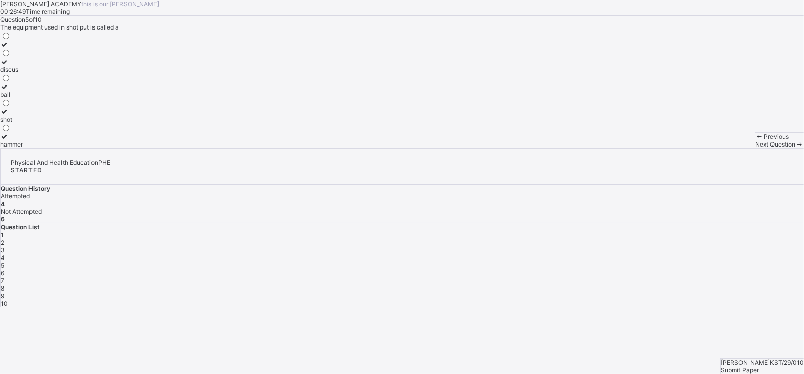
click at [23, 123] on div "shot" at bounding box center [11, 119] width 23 height 8
click at [755, 148] on div "Previous Next Question" at bounding box center [779, 140] width 49 height 16
click at [755, 148] on span "Next Question" at bounding box center [775, 144] width 40 height 8
click at [40, 73] on div "jump-up" at bounding box center [20, 70] width 40 height 8
click at [755, 148] on span "Next Question" at bounding box center [775, 144] width 40 height 8
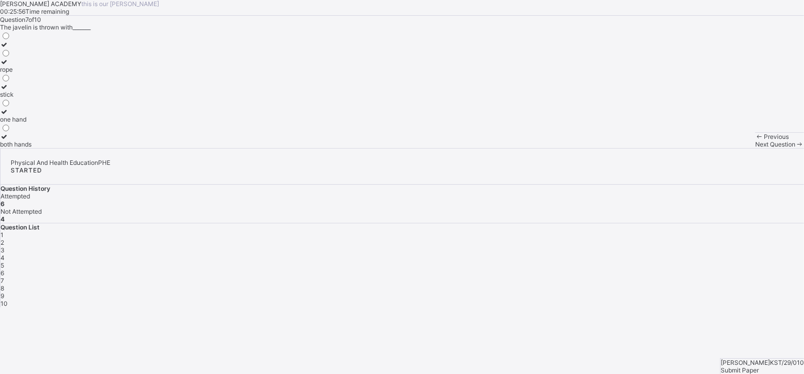
click at [32, 123] on label "one hand" at bounding box center [16, 115] width 32 height 15
click at [755, 148] on div "Next Question" at bounding box center [779, 144] width 49 height 8
click at [306, 148] on div "Question 8 of 10 In discus throw, the athlete must not step_____ before the dis…" at bounding box center [402, 82] width 804 height 132
click at [49, 56] on div "in the pit" at bounding box center [24, 52] width 49 height 8
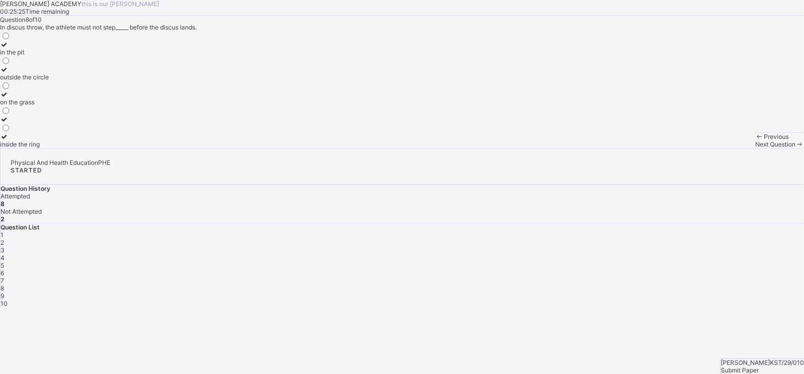
click at [755, 148] on span "Next Question" at bounding box center [775, 144] width 40 height 8
click at [12, 81] on div "2.13" at bounding box center [6, 77] width 12 height 8
click at [755, 148] on span "Next Question" at bounding box center [775, 144] width 40 height 8
click at [20, 123] on label "put" at bounding box center [10, 115] width 20 height 15
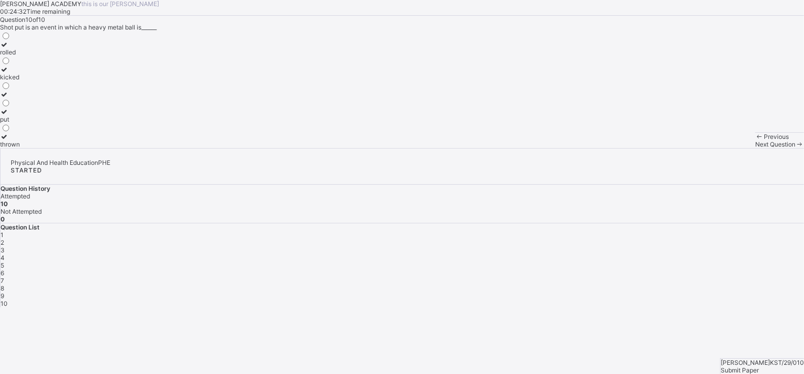
click at [759, 366] on span "Submit Paper" at bounding box center [740, 370] width 38 height 8
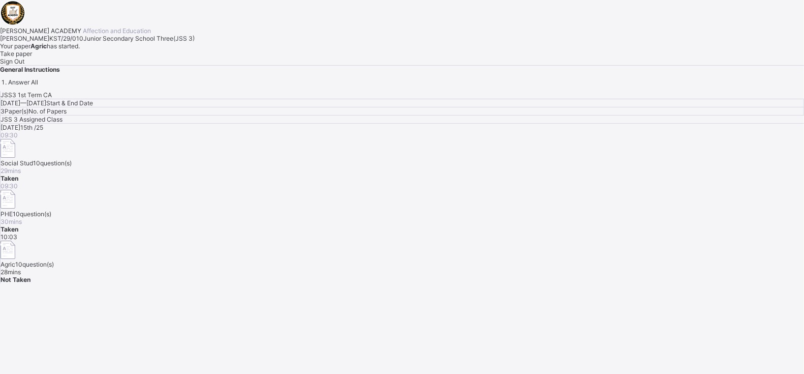
click at [125, 57] on div "Take paper" at bounding box center [402, 54] width 804 height 8
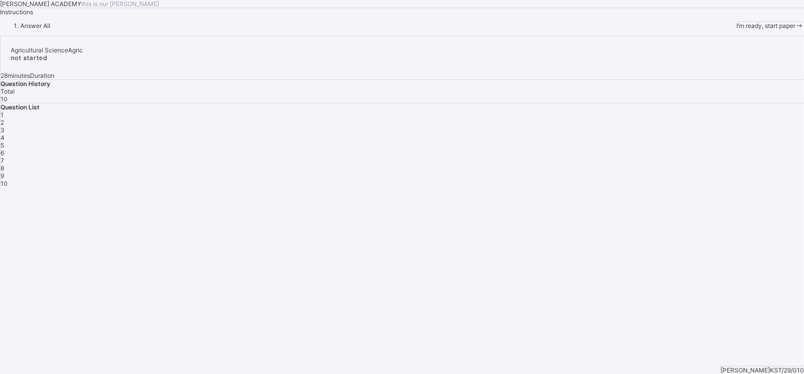
click at [737, 29] on span "I’m ready, start paper" at bounding box center [766, 26] width 59 height 8
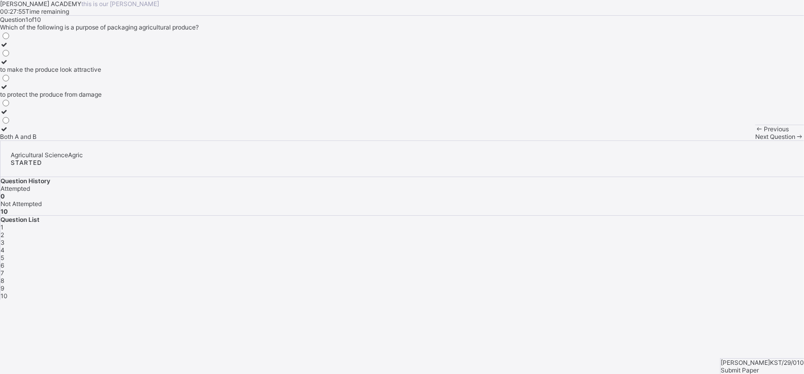
click at [340, 140] on div "Question 1 of 10 Which of the following is a purpose of packaging agricultural …" at bounding box center [402, 78] width 804 height 125
click at [102, 73] on label "to make the produce look attractive" at bounding box center [51, 65] width 102 height 15
click at [755, 140] on span "Next Question" at bounding box center [775, 137] width 40 height 8
click at [77, 115] on div "it decreases the price" at bounding box center [38, 112] width 77 height 8
click at [755, 140] on span "Next Question" at bounding box center [775, 137] width 40 height 8
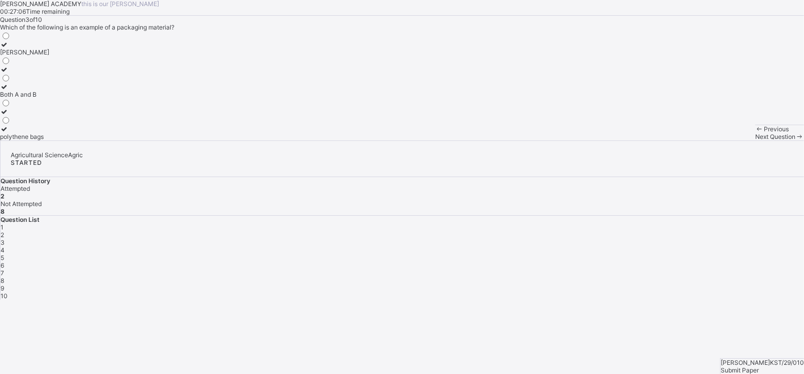
click at [361, 140] on div "Question 3 of 10 Which of the following is an example of a packaging material? …" at bounding box center [402, 78] width 804 height 125
click at [49, 140] on div "polythene bags" at bounding box center [24, 137] width 49 height 8
click at [755, 140] on span "Next Question" at bounding box center [775, 137] width 40 height 8
click at [298, 140] on div "it helps maintain the price it increases the price it decreases the price" at bounding box center [402, 85] width 804 height 109
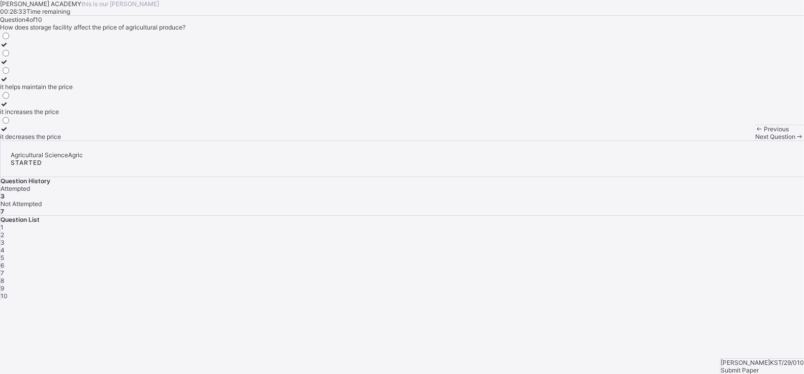
click at [73, 90] on div "it helps maintain the price" at bounding box center [36, 87] width 73 height 8
click at [755, 140] on span "Next Question" at bounding box center [775, 137] width 40 height 8
click at [102, 56] on div "to make the produce look attractive" at bounding box center [51, 52] width 102 height 8
click at [755, 140] on span "Next Question" at bounding box center [775, 137] width 40 height 8
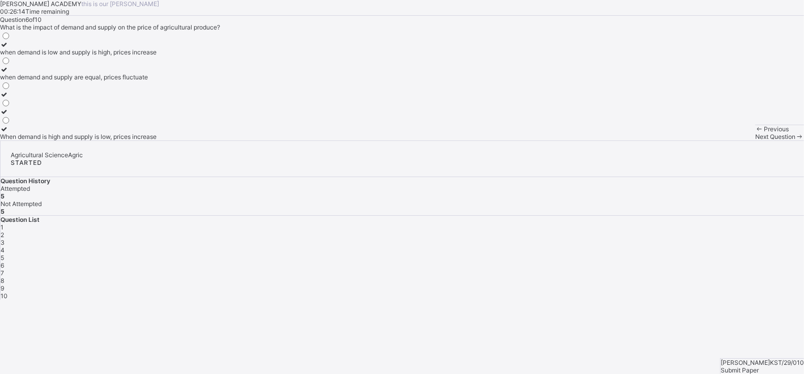
click at [368, 140] on div "Question 6 of 10 What is the impact of demand and supply on the price of agricu…" at bounding box center [402, 78] width 804 height 125
click at [125, 81] on div "when demand and supply are equal, prices fluctuate" at bounding box center [78, 77] width 157 height 8
click at [755, 140] on span "Next Question" at bounding box center [775, 137] width 40 height 8
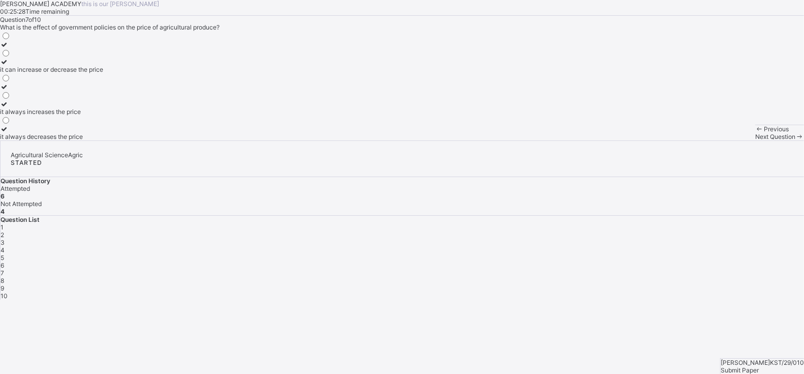
click at [103, 115] on div "it always increases the price" at bounding box center [51, 112] width 103 height 8
click at [755, 140] on span "Next Question" at bounding box center [775, 137] width 40 height 8
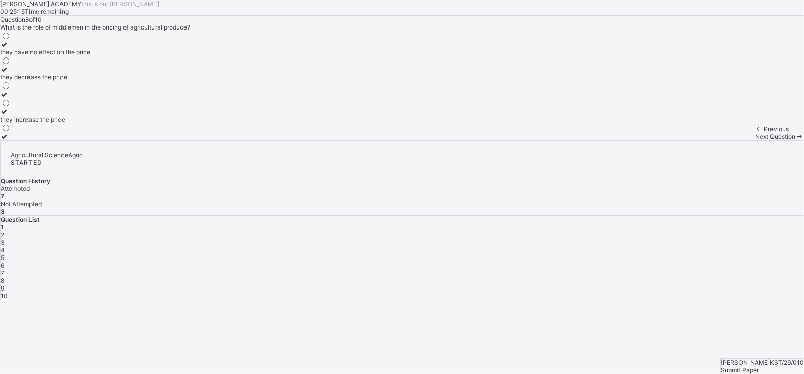
click at [90, 56] on div "they have no effect on the price" at bounding box center [45, 52] width 90 height 8
click at [755, 140] on span "Next Question" at bounding box center [775, 137] width 40 height 8
click at [57, 98] on label "Seasonality" at bounding box center [28, 90] width 57 height 15
click at [755, 140] on span "Next Question" at bounding box center [775, 137] width 40 height 8
click at [166, 81] on label "the process of growing crops" at bounding box center [89, 73] width 178 height 15
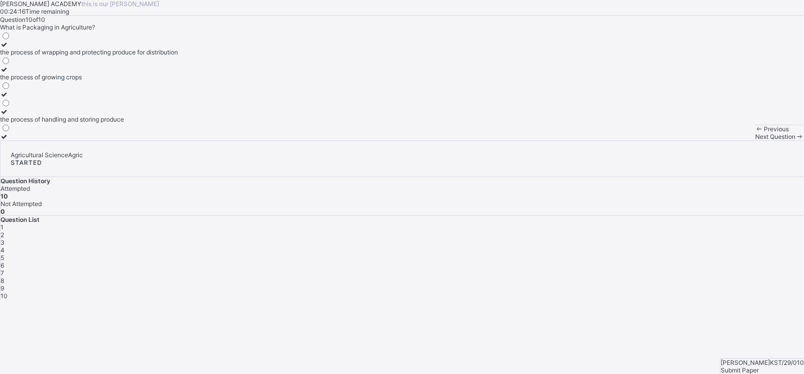
click at [759, 366] on span "Submit Paper" at bounding box center [740, 370] width 38 height 8
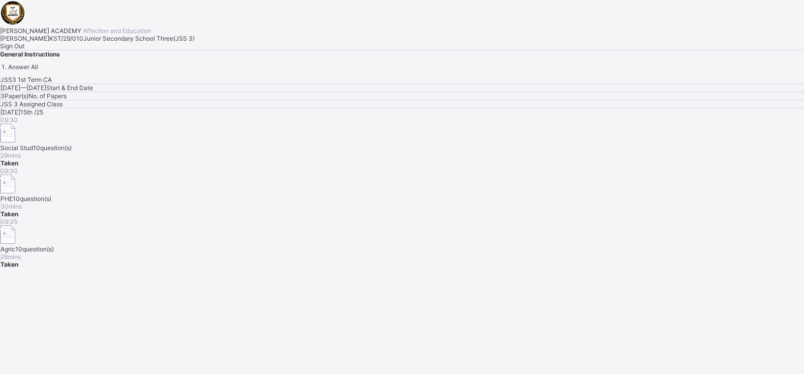
click at [124, 50] on div "Sign Out" at bounding box center [402, 46] width 804 height 8
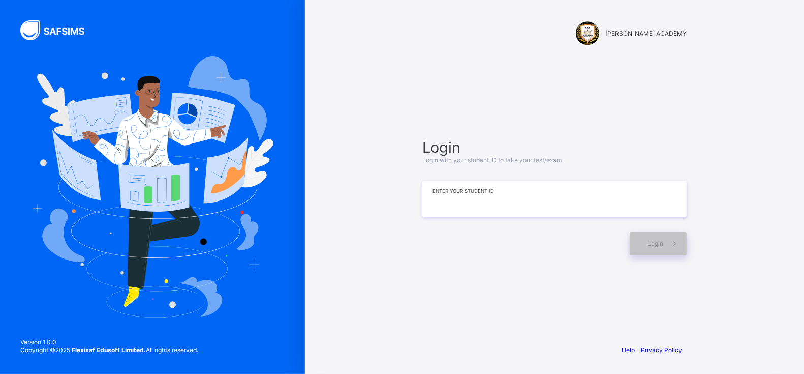
click at [437, 193] on input at bounding box center [554, 199] width 264 height 36
type input "*********"
click at [664, 249] on span at bounding box center [674, 243] width 23 height 23
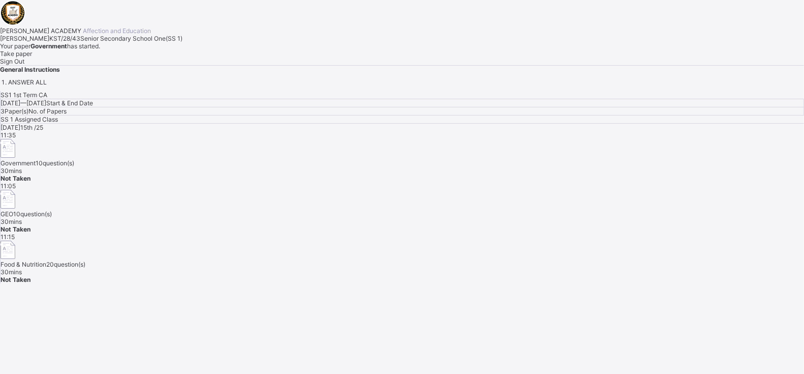
click at [664, 248] on div "SS1 1st Term CA [DATE] — [DATE] Start & End Date 3 Paper(s) No. of Papers SS 1 …" at bounding box center [402, 187] width 804 height 192
click at [32, 57] on span "Take paper" at bounding box center [16, 54] width 32 height 8
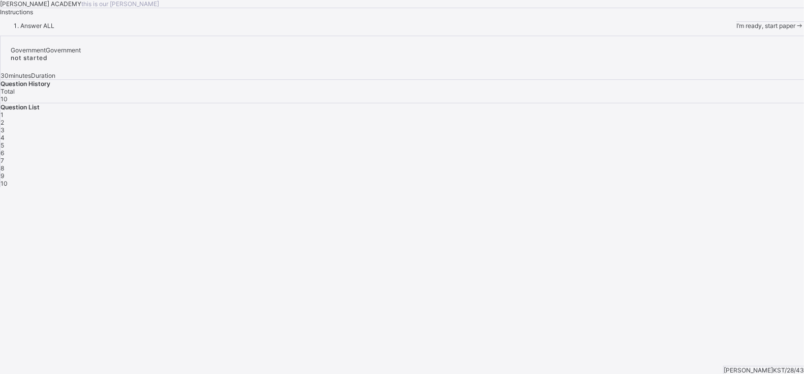
click at [737, 29] on span "I’m ready, start paper" at bounding box center [766, 26] width 59 height 8
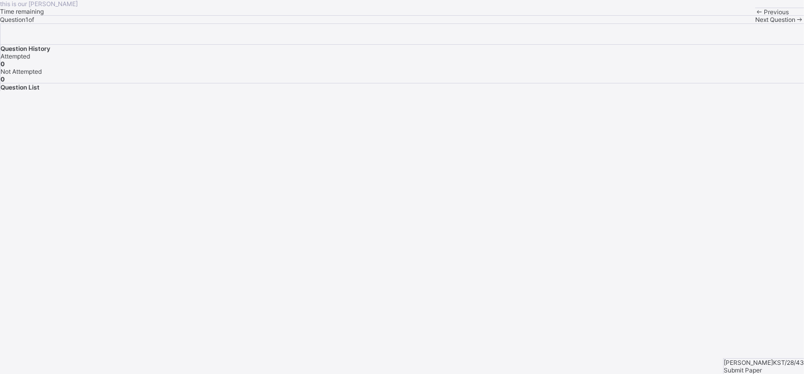
click at [764, 16] on span "Previous" at bounding box center [776, 12] width 25 height 8
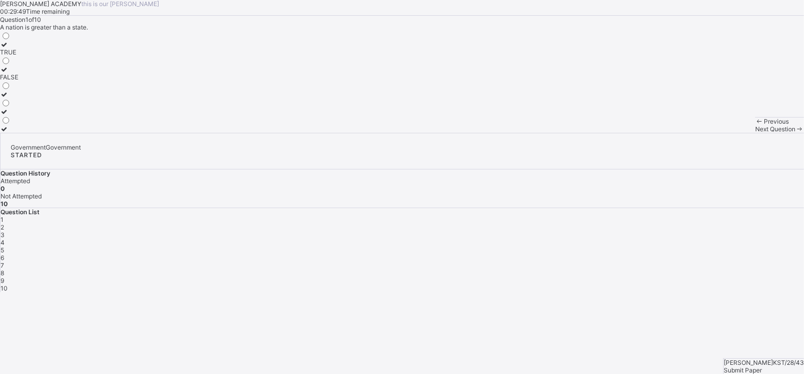
click at [9, 48] on icon at bounding box center [4, 45] width 9 height 8
click at [755, 133] on span "Next Question" at bounding box center [775, 129] width 40 height 8
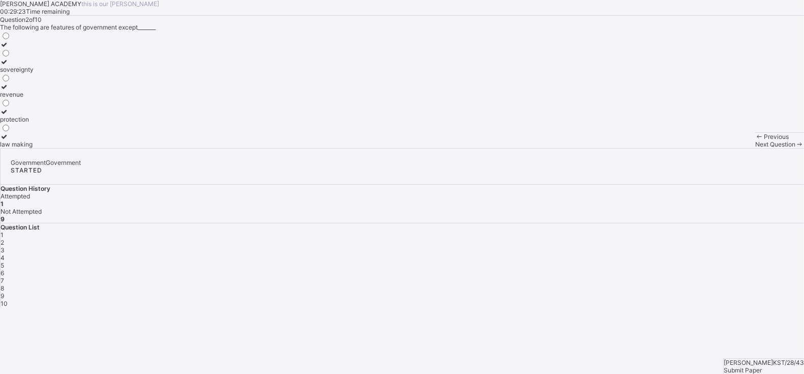
click at [762, 366] on span "Submit Paper" at bounding box center [743, 370] width 38 height 8
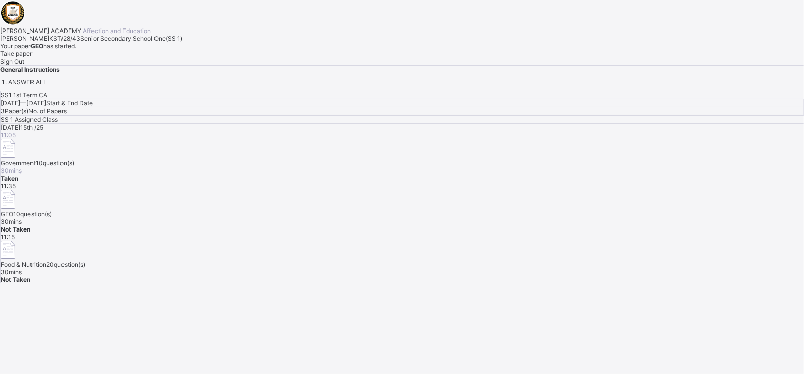
click at [32, 57] on span "Take paper" at bounding box center [16, 54] width 32 height 8
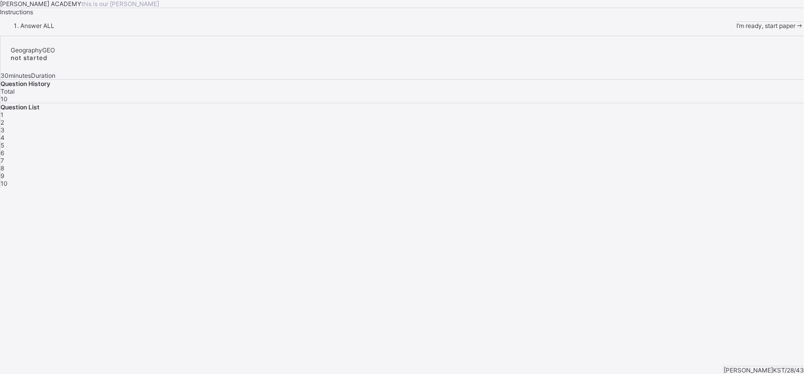
click at [737, 29] on div "I’m ready, start paper" at bounding box center [771, 26] width 68 height 8
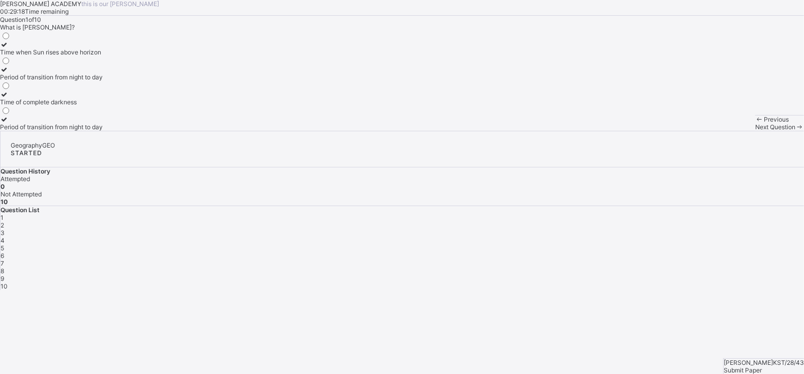
click at [103, 81] on div "Period of transition from night to day" at bounding box center [51, 77] width 103 height 8
click at [755, 131] on div "Next Question" at bounding box center [779, 127] width 49 height 8
click at [755, 131] on span "Next Question" at bounding box center [775, 127] width 40 height 8
click at [642, 221] on div "2" at bounding box center [403, 225] width 804 height 8
click at [84, 131] on div "Sun eclipses Earth" at bounding box center [42, 127] width 84 height 8
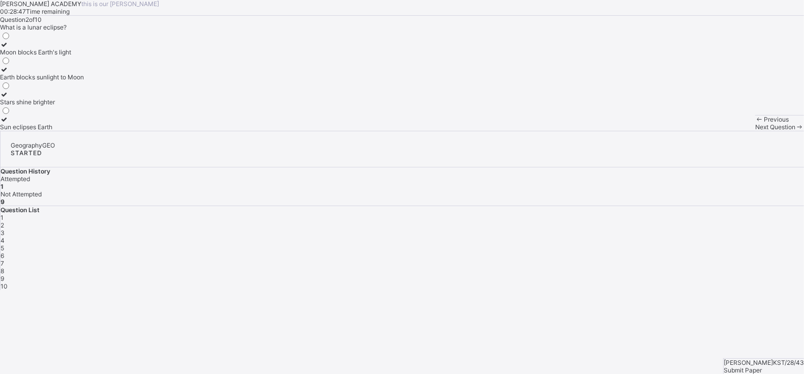
click at [755, 131] on div "Next Question" at bounding box center [779, 127] width 49 height 8
click at [91, 131] on div "Stars appear brighter" at bounding box center [45, 127] width 91 height 8
click at [91, 81] on div "Moon blocks Sun's light to Earth" at bounding box center [45, 77] width 91 height 8
click at [755, 131] on div "Next Question" at bounding box center [779, 127] width 49 height 8
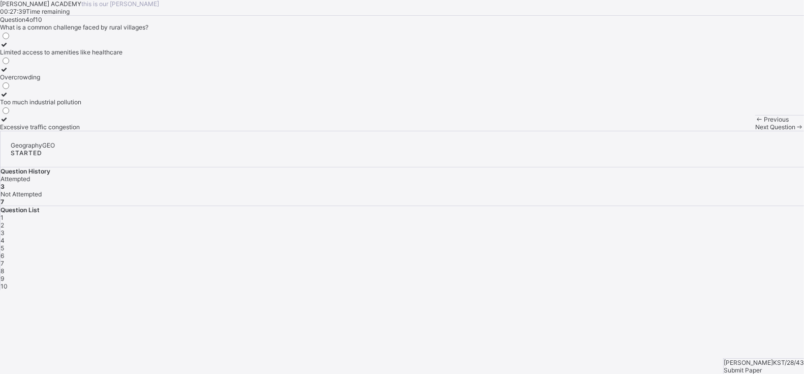
click at [123, 56] on div "Limited access to amenities like healthcare" at bounding box center [61, 52] width 123 height 8
click at [755, 131] on span "Next Question" at bounding box center [775, 127] width 40 height 8
click at [722, 244] on div "5" at bounding box center [403, 248] width 804 height 8
click at [126, 56] on div "A Nigerian village like [GEOGRAPHIC_DATA]" at bounding box center [63, 52] width 126 height 8
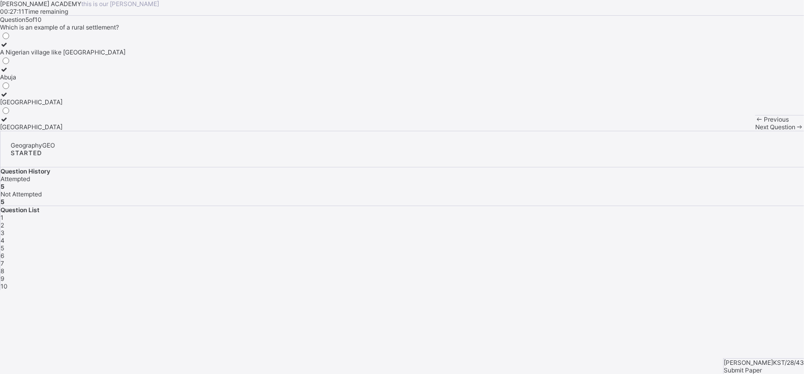
click at [755, 131] on span "Next Question" at bounding box center [775, 127] width 40 height 8
click at [93, 56] on label "agriculture and primary activities" at bounding box center [46, 48] width 93 height 15
click at [755, 131] on span "Next Question" at bounding box center [775, 127] width 40 height 8
click at [120, 56] on div "Infrastructure like roads, schools, hospitals" at bounding box center [60, 52] width 120 height 8
click at [755, 131] on span "Next Question" at bounding box center [775, 127] width 40 height 8
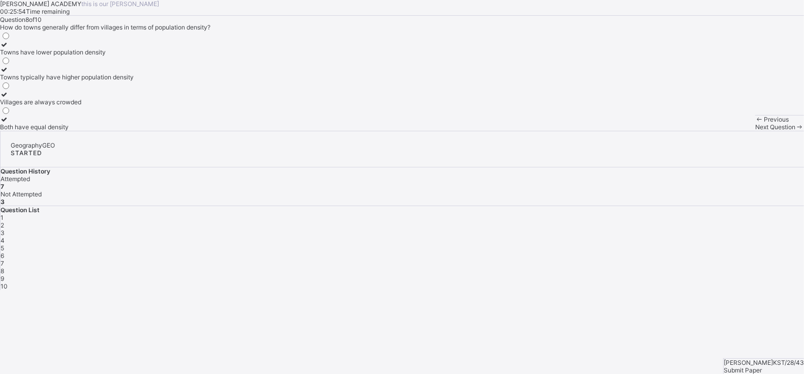
click at [134, 56] on label "Towns have lower population density" at bounding box center [67, 48] width 134 height 15
click at [755, 131] on span "Next Question" at bounding box center [775, 127] width 40 height 8
click at [68, 106] on label "Lunar, Stellar, Planetary" at bounding box center [34, 97] width 68 height 15
click at [755, 131] on div "Next Question" at bounding box center [779, 127] width 49 height 8
click at [149, 56] on div "Period of partial darkness after sunset/before sunrise" at bounding box center [74, 52] width 149 height 8
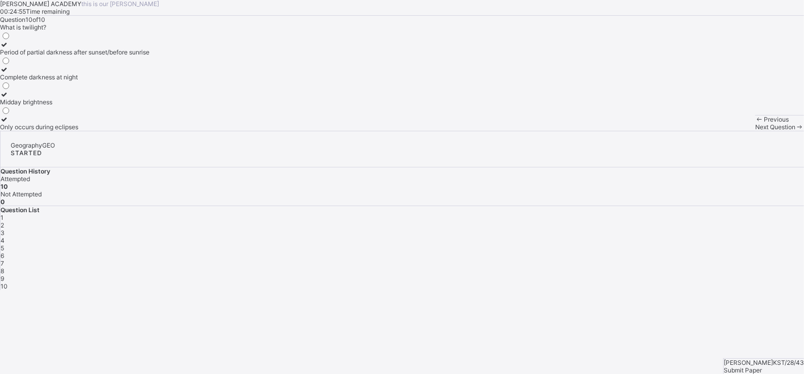
click at [149, 56] on div "Period of partial darkness after sunset/before sunrise" at bounding box center [74, 52] width 149 height 8
click at [755, 131] on span "Next Question" at bounding box center [775, 127] width 40 height 8
click at [762, 366] on span "Submit Paper" at bounding box center [743, 370] width 38 height 8
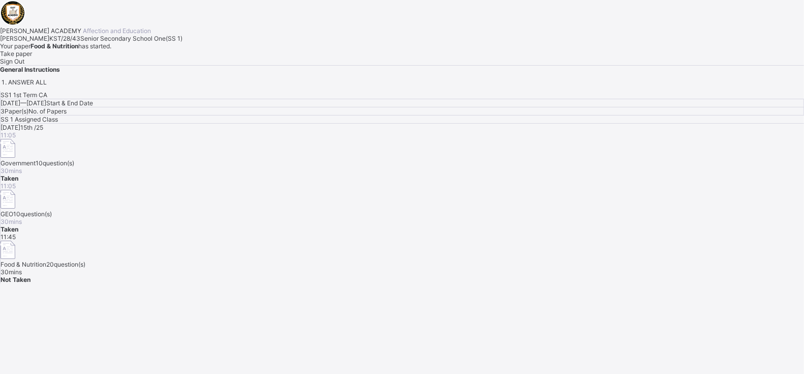
click at [32, 57] on span "Take paper" at bounding box center [16, 54] width 32 height 8
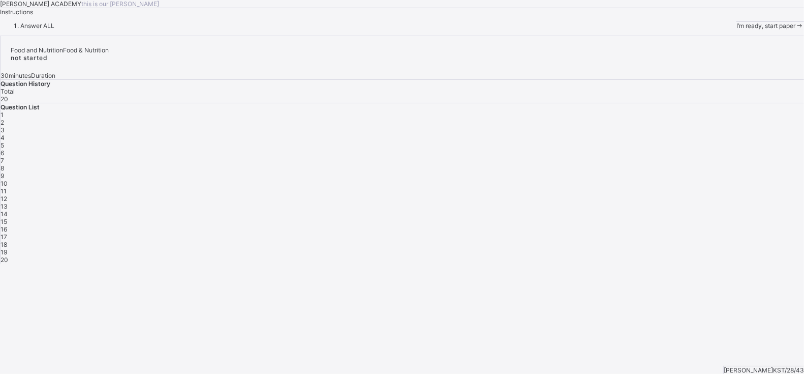
click at [737, 29] on div "I’m ready, start paper" at bounding box center [771, 26] width 68 height 8
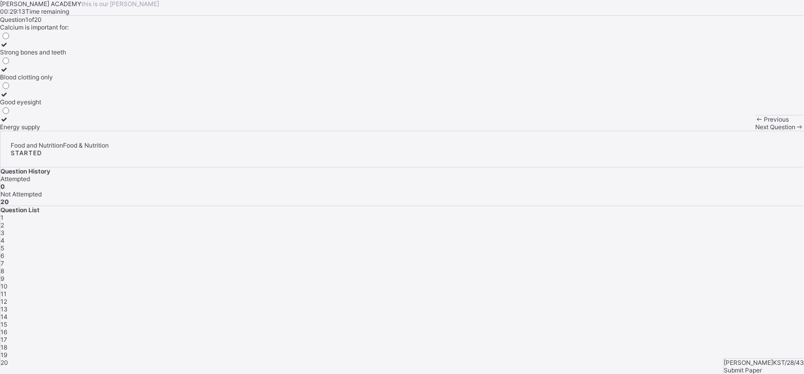
click at [66, 56] on div "Strong bones and teeth" at bounding box center [33, 52] width 66 height 8
click at [755, 131] on span "Next Question" at bounding box center [775, 127] width 40 height 8
click at [135, 56] on label "Providing sweet taste in food" at bounding box center [67, 48] width 135 height 15
click at [755, 131] on div "Next Question" at bounding box center [779, 127] width 49 height 8
click at [50, 56] on label "[MEDICAL_DATA]" at bounding box center [25, 48] width 50 height 15
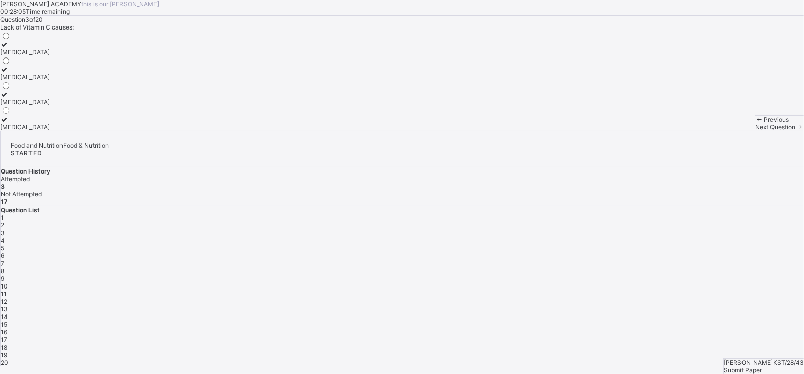
click at [755, 131] on span "Next Question" at bounding box center [775, 127] width 40 height 8
click at [705, 236] on div "4" at bounding box center [403, 240] width 804 height 8
click at [120, 106] on div "Small amounts to regulate body processes" at bounding box center [60, 102] width 120 height 8
click at [755, 131] on div "Next Question" at bounding box center [779, 127] width 49 height 8
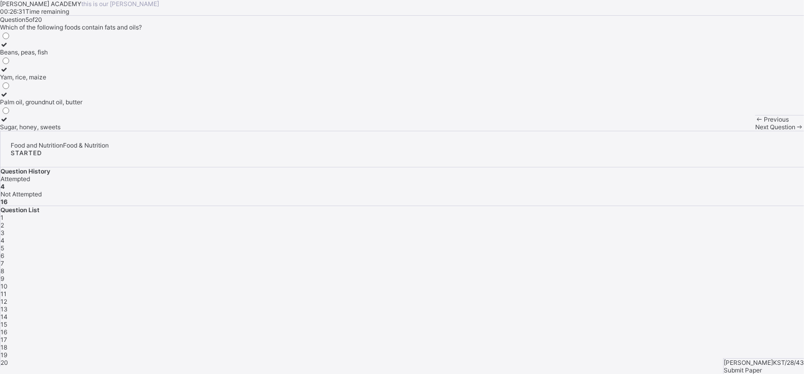
click at [82, 106] on div "Palm oil, groundnut oil, butter" at bounding box center [41, 102] width 82 height 8
click at [755, 131] on span "Next Question" at bounding box center [775, 127] width 40 height 8
click at [60, 81] on div "Beans and groundnut" at bounding box center [30, 77] width 60 height 8
click at [755, 131] on div "Next Question" at bounding box center [779, 127] width 49 height 8
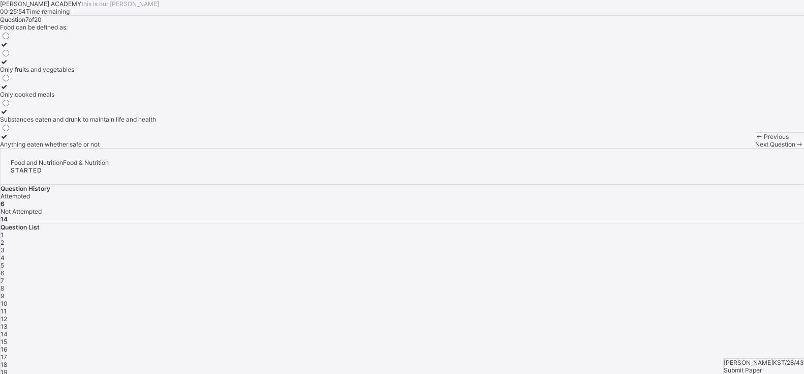
click at [148, 123] on div "Substances eaten and drunk to maintain life and health" at bounding box center [78, 119] width 156 height 8
click at [755, 148] on div "Next Question" at bounding box center [779, 144] width 49 height 8
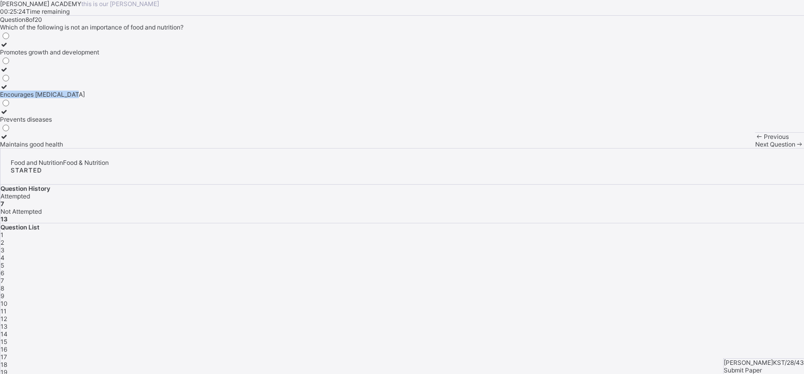
drag, startPoint x: 411, startPoint y: 138, endPoint x: 162, endPoint y: 208, distance: 258.7
click at [162, 148] on div "Question 8 of 20 Which of the following is not an importance of food and nutrit…" at bounding box center [402, 82] width 804 height 132
click at [99, 98] on div "Encourages [MEDICAL_DATA]" at bounding box center [49, 94] width 99 height 8
click at [755, 148] on div "Next Question" at bounding box center [779, 144] width 49 height 8
click at [4, 284] on span "8" at bounding box center [3, 288] width 4 height 8
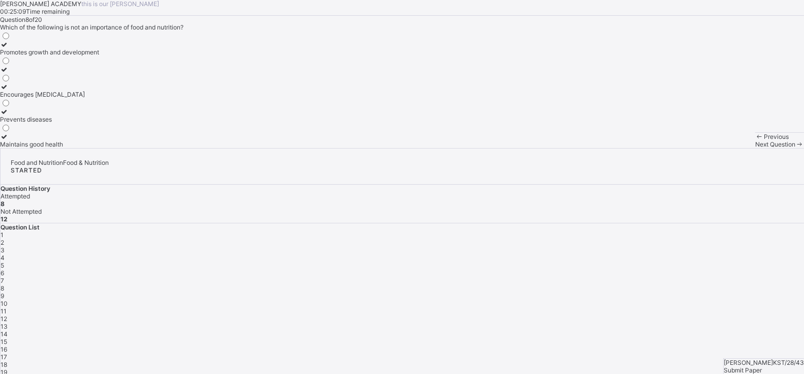
click at [755, 148] on span "Next Question" at bounding box center [775, 144] width 40 height 8
click at [418, 133] on div "Question 9 of 20 A person who studies and plans balanced diets for patients is …" at bounding box center [402, 82] width 804 height 132
click at [32, 133] on div "Nurse Dietitian Chef Pharmacist" at bounding box center [16, 89] width 32 height 117
click at [32, 56] on div "Nurse" at bounding box center [16, 52] width 32 height 8
click at [755, 148] on span "Next Question" at bounding box center [775, 144] width 40 height 8
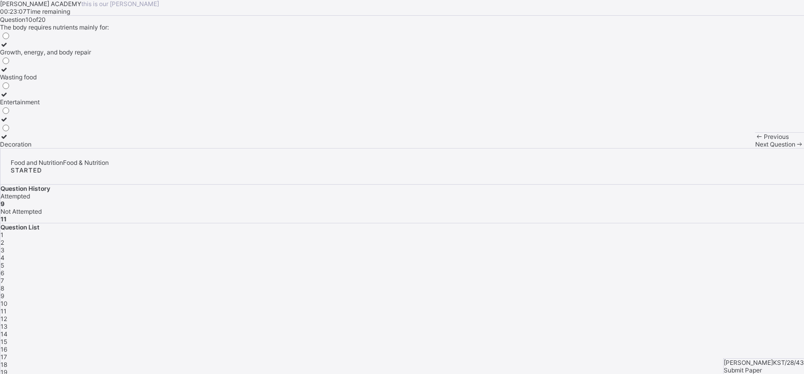
click at [91, 56] on div "Growth, energy, and body repair" at bounding box center [45, 52] width 91 height 8
click at [755, 148] on span "Next Question" at bounding box center [775, 144] width 40 height 8
click at [39, 56] on label "Water" at bounding box center [19, 48] width 39 height 15
click at [39, 106] on div "Carbohydrate" at bounding box center [19, 102] width 39 height 8
click at [755, 148] on span "Next Question" at bounding box center [775, 144] width 40 height 8
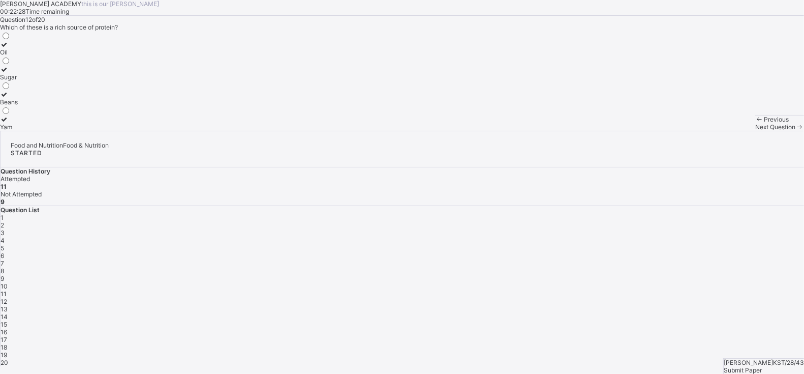
click at [18, 106] on label "Beans" at bounding box center [9, 97] width 18 height 15
click at [755, 131] on span "Next Question" at bounding box center [775, 127] width 40 height 8
click at [132, 56] on label "To prevent growth" at bounding box center [66, 48] width 132 height 15
click at [755, 131] on div "Next Question" at bounding box center [779, 127] width 49 height 8
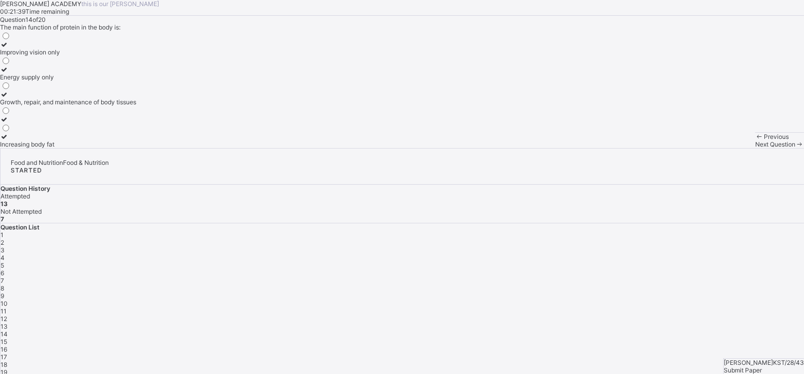
click at [136, 148] on div "Increasing body fat" at bounding box center [68, 144] width 136 height 8
click at [755, 148] on span "Next Question" at bounding box center [775, 144] width 40 height 8
click at [42, 81] on label "Plastics" at bounding box center [21, 73] width 42 height 15
click at [755, 148] on span "Next Question" at bounding box center [775, 144] width 40 height 8
click at [24, 56] on div "Catering" at bounding box center [12, 52] width 24 height 8
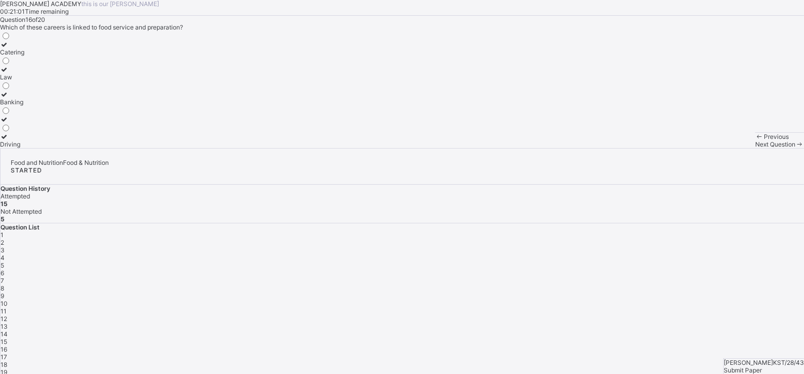
click at [755, 148] on span "Next Question" at bounding box center [775, 144] width 40 height 8
click at [7, 345] on span "16" at bounding box center [4, 349] width 7 height 8
click at [755, 148] on div "Next Question" at bounding box center [779, 144] width 49 height 8
click at [28, 106] on div "Dietitian" at bounding box center [14, 102] width 28 height 8
click at [755, 148] on div "Next Question" at bounding box center [779, 144] width 49 height 8
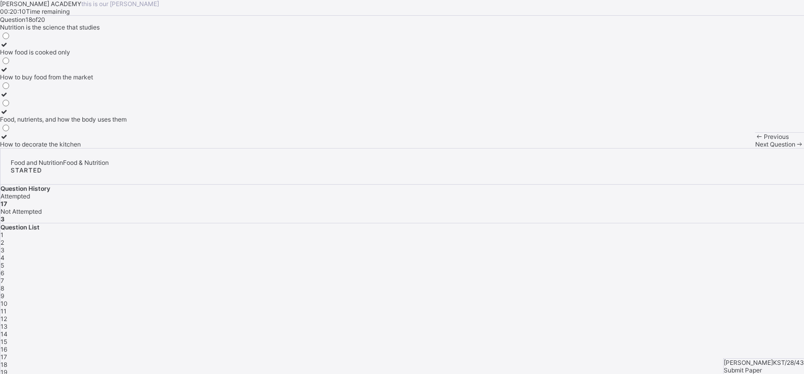
click at [127, 123] on label "Food, nutrients, and how the body uses them" at bounding box center [63, 115] width 127 height 15
click at [755, 148] on div "Previous Next Question" at bounding box center [779, 140] width 49 height 16
click at [755, 148] on span "Next Question" at bounding box center [775, 144] width 40 height 8
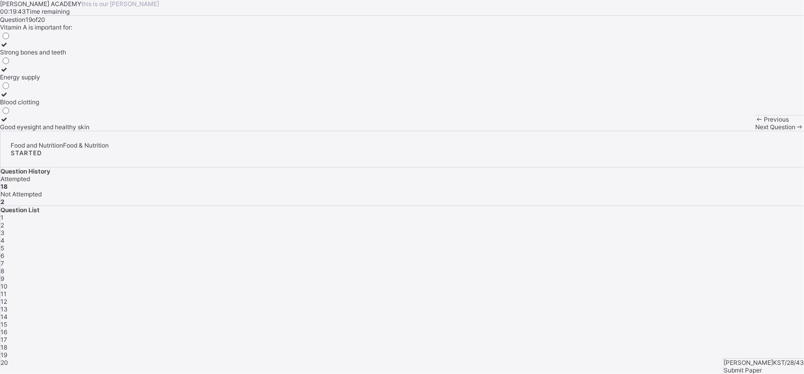
click at [89, 131] on div "Good eyesight and healthy skin" at bounding box center [44, 127] width 89 height 8
drag, startPoint x: 114, startPoint y: 234, endPoint x: 166, endPoint y: 199, distance: 62.6
click at [89, 131] on div "Strong bones and teeth Energy supply Blood clotting Good eyesight and healthy s…" at bounding box center [44, 81] width 89 height 100
click at [89, 106] on label "Blood clotting" at bounding box center [44, 97] width 89 height 15
click at [755, 131] on div "Next Question" at bounding box center [779, 127] width 49 height 8
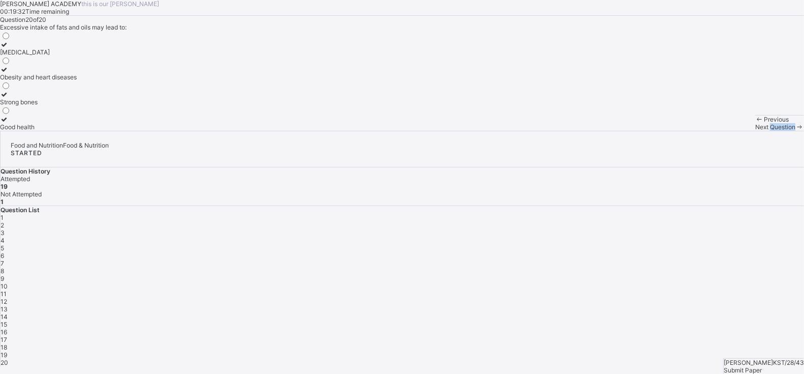
click at [755, 131] on div "Next Question" at bounding box center [779, 127] width 49 height 8
click at [460, 131] on div "Question 20 of 20 Excessive intake of fats and oils may lead to: [MEDICAL_DATA]…" at bounding box center [402, 73] width 804 height 115
click at [0, 16] on span at bounding box center [0, 16] width 0 height 0
click at [77, 131] on div "Good health" at bounding box center [38, 127] width 77 height 8
click at [762, 366] on span "Submit Paper" at bounding box center [743, 370] width 38 height 8
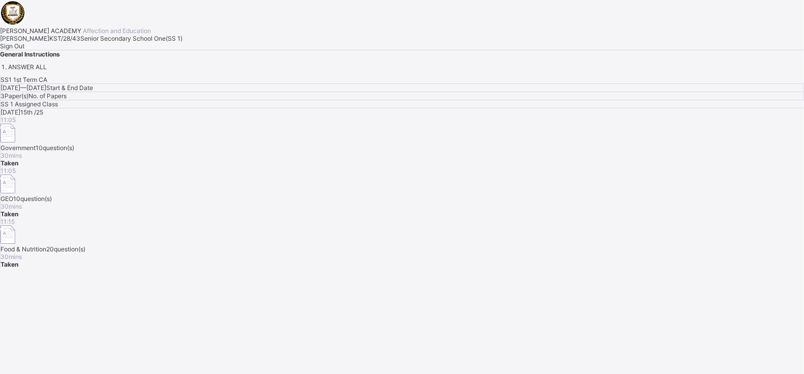
click at [24, 50] on span "Sign Out" at bounding box center [12, 46] width 24 height 8
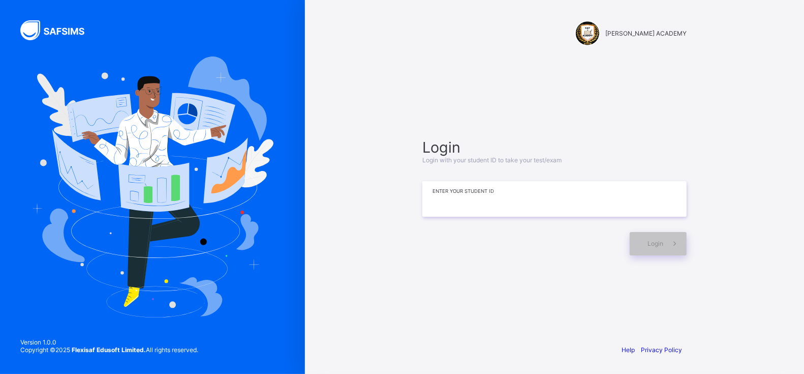
click at [532, 193] on input at bounding box center [554, 199] width 264 height 36
type input "*********"
click at [674, 249] on span at bounding box center [674, 243] width 23 height 23
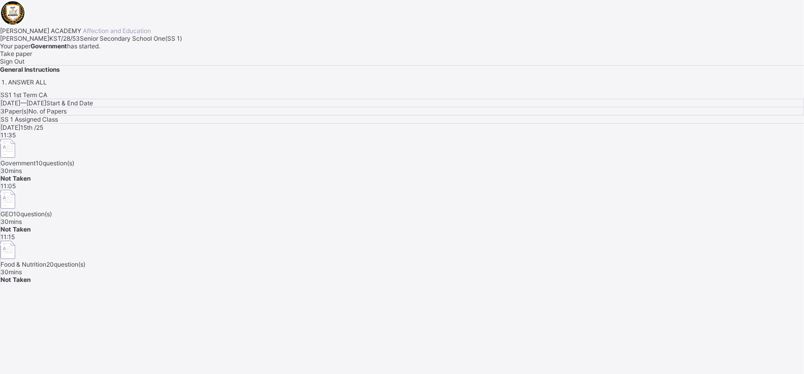
click at [15, 240] on img at bounding box center [8, 249] width 15 height 19
click at [22, 268] on span "30 mins" at bounding box center [11, 272] width 21 height 8
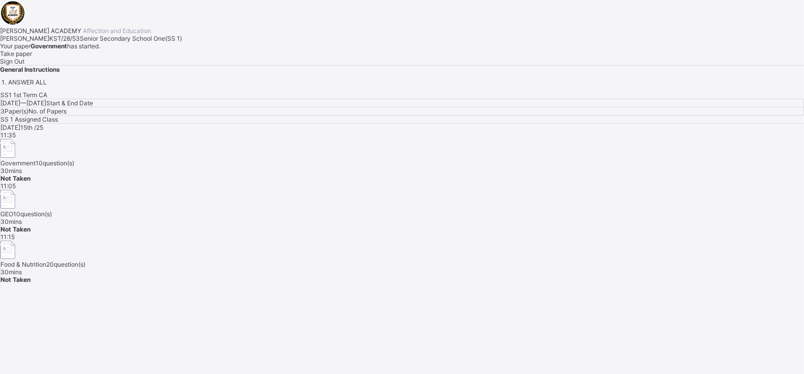
click at [15, 240] on img at bounding box center [8, 249] width 15 height 19
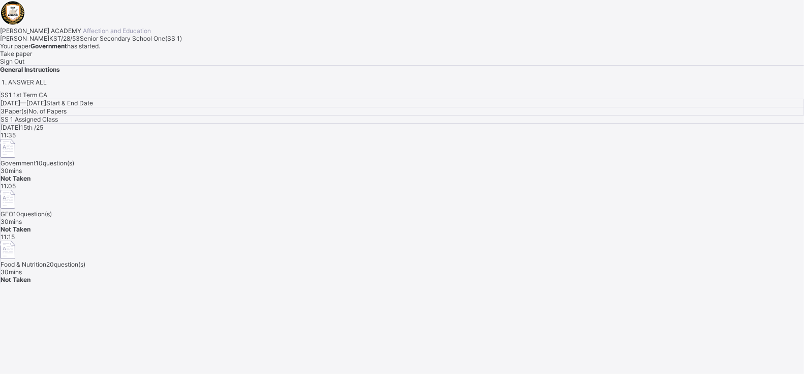
click at [15, 240] on img at bounding box center [8, 249] width 15 height 19
click at [578, 269] on div "SS1 1st Term CA [DATE] — [DATE] Start & End Date 3 Paper(s) No. of Papers SS 1 …" at bounding box center [402, 187] width 804 height 192
click at [32, 57] on span "Take paper" at bounding box center [16, 54] width 32 height 8
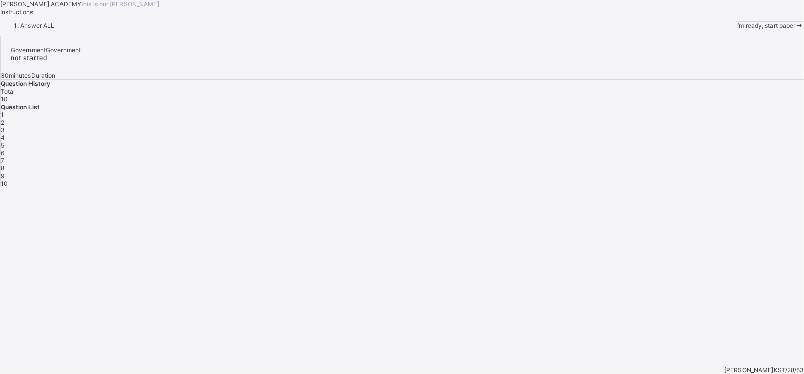
click at [615, 118] on div "1" at bounding box center [403, 115] width 804 height 8
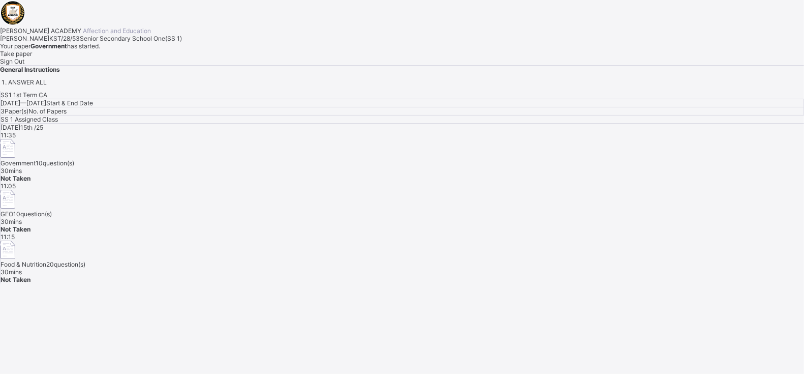
click at [32, 57] on span "Take paper" at bounding box center [16, 54] width 32 height 8
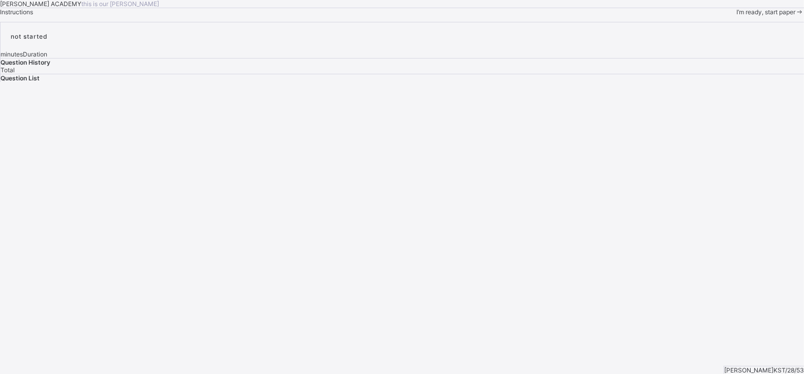
click at [737, 16] on div "I’m ready, start paper" at bounding box center [771, 12] width 68 height 8
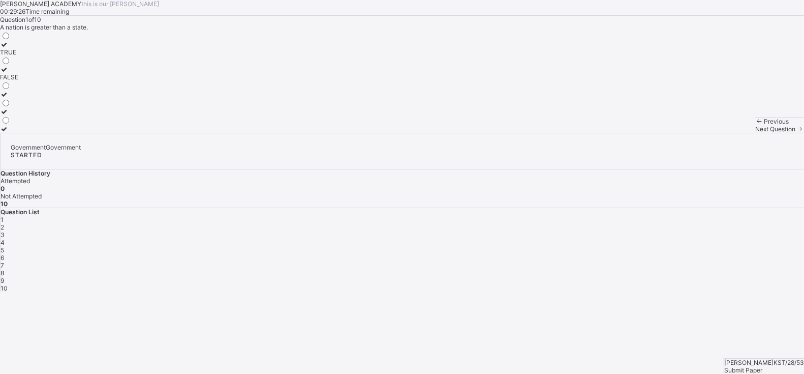
click at [9, 48] on icon at bounding box center [4, 45] width 9 height 8
click at [755, 133] on span "Next Question" at bounding box center [775, 129] width 40 height 8
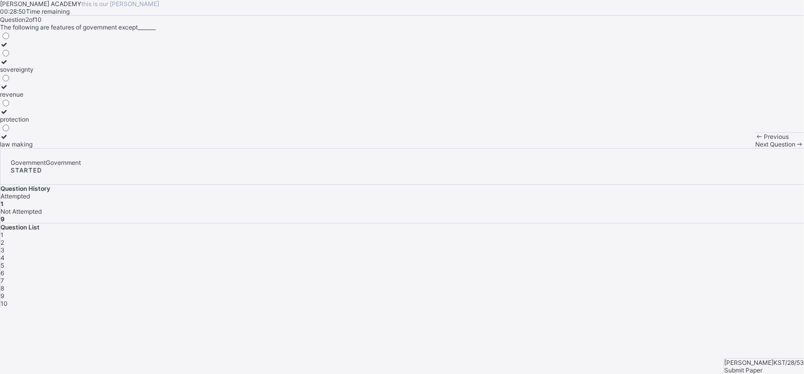
click at [34, 98] on div "revenue" at bounding box center [17, 94] width 34 height 8
click at [796, 148] on icon at bounding box center [800, 144] width 9 height 8
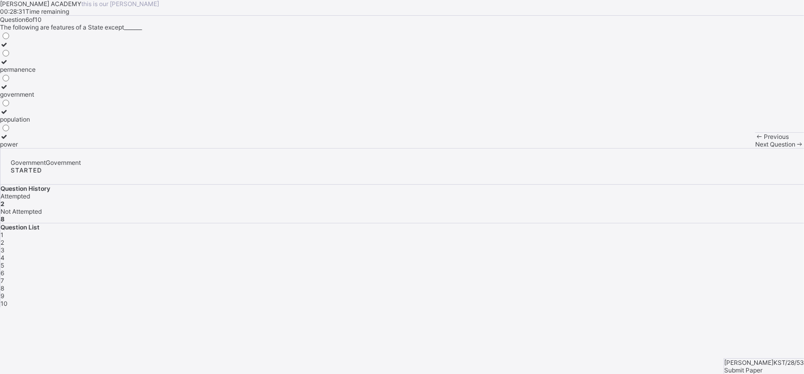
click at [755, 140] on span at bounding box center [759, 137] width 9 height 8
click at [65, 81] on div "sharing of cash" at bounding box center [32, 77] width 65 height 8
click at [755, 148] on span "Next Question" at bounding box center [775, 144] width 40 height 8
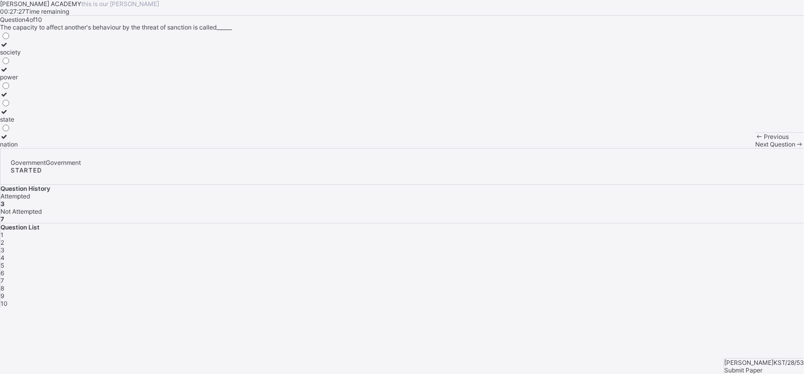
click at [21, 81] on div "power" at bounding box center [10, 77] width 21 height 8
click at [755, 148] on span "Next Question" at bounding box center [775, 144] width 40 height 8
click at [48, 106] on div "through coercion" at bounding box center [24, 102] width 48 height 8
click at [755, 148] on div "Next Question" at bounding box center [779, 144] width 49 height 8
click at [36, 73] on label "permanence" at bounding box center [18, 65] width 36 height 15
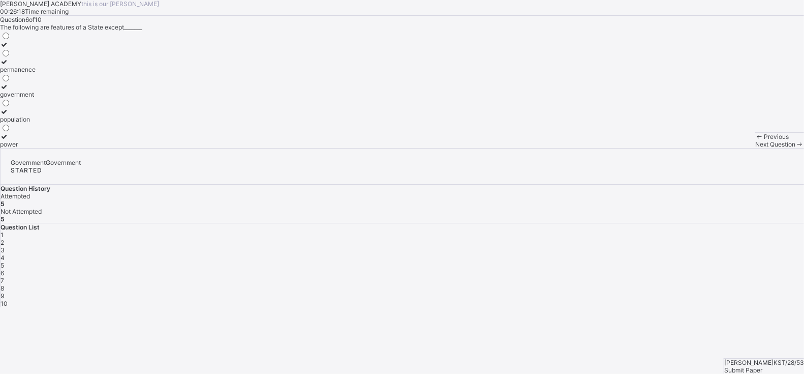
click at [755, 148] on span "Next Question" at bounding box center [775, 144] width 40 height 8
click at [11, 148] on label "3" at bounding box center [5, 140] width 11 height 15
click at [755, 148] on span "Next Question" at bounding box center [775, 144] width 40 height 8
click at [114, 106] on div "process of governing" at bounding box center [57, 102] width 114 height 8
click at [755, 148] on span "Next Question" at bounding box center [775, 144] width 40 height 8
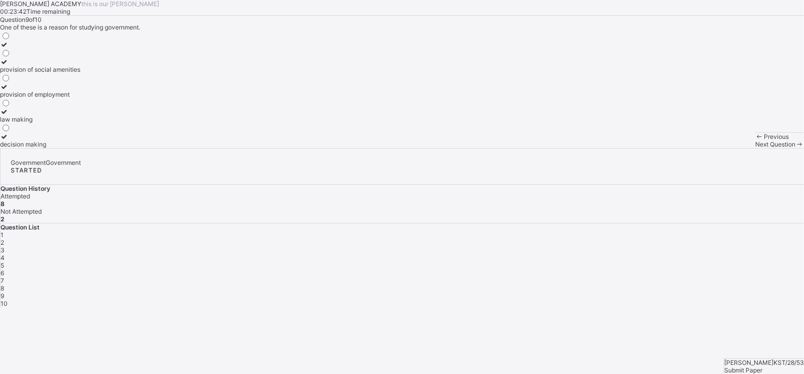
click at [80, 98] on div "provision of employment" at bounding box center [40, 94] width 80 height 8
click at [755, 148] on span "Next Question" at bounding box center [775, 144] width 40 height 8
click at [11, 73] on div "4" at bounding box center [5, 70] width 11 height 8
click at [761, 366] on span "Submit Paper" at bounding box center [743, 370] width 38 height 8
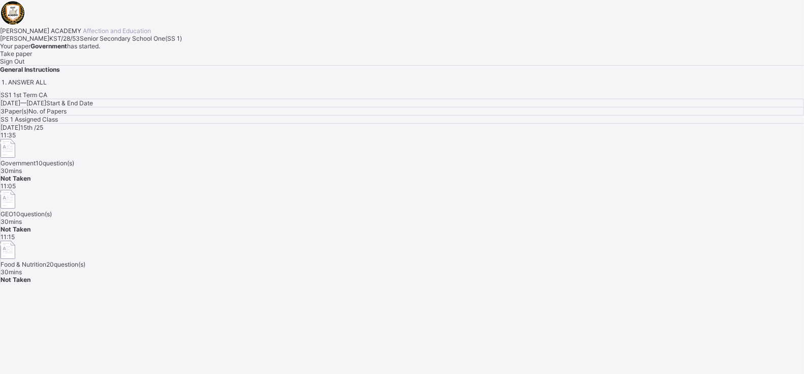
click at [85, 260] on span "20 question(s)" at bounding box center [65, 264] width 39 height 8
click at [15, 240] on img at bounding box center [8, 249] width 15 height 19
click at [458, 275] on div "SS1 1st Term CA [DATE] — [DATE] Start & End Date 3 Paper(s) No. of Papers SS 1 …" at bounding box center [402, 187] width 804 height 192
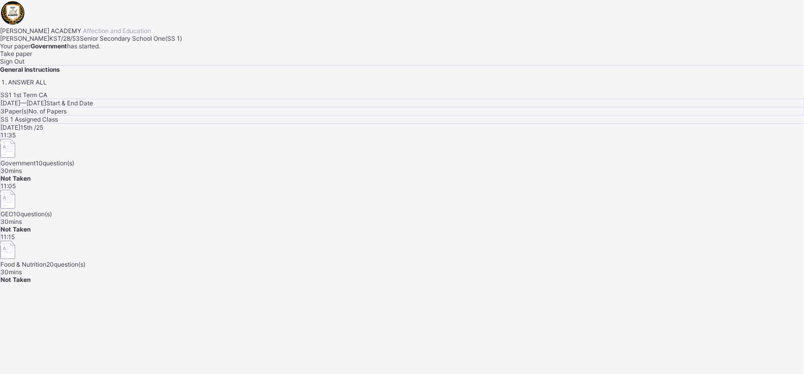
click at [458, 275] on div "SS1 1st Term CA [DATE] — [DATE] Start & End Date 3 Paper(s) No. of Papers SS 1 …" at bounding box center [402, 187] width 804 height 192
click at [455, 257] on div "SS1 1st Term CA [DATE] — [DATE] Start & End Date 3 Paper(s) No. of Papers SS 1 …" at bounding box center [402, 187] width 804 height 192
click at [32, 57] on span "Take paper" at bounding box center [16, 54] width 32 height 8
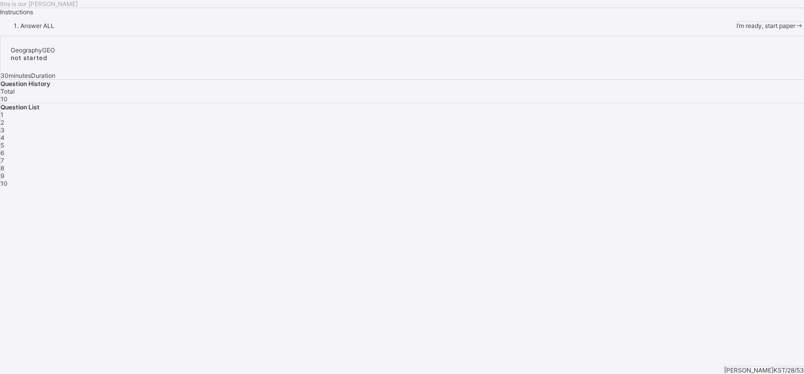
click at [737, 29] on div "I’m ready, start paper" at bounding box center [771, 26] width 68 height 8
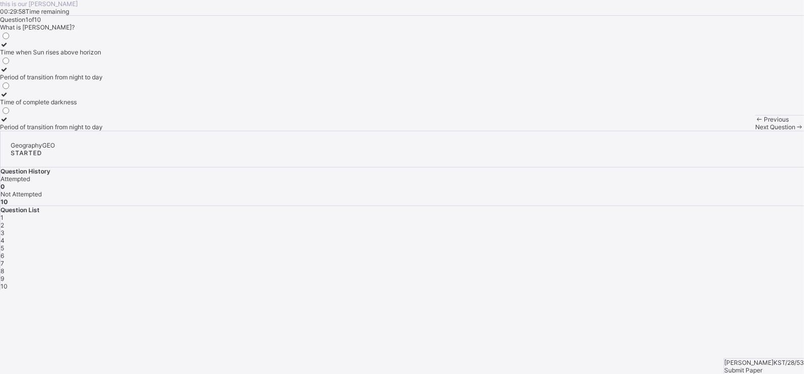
click at [86, 56] on div "Time when Sun rises above horizon" at bounding box center [51, 52] width 103 height 8
click at [760, 366] on span "Submit Paper" at bounding box center [743, 370] width 38 height 8
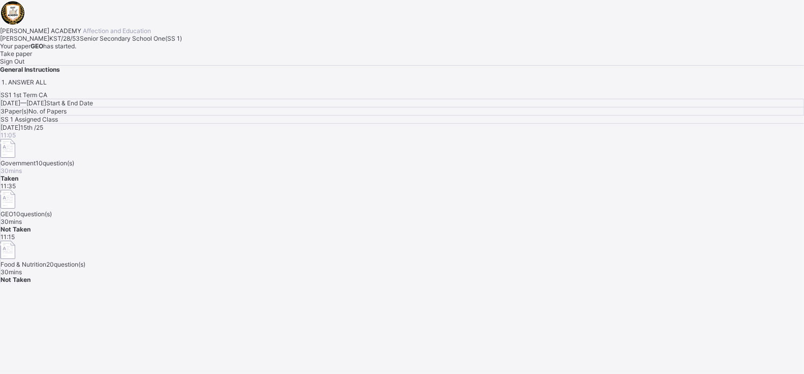
click at [32, 57] on span "Take paper" at bounding box center [16, 54] width 32 height 8
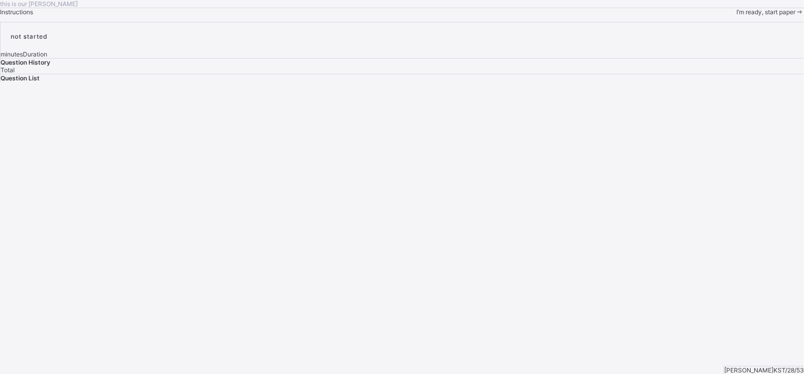
click at [737, 16] on span "I’m ready, start paper" at bounding box center [766, 12] width 59 height 8
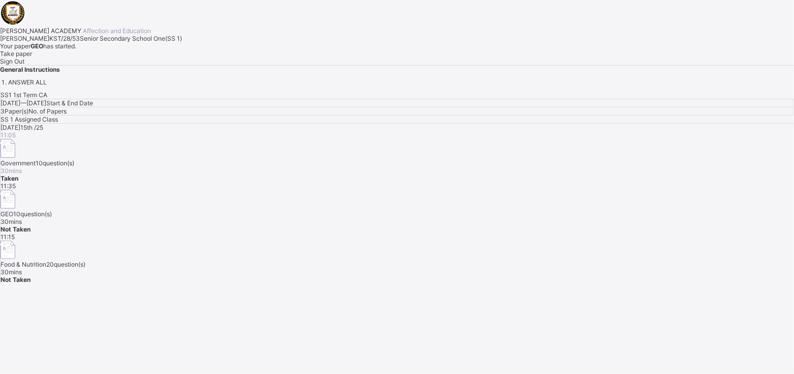
click at [120, 57] on div "Take paper" at bounding box center [397, 54] width 794 height 8
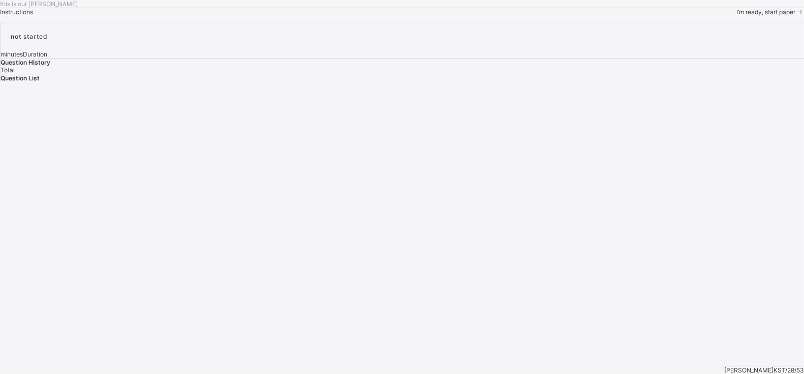
click at [737, 16] on div "I’m ready, start paper" at bounding box center [771, 12] width 68 height 8
click at [737, 16] on span "I’m ready, start paper" at bounding box center [766, 12] width 59 height 8
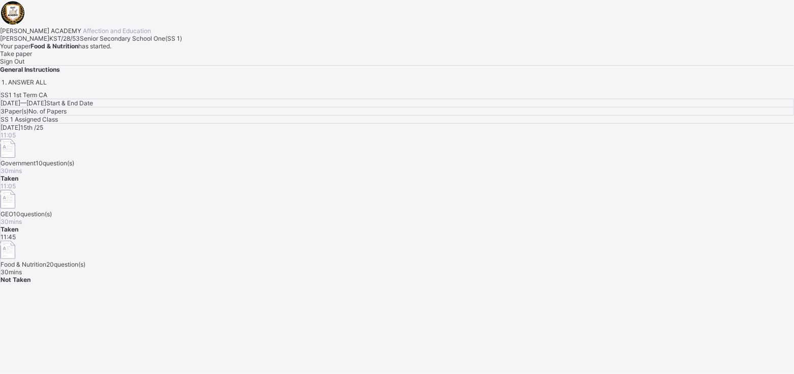
click at [63, 86] on div "[PERSON_NAME] ACADEMY Affection and Education [PERSON_NAME] KST/28/53 Senior Se…" at bounding box center [397, 43] width 794 height 86
click at [113, 57] on div "Take paper" at bounding box center [397, 54] width 794 height 8
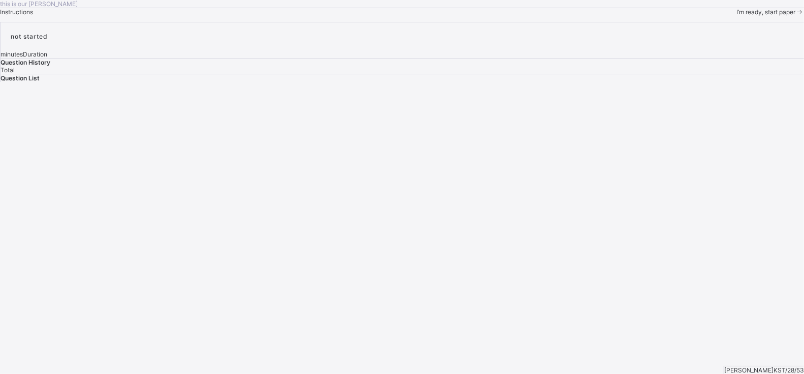
click at [737, 16] on span "I’m ready, start paper" at bounding box center [766, 12] width 59 height 8
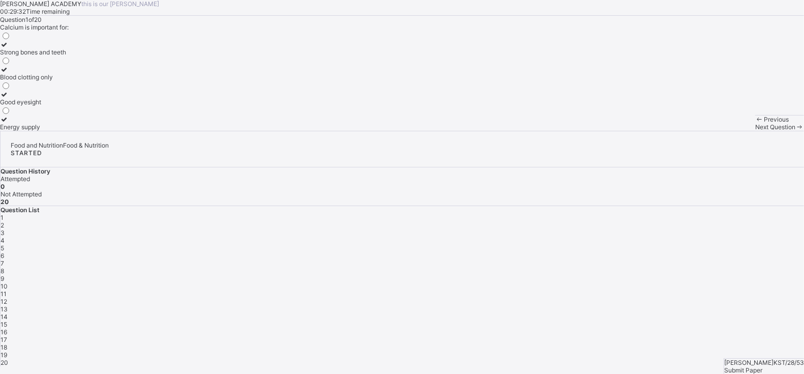
click at [66, 56] on div "Strong bones and teeth" at bounding box center [33, 52] width 66 height 8
click at [755, 131] on div "Next Question" at bounding box center [779, 127] width 49 height 8
click at [135, 81] on div "Growth, strong bones, and proper body function" at bounding box center [67, 77] width 135 height 8
click at [755, 131] on span "Next Question" at bounding box center [775, 127] width 40 height 8
click at [50, 81] on div "[MEDICAL_DATA]" at bounding box center [25, 77] width 50 height 8
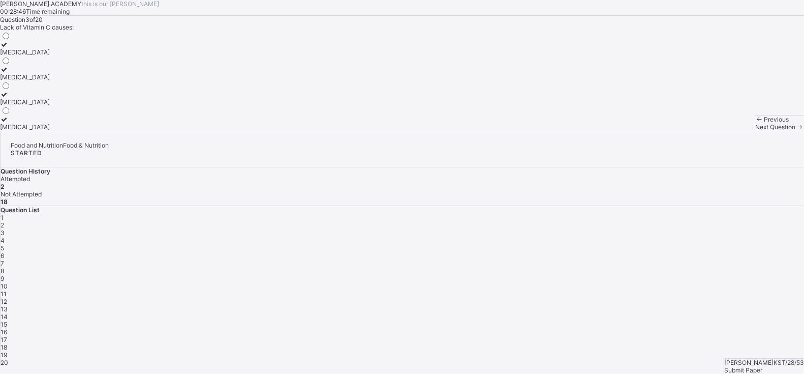
click at [755, 131] on span "Next Question" at bounding box center [775, 127] width 40 height 8
click at [120, 106] on label "Small amounts to regulate body processes" at bounding box center [60, 97] width 120 height 15
click at [755, 131] on span "Next Question" at bounding box center [775, 127] width 40 height 8
click at [82, 106] on label "Palm oil, groundnut oil, butter" at bounding box center [41, 97] width 82 height 15
click at [755, 131] on span "Next Question" at bounding box center [775, 127] width 40 height 8
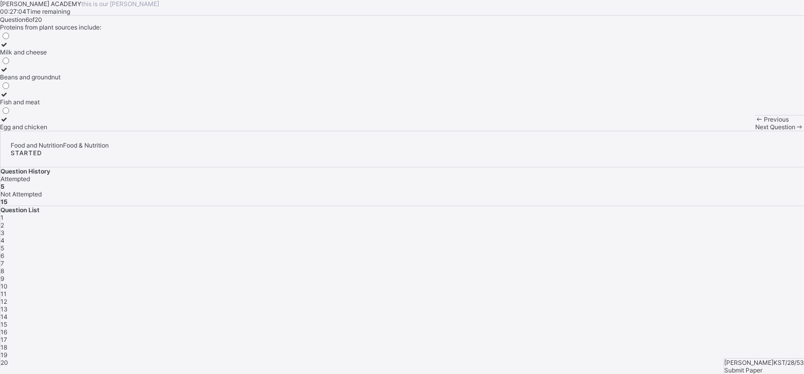
click at [60, 81] on div "Beans and groundnut" at bounding box center [30, 77] width 60 height 8
click at [755, 131] on span "Next Question" at bounding box center [775, 127] width 40 height 8
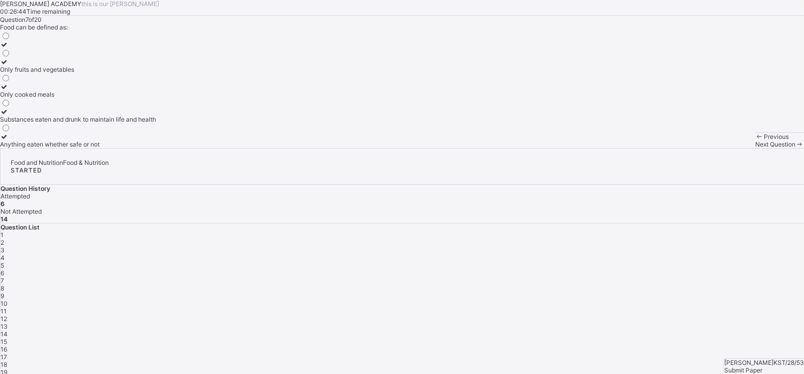
click at [156, 123] on div "Substances eaten and drunk to maintain life and health" at bounding box center [78, 119] width 156 height 8
click at [755, 148] on span "Next Question" at bounding box center [775, 144] width 40 height 8
click at [99, 56] on label "Promotes growth and development" at bounding box center [49, 48] width 99 height 15
click at [755, 148] on div "Next Question" at bounding box center [779, 144] width 49 height 8
click at [32, 148] on div "Pharmacist" at bounding box center [16, 144] width 32 height 8
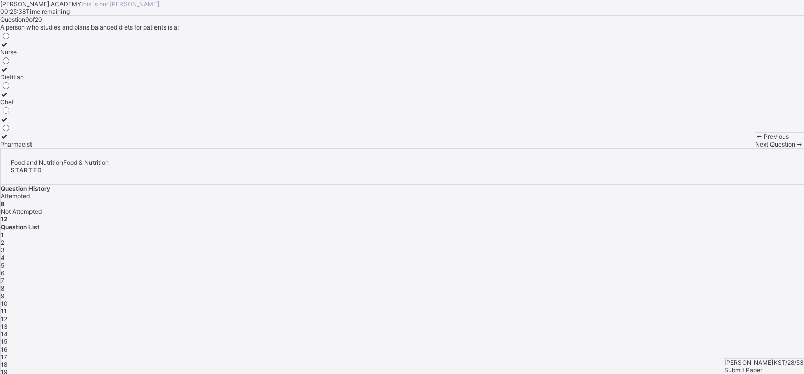
click at [755, 148] on span "Next Question" at bounding box center [775, 144] width 40 height 8
click at [91, 56] on div "Growth, energy, and body repair" at bounding box center [45, 52] width 91 height 8
click at [755, 148] on div "Next Question" at bounding box center [779, 144] width 49 height 8
click at [39, 106] on div "Carbohydrate" at bounding box center [19, 102] width 39 height 8
click at [755, 148] on span "Next Question" at bounding box center [775, 144] width 40 height 8
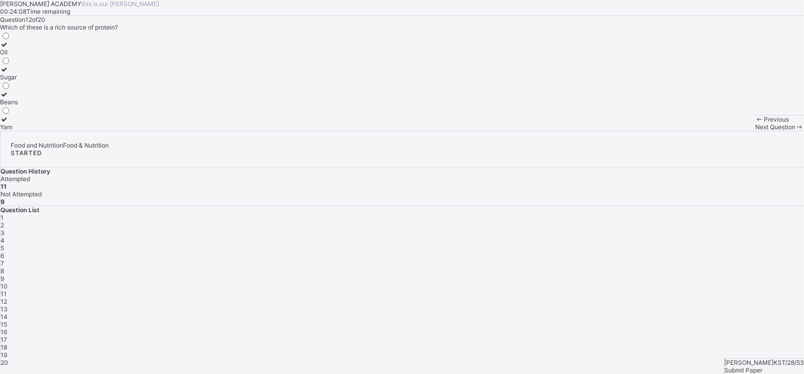
click at [18, 56] on div "Oil" at bounding box center [9, 52] width 18 height 8
click at [755, 131] on div "Next Question" at bounding box center [779, 127] width 49 height 8
click at [132, 81] on label "To provide concentrated energy and insulation" at bounding box center [66, 73] width 132 height 15
click at [755, 131] on span "Next Question" at bounding box center [775, 127] width 40 height 8
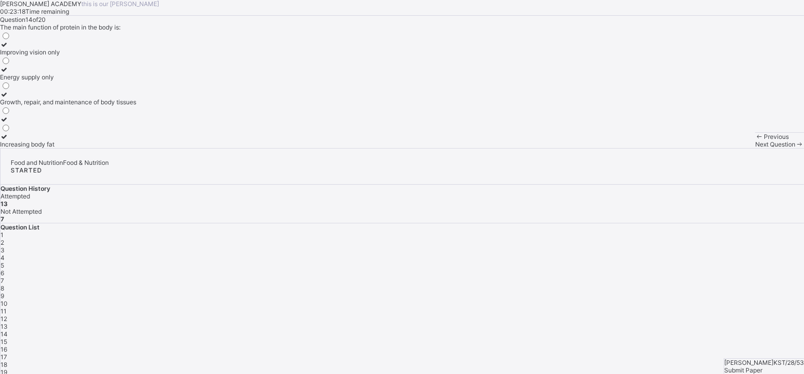
click at [136, 106] on label "Growth, repair, and maintenance of body tissues" at bounding box center [68, 97] width 136 height 15
click at [755, 148] on span "Next Question" at bounding box center [775, 144] width 40 height 8
click at [42, 81] on label "Plastics" at bounding box center [21, 73] width 42 height 15
click at [796, 148] on span at bounding box center [800, 144] width 9 height 8
click at [24, 106] on div "Banking" at bounding box center [12, 102] width 24 height 8
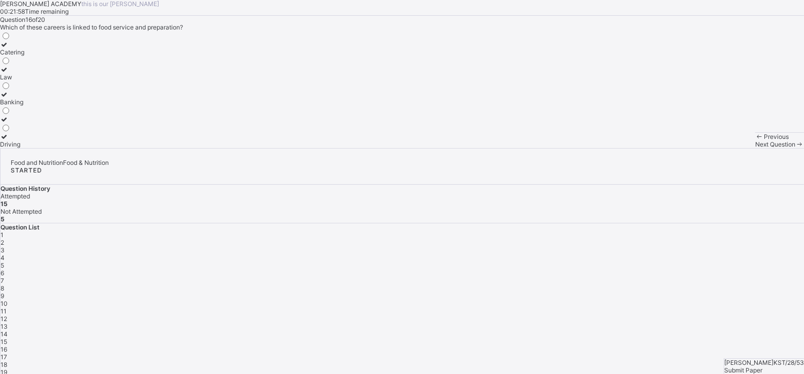
click at [755, 148] on span "Next Question" at bounding box center [775, 144] width 40 height 8
click at [7, 345] on span "16" at bounding box center [4, 349] width 7 height 8
